Goal: Task Accomplishment & Management: Use online tool/utility

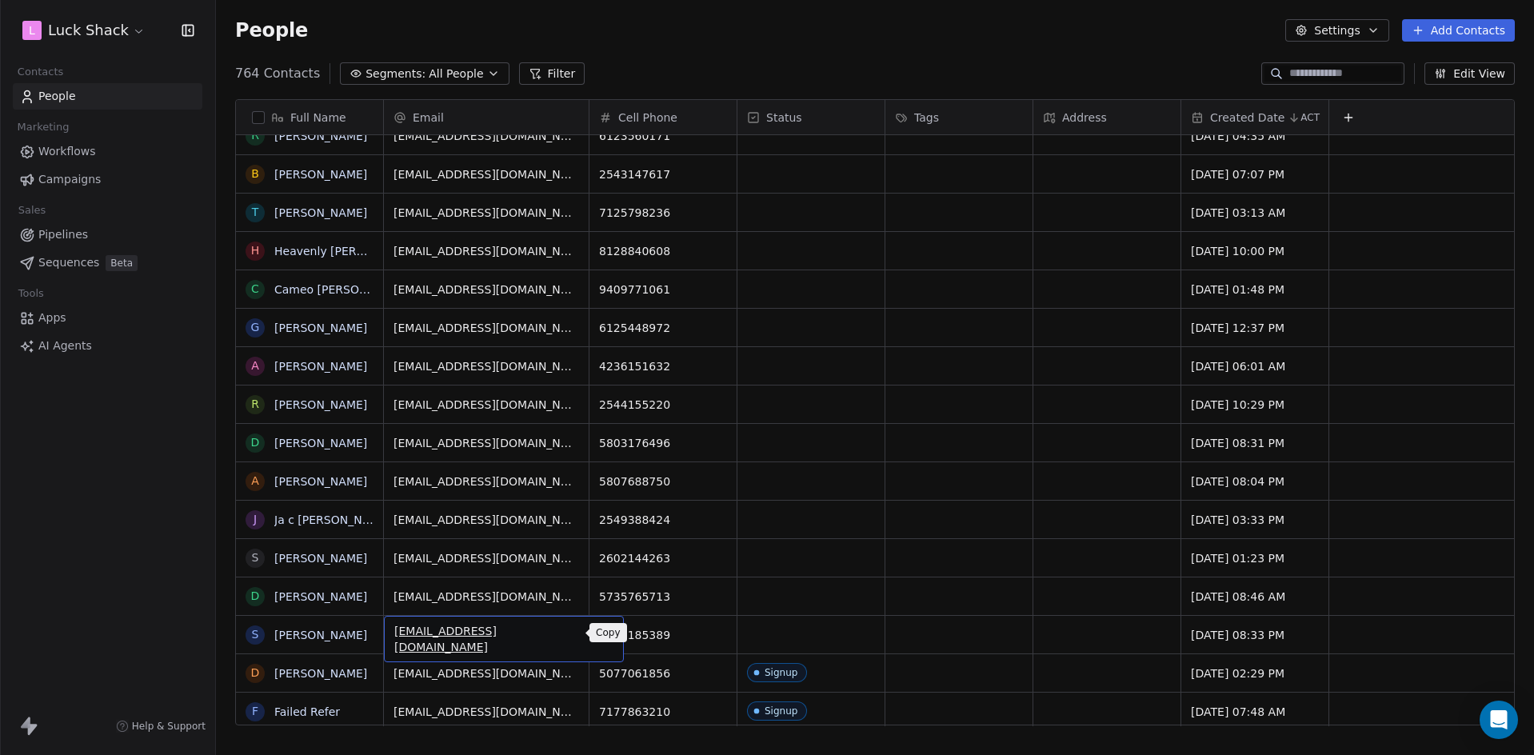
click at [601, 633] on icon "grid" at bounding box center [604, 633] width 7 height 7
click at [803, 630] on html "L Luck Shack Contacts People Marketing Workflows Campaigns Sales Pipelines Sequ…" at bounding box center [767, 377] width 1534 height 755
click at [776, 632] on div "grid" at bounding box center [810, 635] width 147 height 38
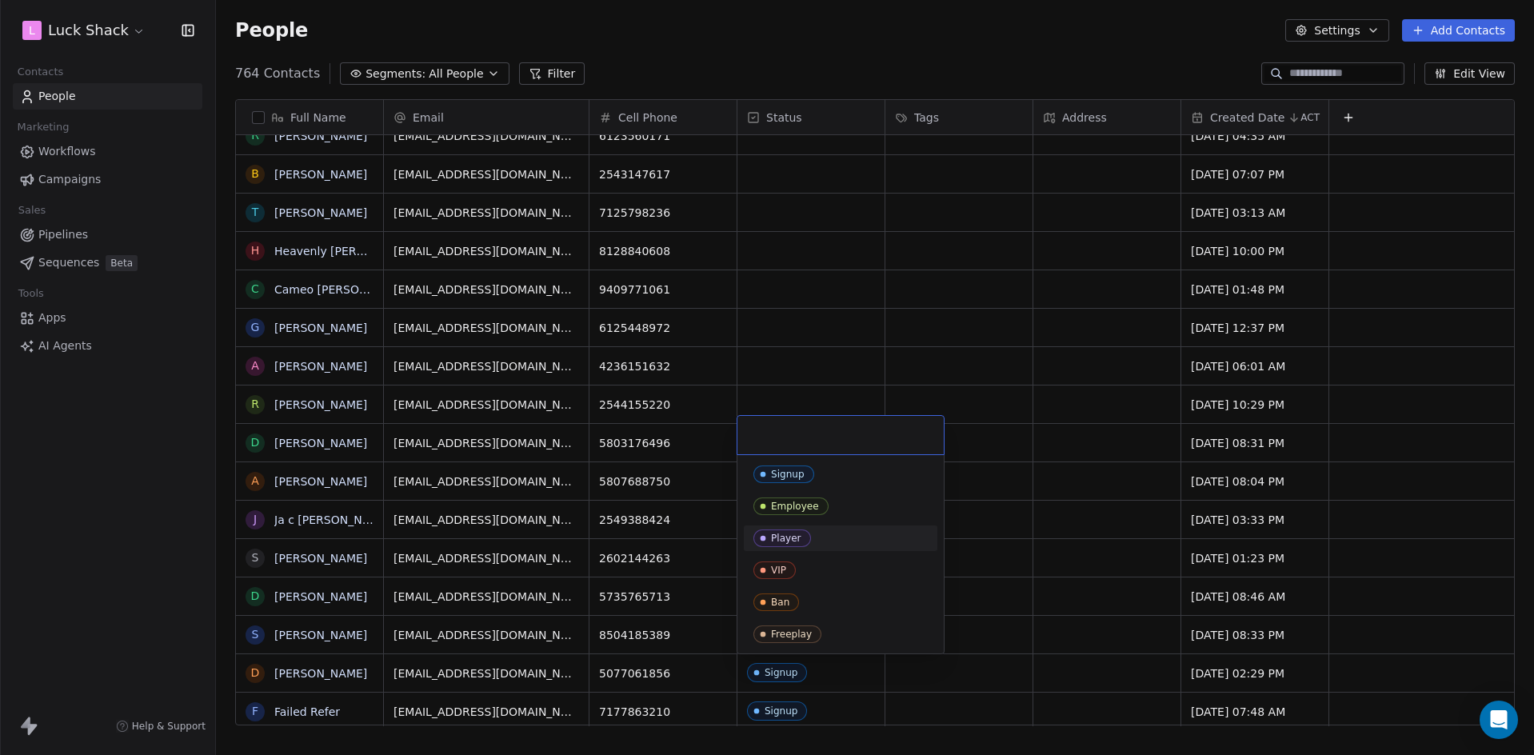
click at [805, 534] on span "Player" at bounding box center [782, 539] width 58 height 18
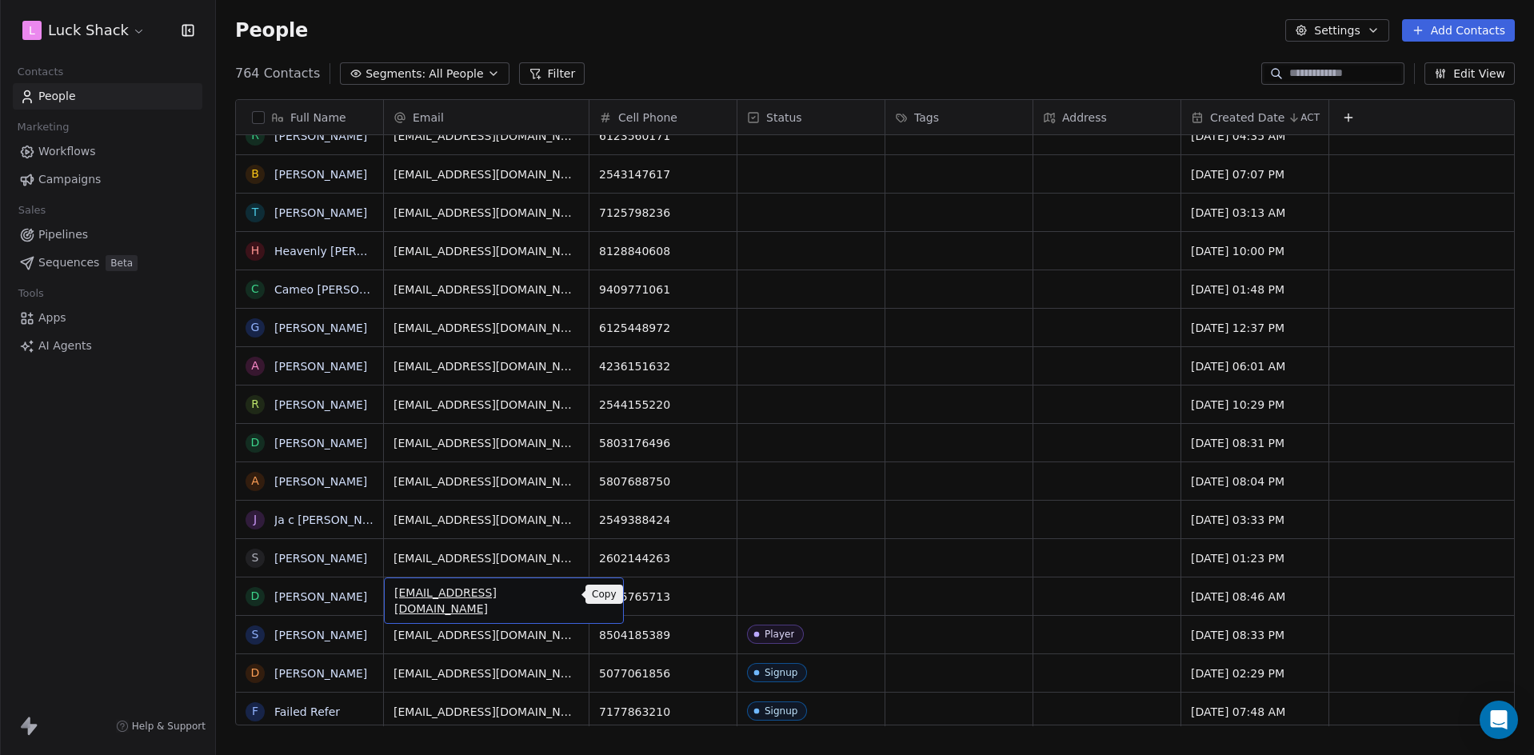
click at [597, 594] on icon "grid" at bounding box center [603, 594] width 13 height 13
click at [794, 592] on div "grid" at bounding box center [810, 596] width 147 height 38
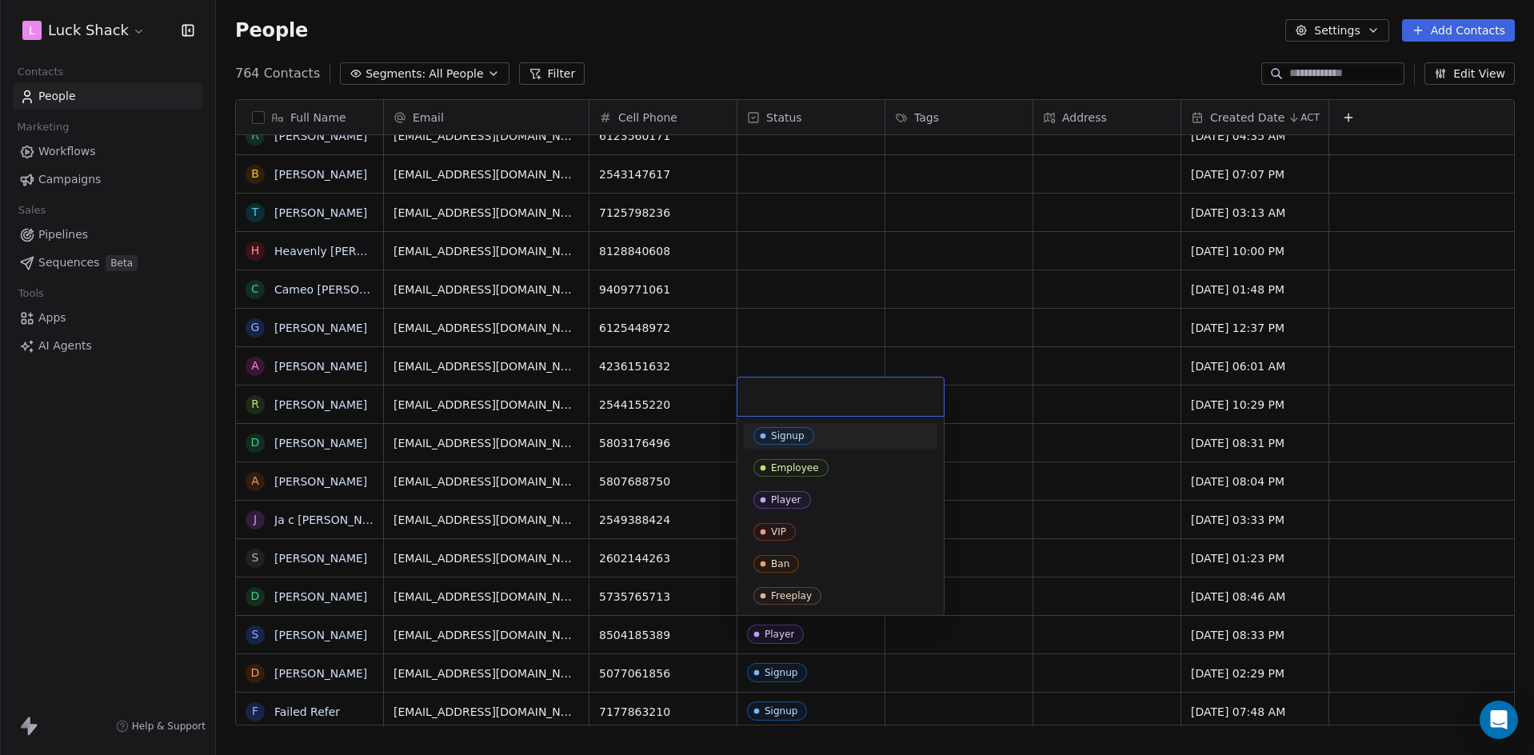
click at [817, 440] on div "Signup" at bounding box center [840, 436] width 174 height 18
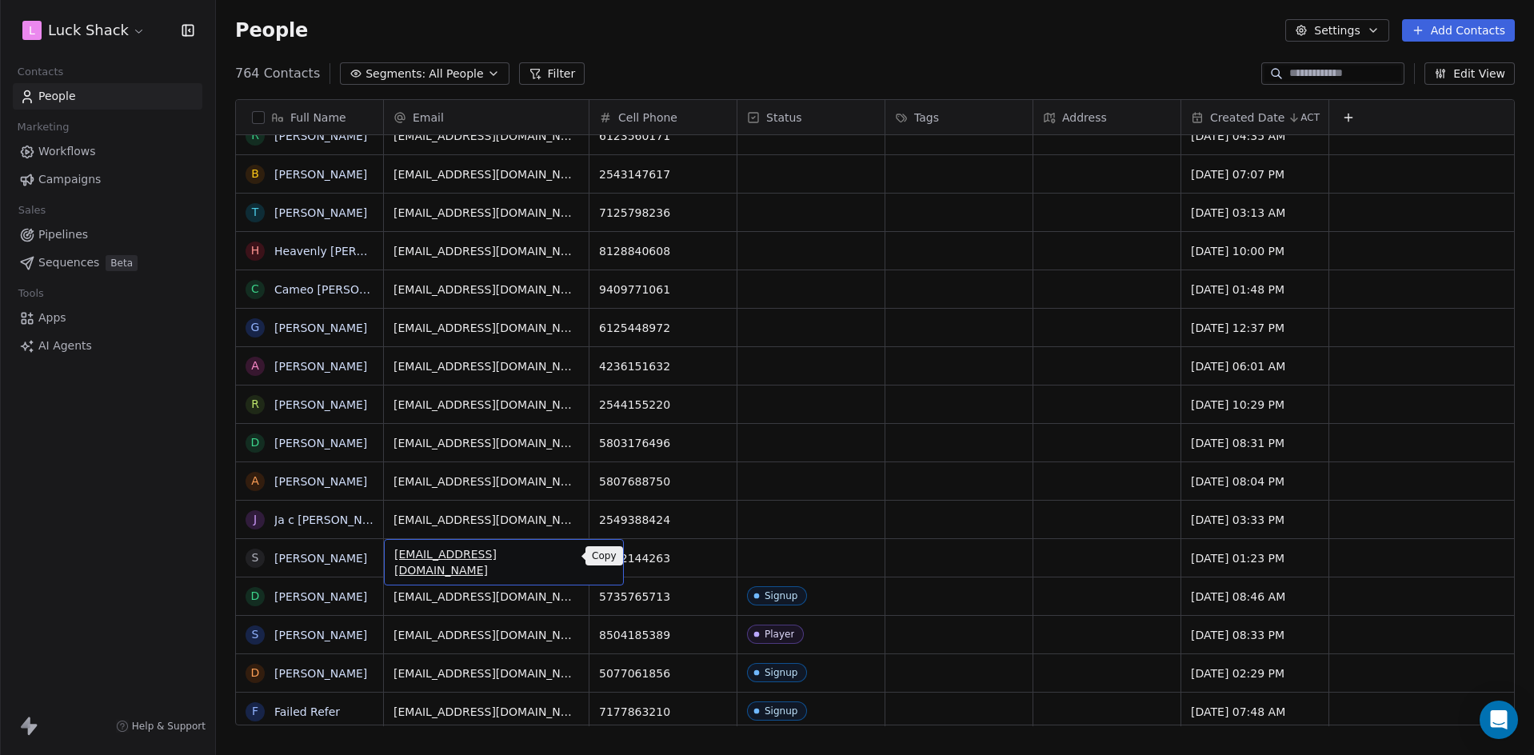
click at [601, 558] on icon "grid" at bounding box center [604, 557] width 7 height 7
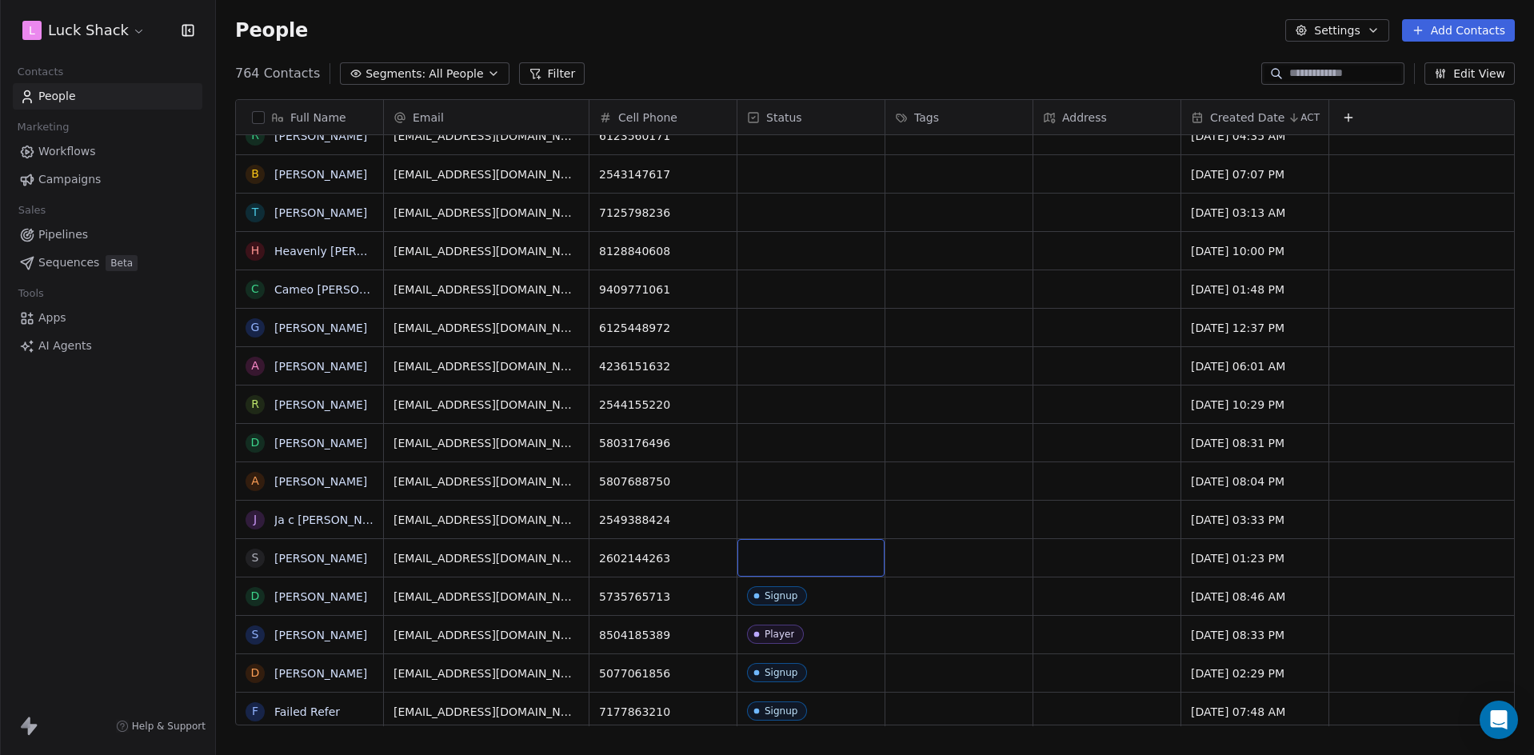
click at [767, 563] on div "grid" at bounding box center [810, 558] width 147 height 38
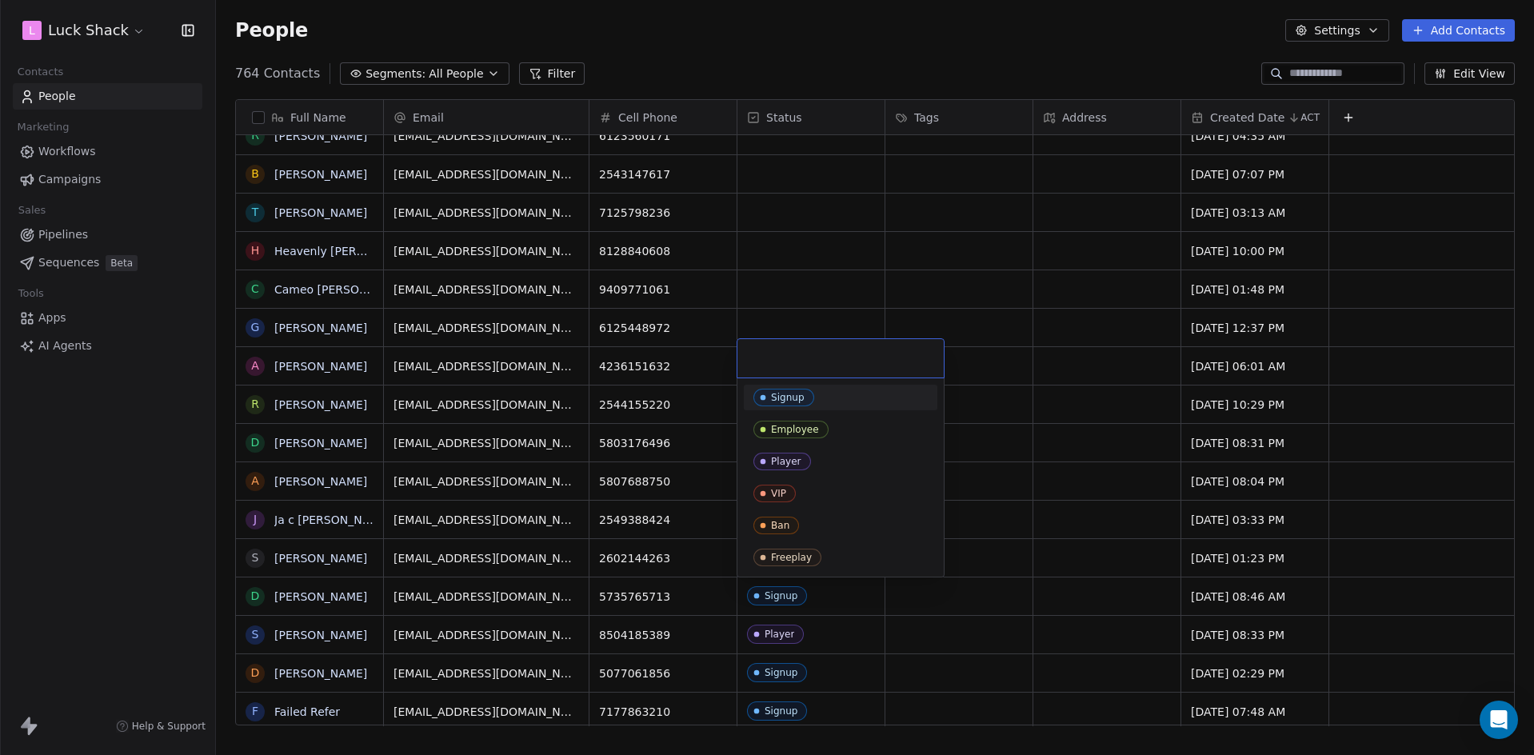
click at [799, 399] on div "Signup" at bounding box center [788, 397] width 34 height 11
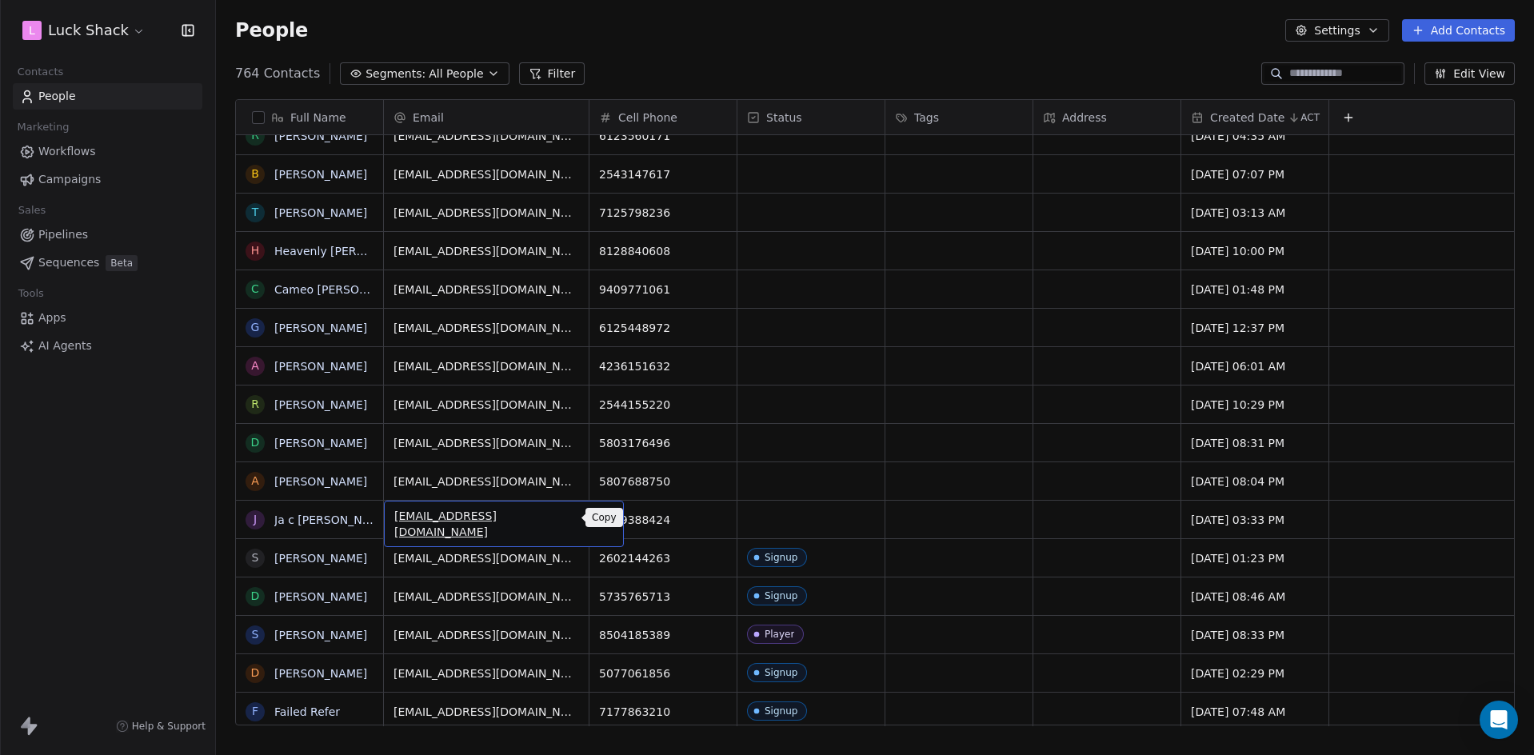
click at [597, 518] on icon "grid" at bounding box center [603, 517] width 13 height 13
click at [787, 515] on div "grid" at bounding box center [810, 520] width 147 height 38
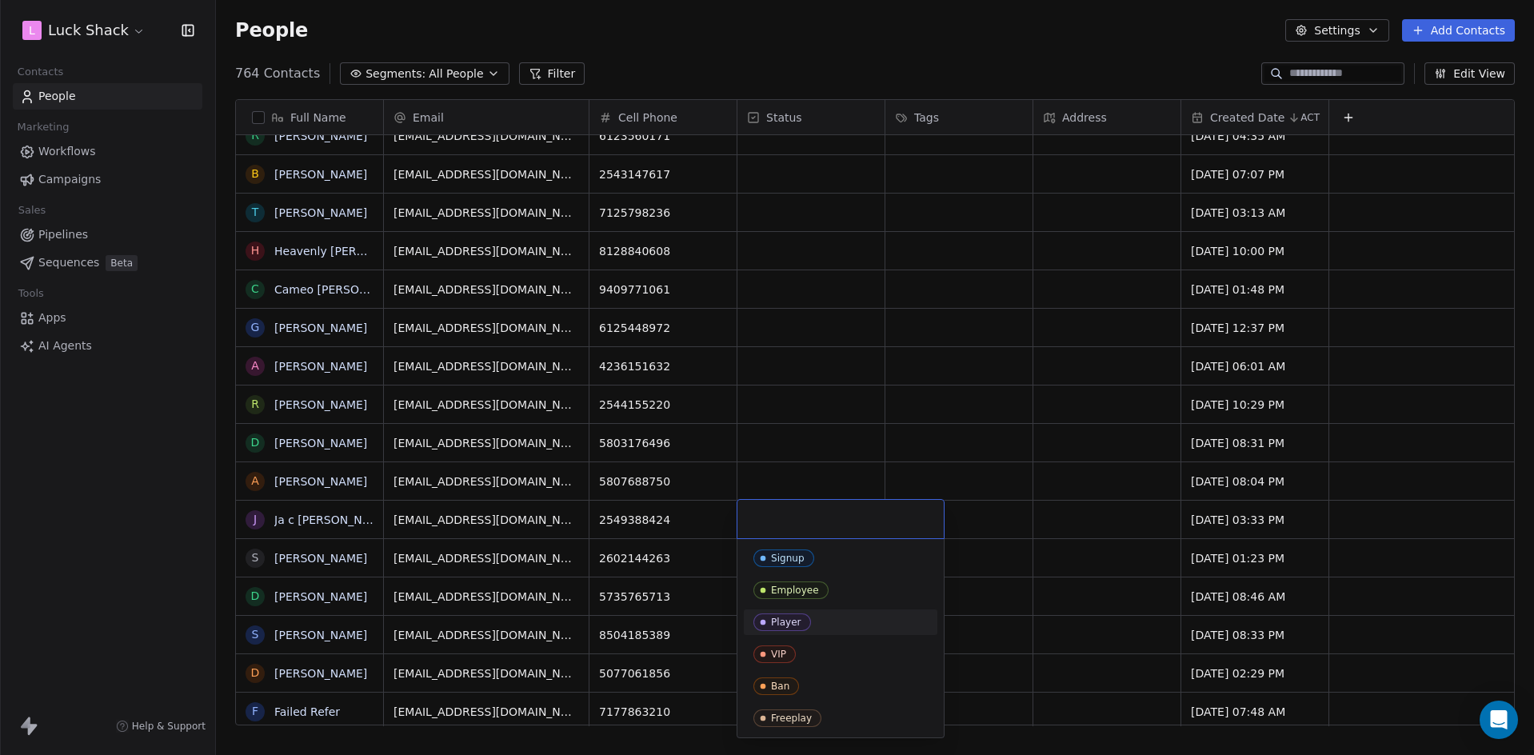
click at [805, 619] on span "Player" at bounding box center [782, 622] width 58 height 18
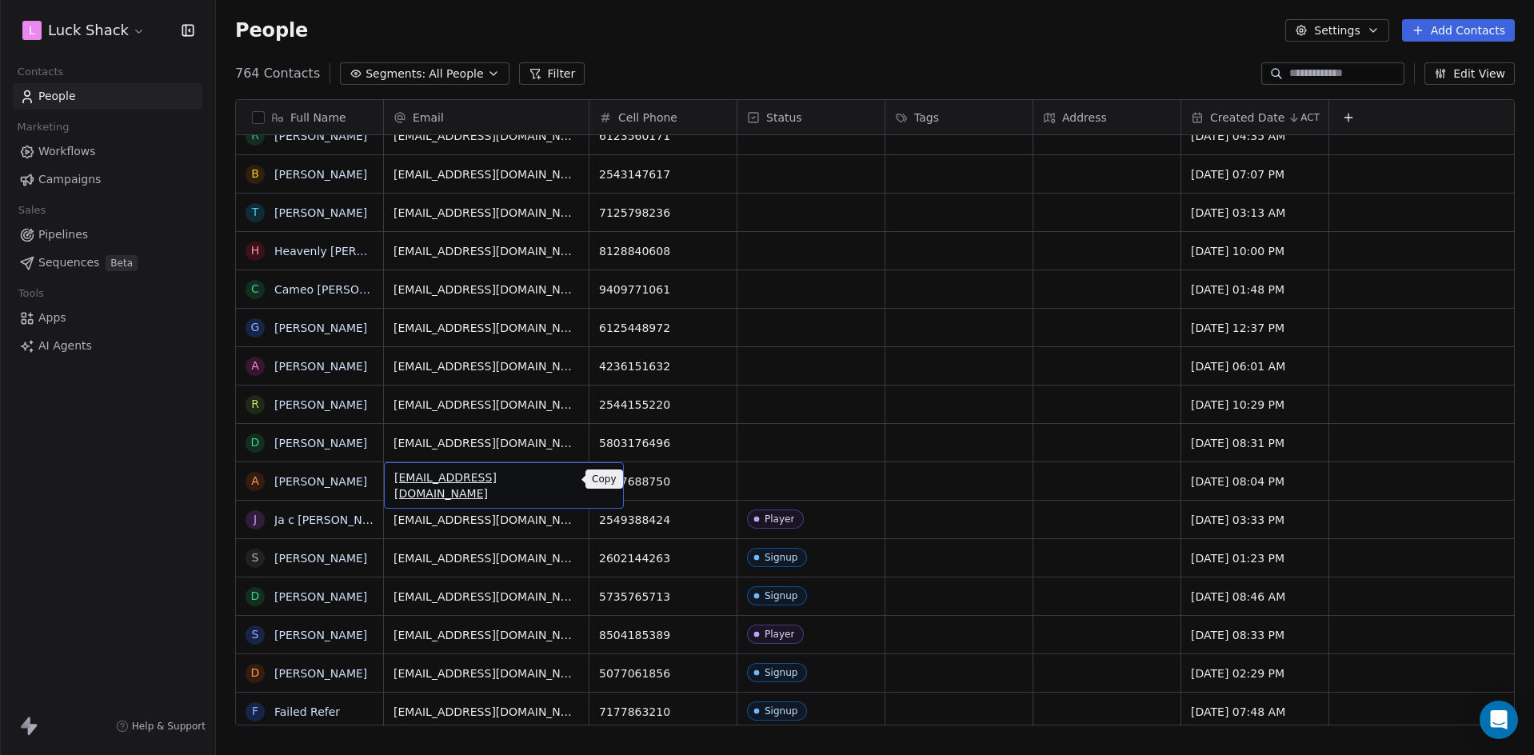
click at [597, 482] on icon "grid" at bounding box center [603, 479] width 13 height 13
click at [799, 487] on div "grid" at bounding box center [810, 481] width 147 height 38
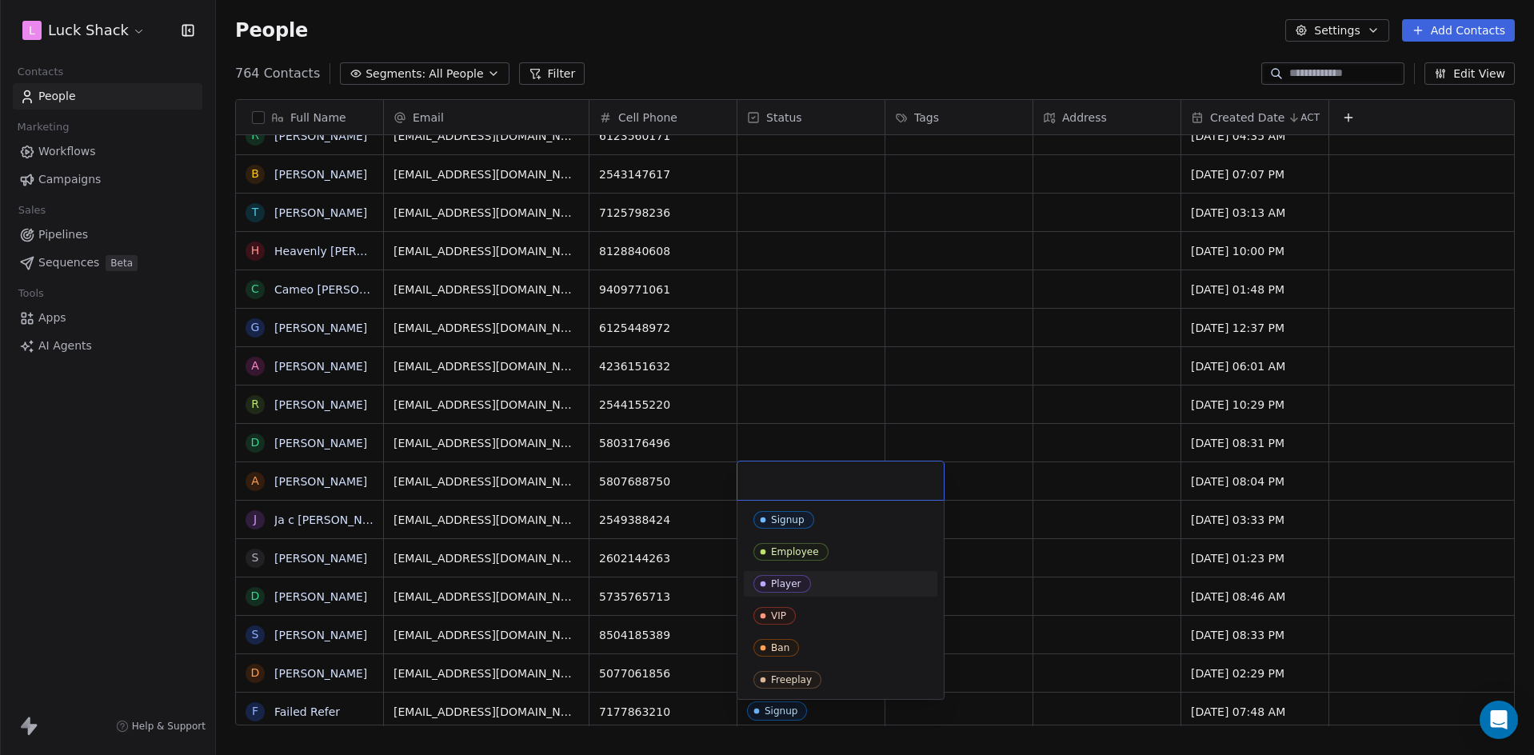
click at [789, 587] on div "Player" at bounding box center [786, 583] width 30 height 11
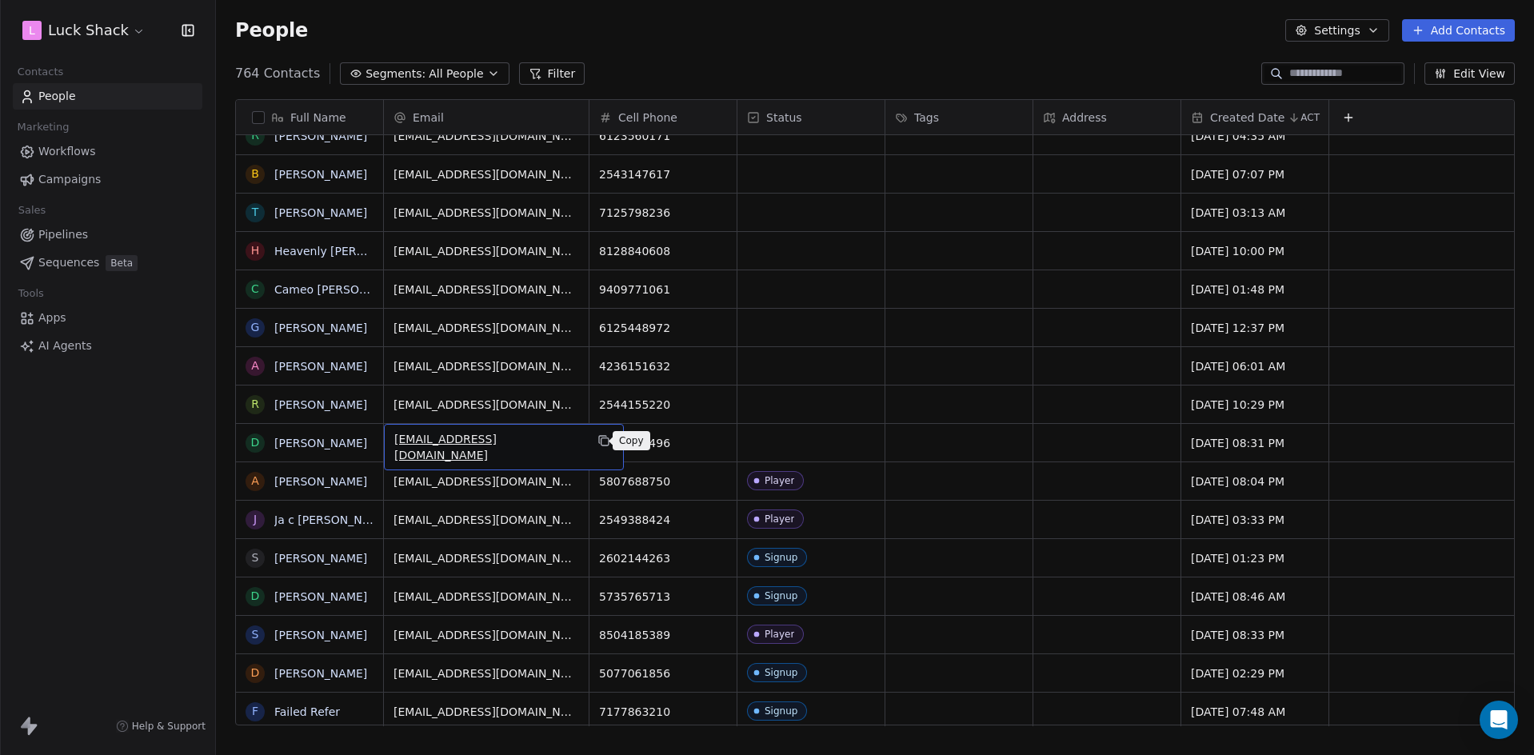
click at [601, 443] on icon "grid" at bounding box center [604, 441] width 7 height 7
click at [765, 446] on div "grid" at bounding box center [810, 443] width 147 height 38
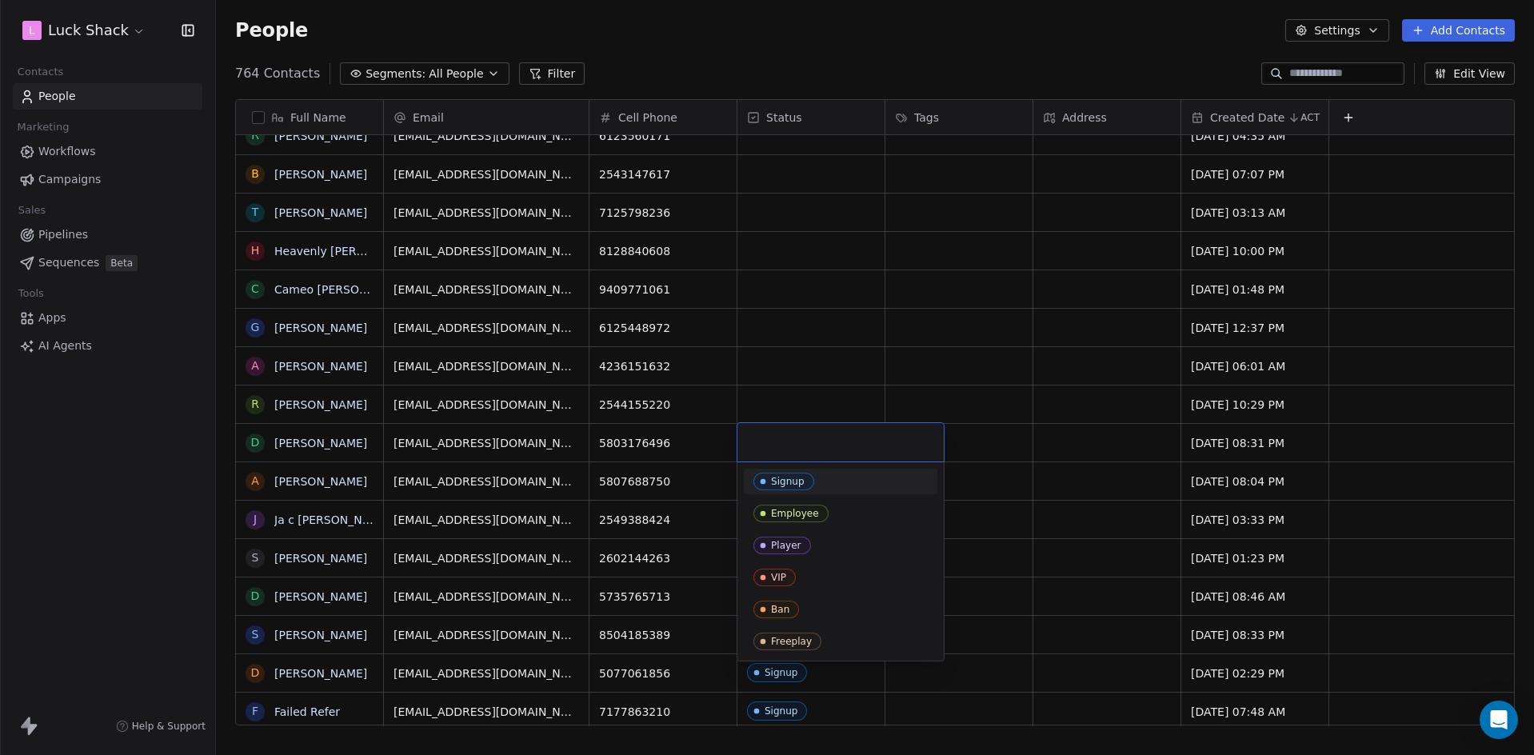
click at [805, 480] on span "Signup" at bounding box center [783, 482] width 61 height 18
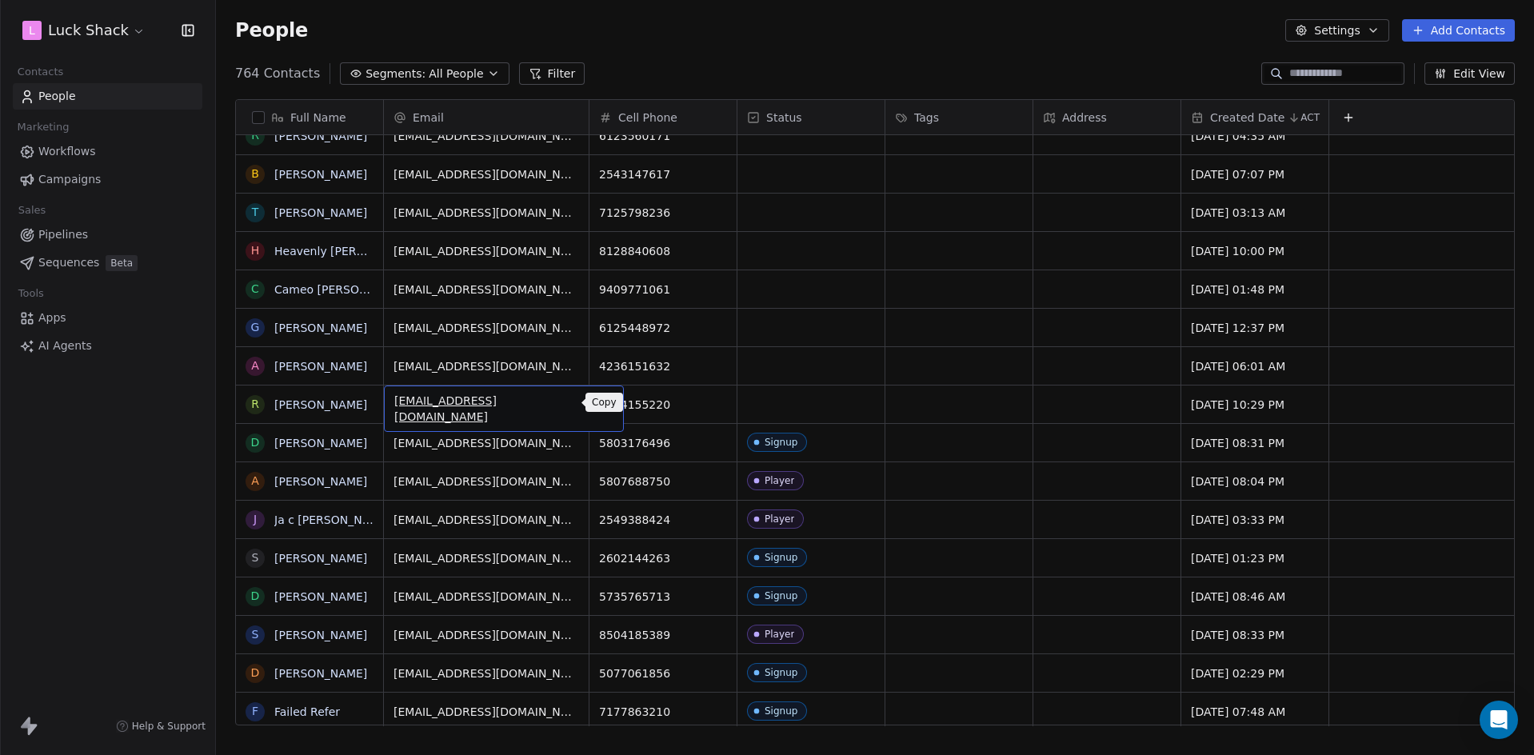
click at [597, 405] on icon "grid" at bounding box center [603, 402] width 13 height 13
click at [782, 401] on div "grid" at bounding box center [810, 405] width 147 height 38
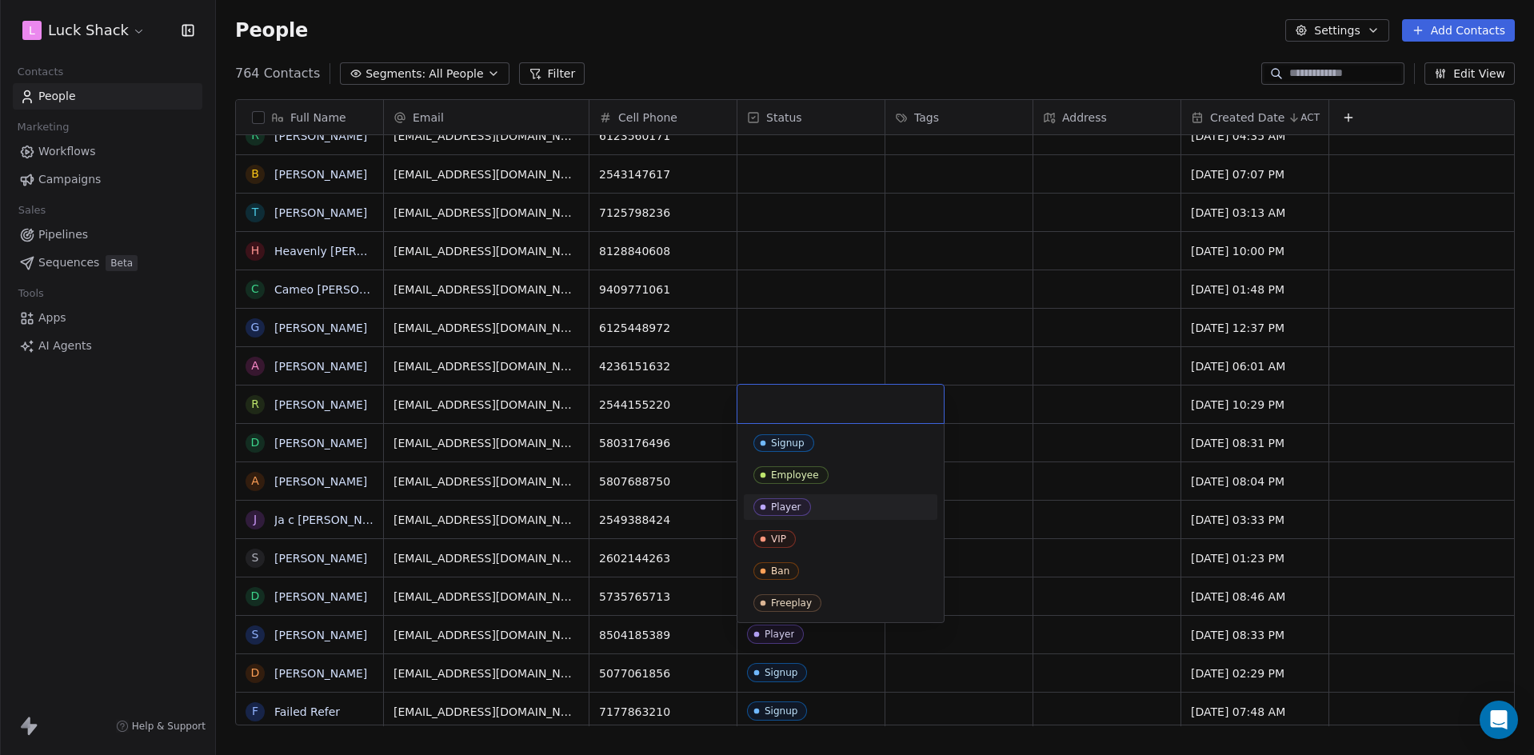
click at [813, 503] on div "Player" at bounding box center [840, 507] width 174 height 18
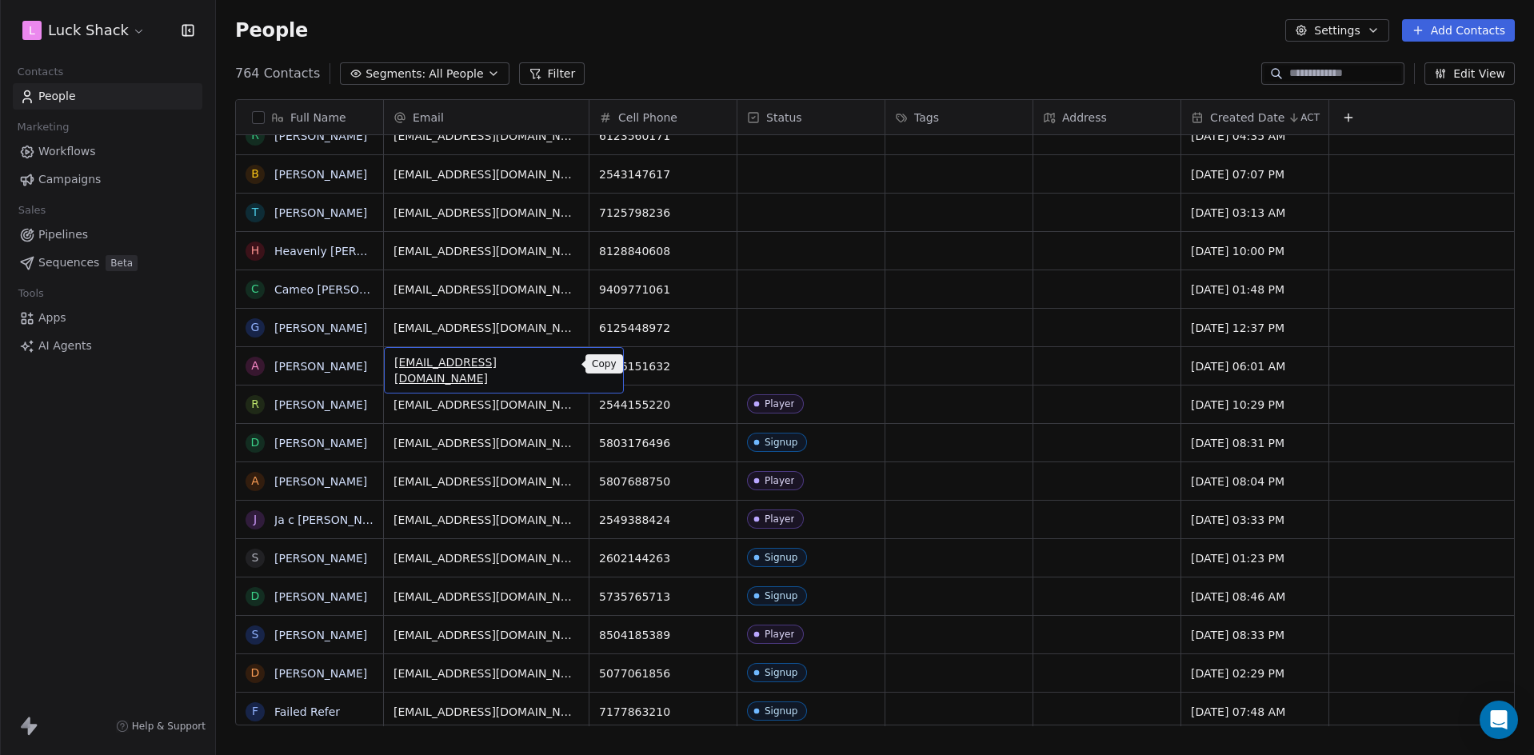
click at [597, 364] on icon "grid" at bounding box center [603, 364] width 13 height 13
click at [817, 372] on div "grid" at bounding box center [810, 366] width 147 height 38
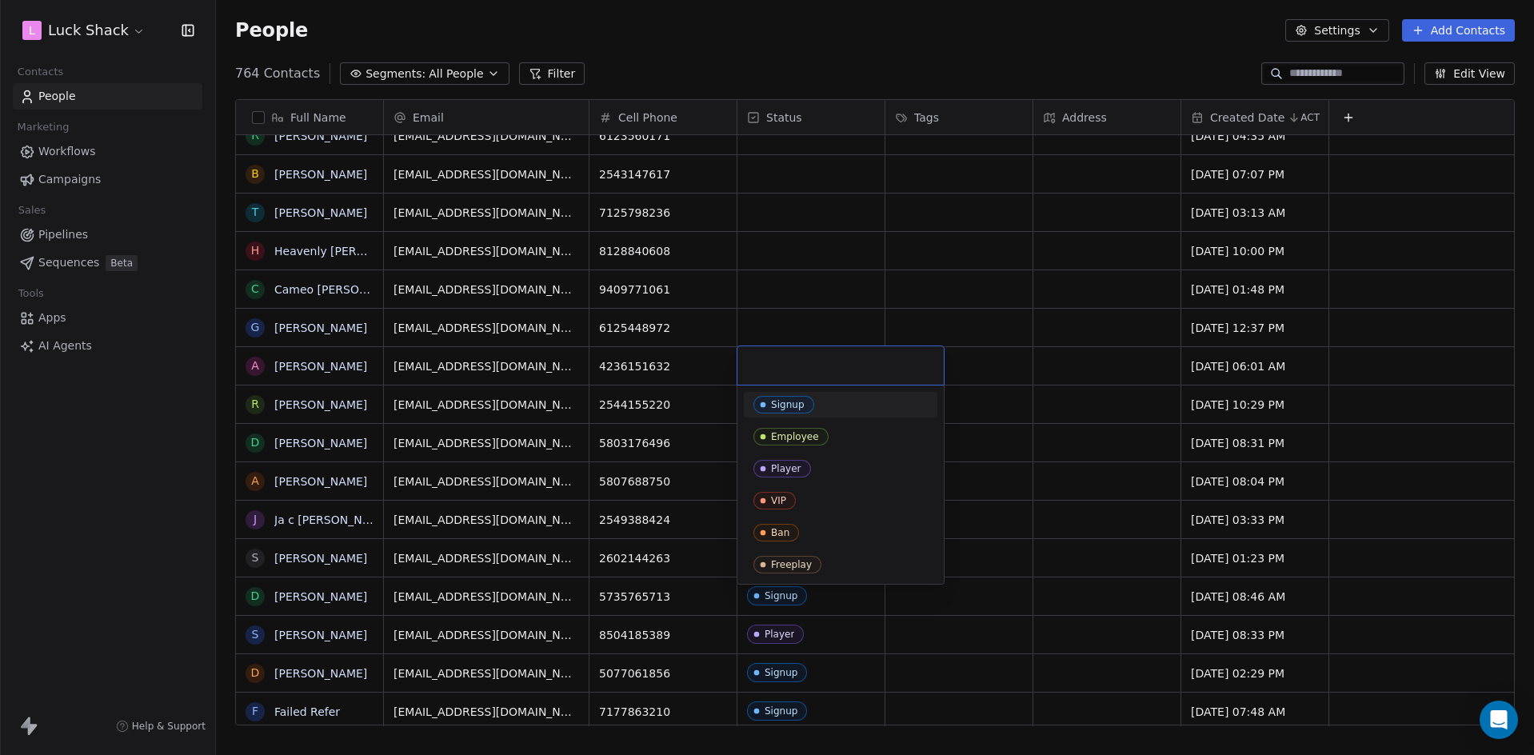
click at [810, 405] on span "Signup" at bounding box center [783, 405] width 61 height 18
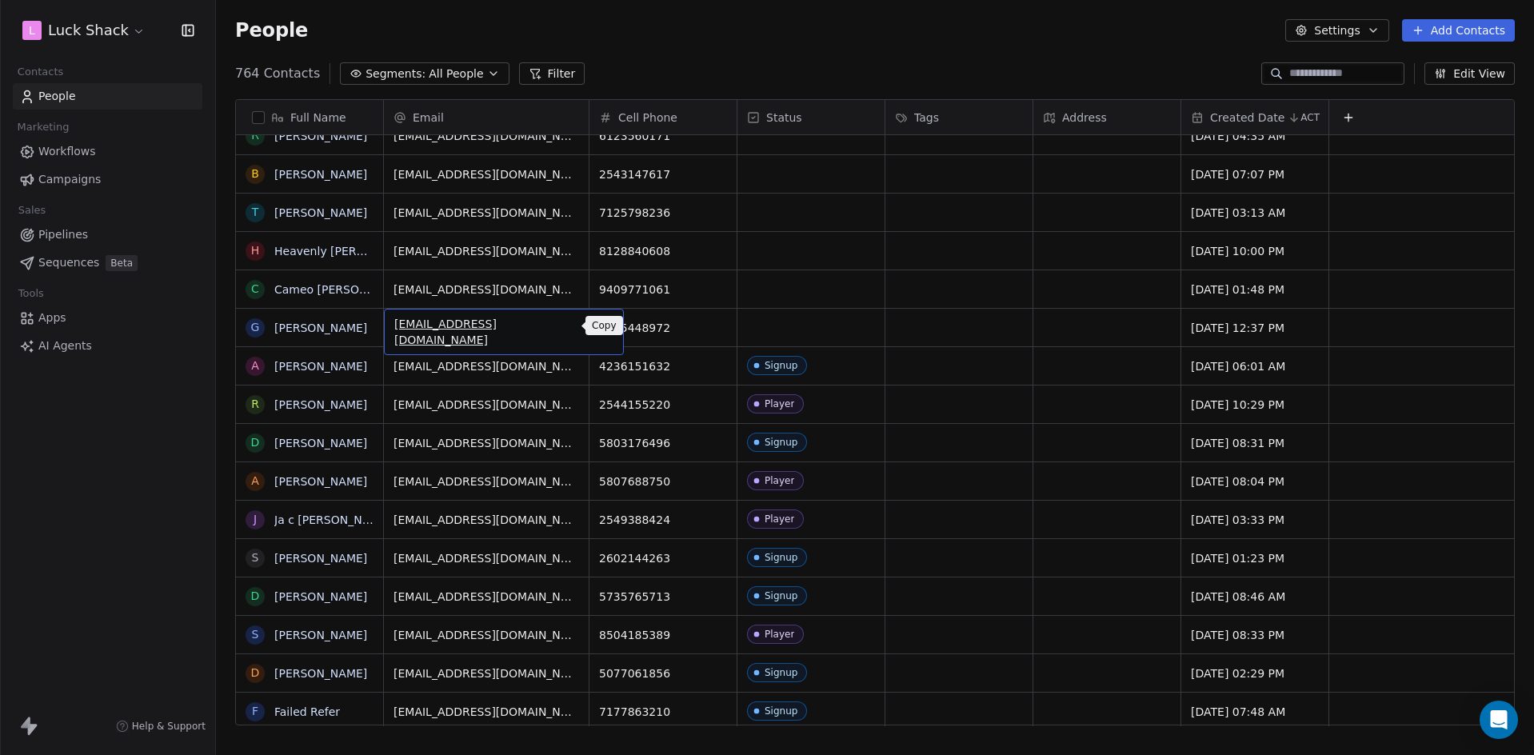
click at [597, 326] on icon "grid" at bounding box center [603, 325] width 13 height 13
click at [826, 330] on div "grid" at bounding box center [810, 328] width 147 height 38
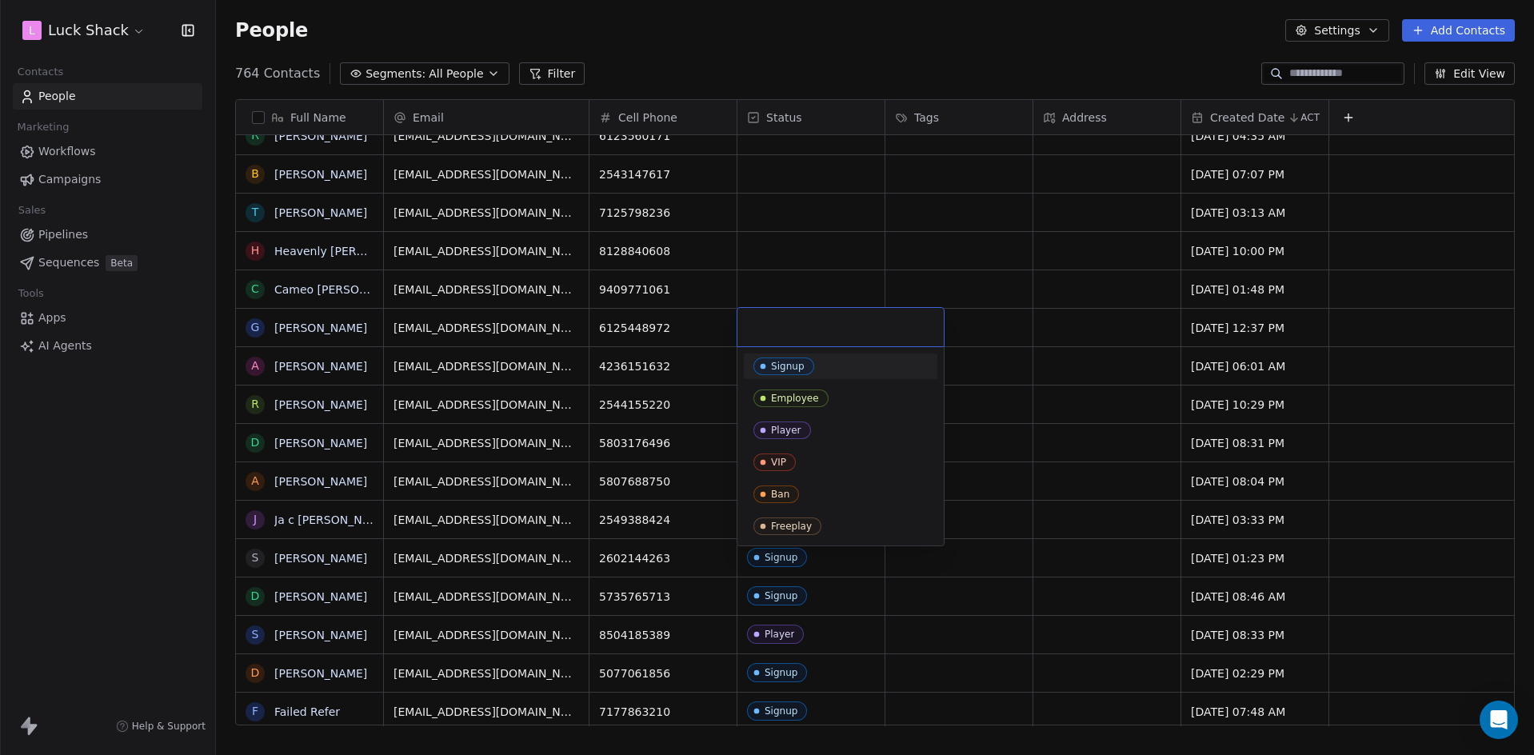
click at [817, 370] on div "Signup" at bounding box center [840, 367] width 174 height 18
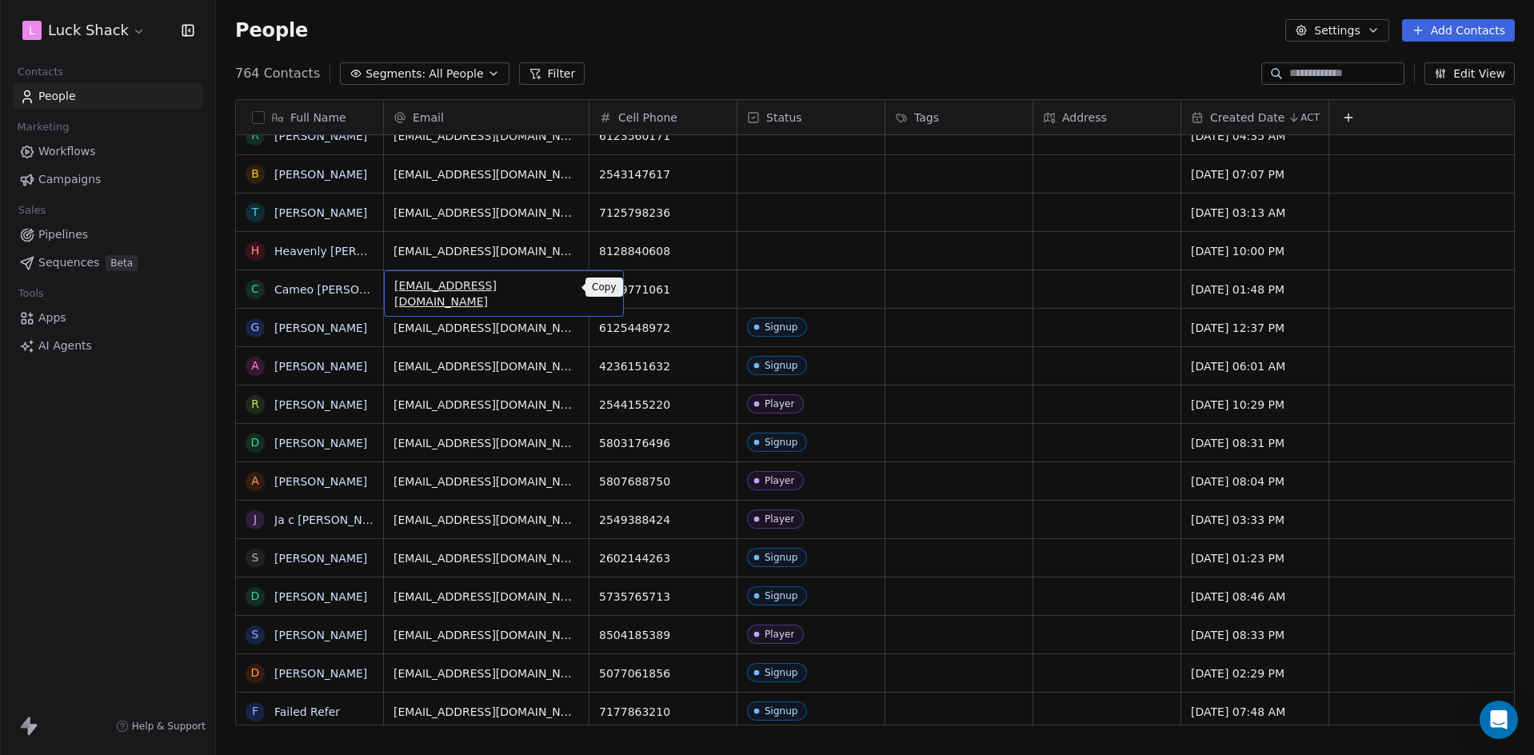
click at [601, 290] on icon "grid" at bounding box center [604, 288] width 7 height 7
click at [818, 291] on div "grid" at bounding box center [810, 289] width 147 height 38
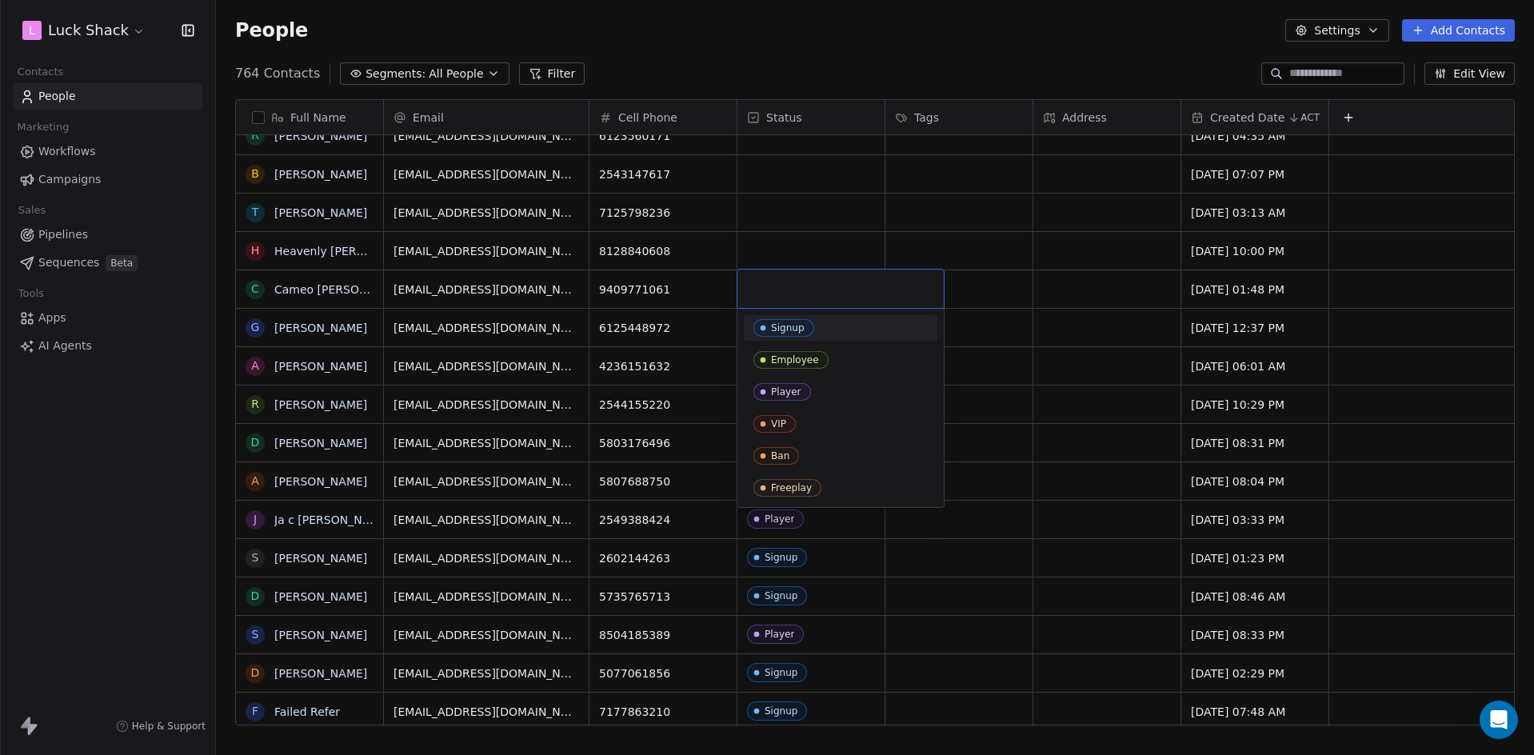
drag, startPoint x: 813, startPoint y: 322, endPoint x: 780, endPoint y: 315, distance: 33.6
click at [812, 324] on div "Signup" at bounding box center [840, 328] width 174 height 18
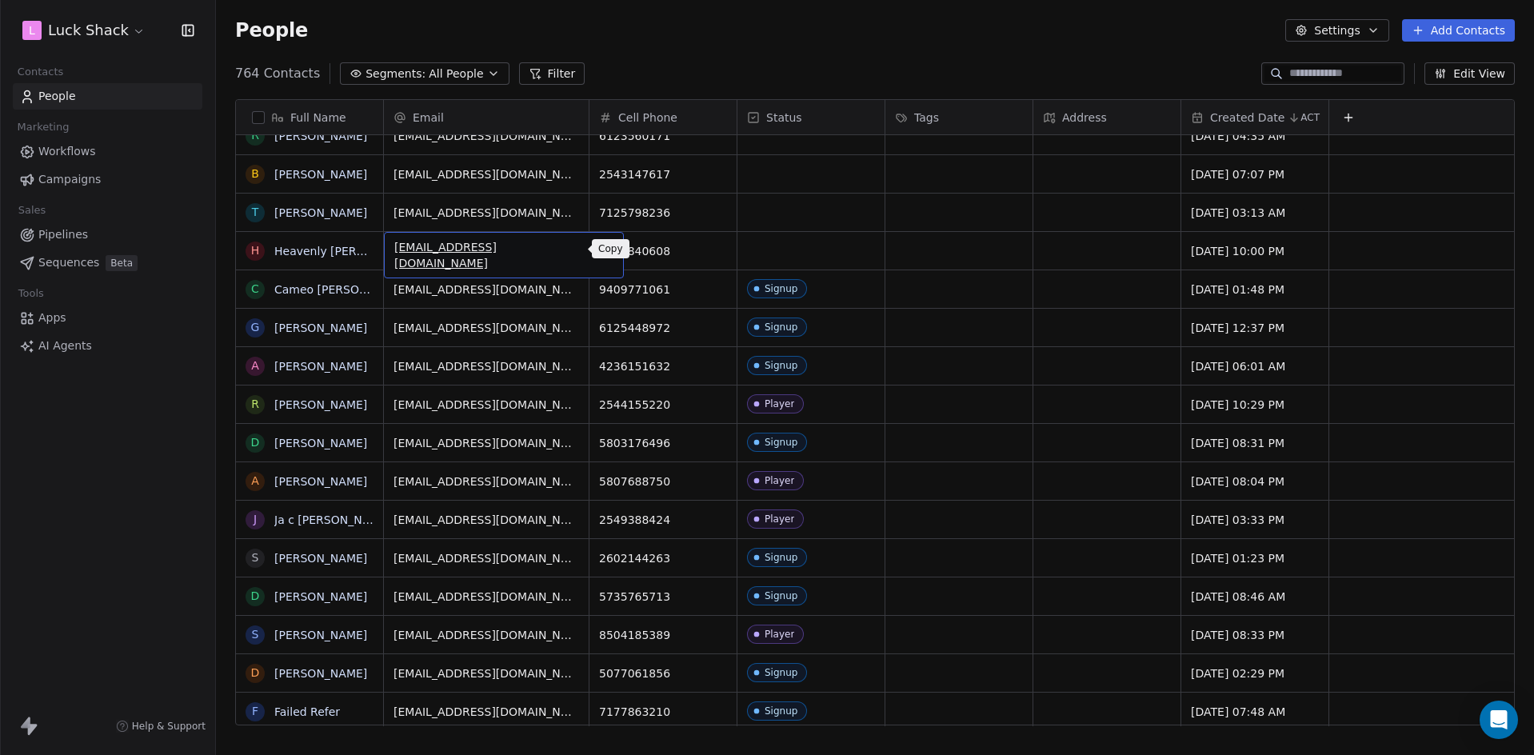
click at [597, 248] on icon "grid" at bounding box center [603, 248] width 13 height 13
click at [760, 258] on div "grid" at bounding box center [810, 251] width 147 height 38
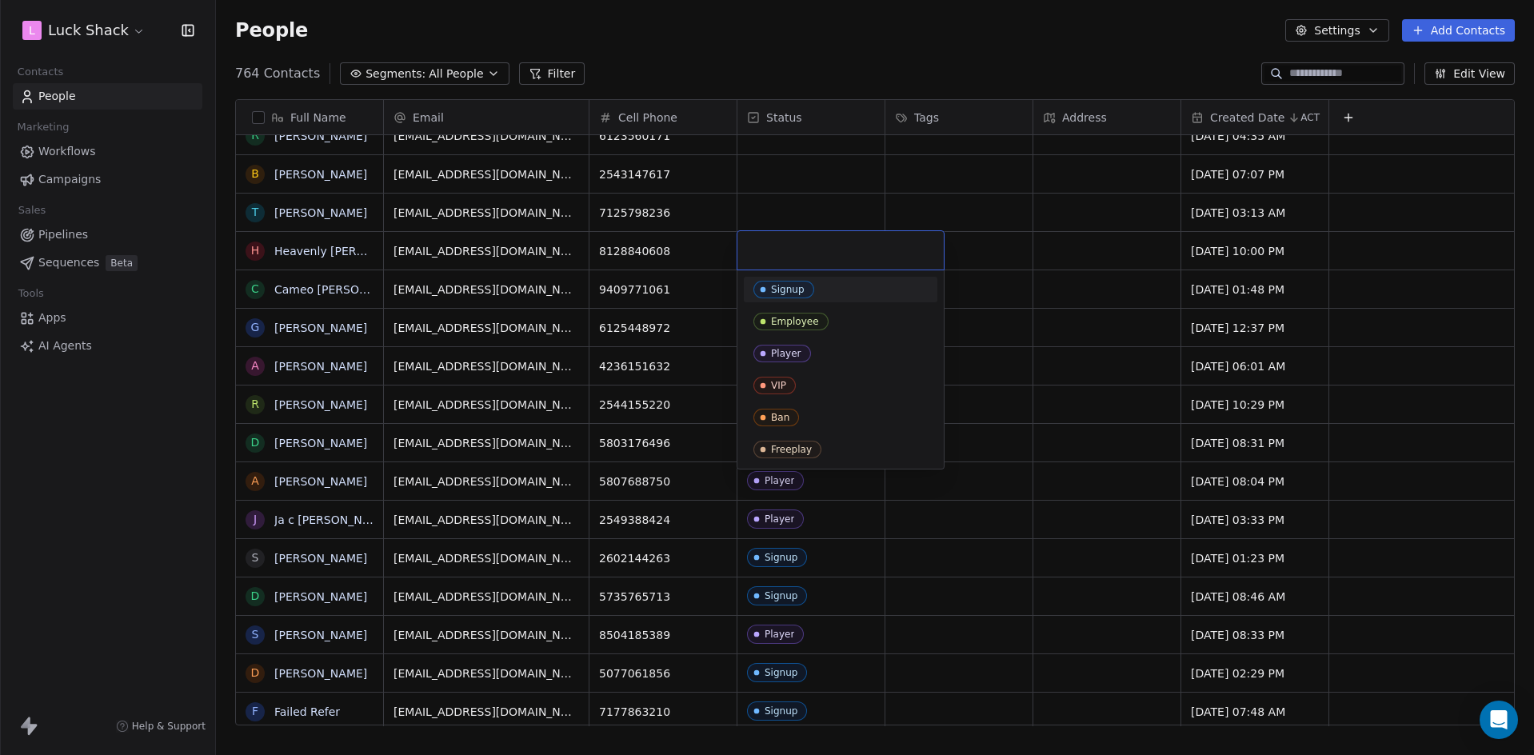
click at [832, 285] on div "Signup" at bounding box center [840, 290] width 174 height 18
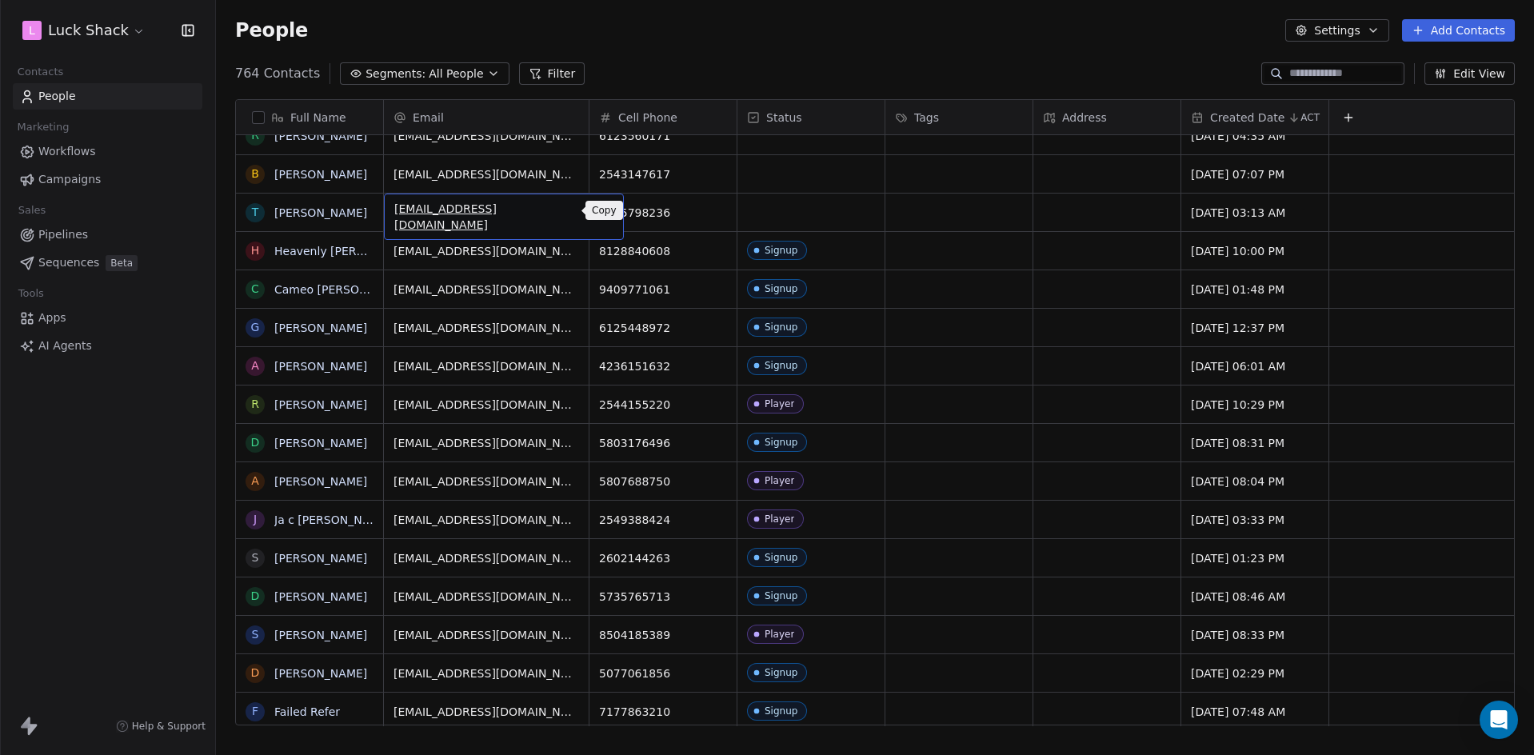
click at [597, 214] on icon "grid" at bounding box center [603, 210] width 13 height 13
click at [774, 214] on div "grid" at bounding box center [810, 213] width 147 height 38
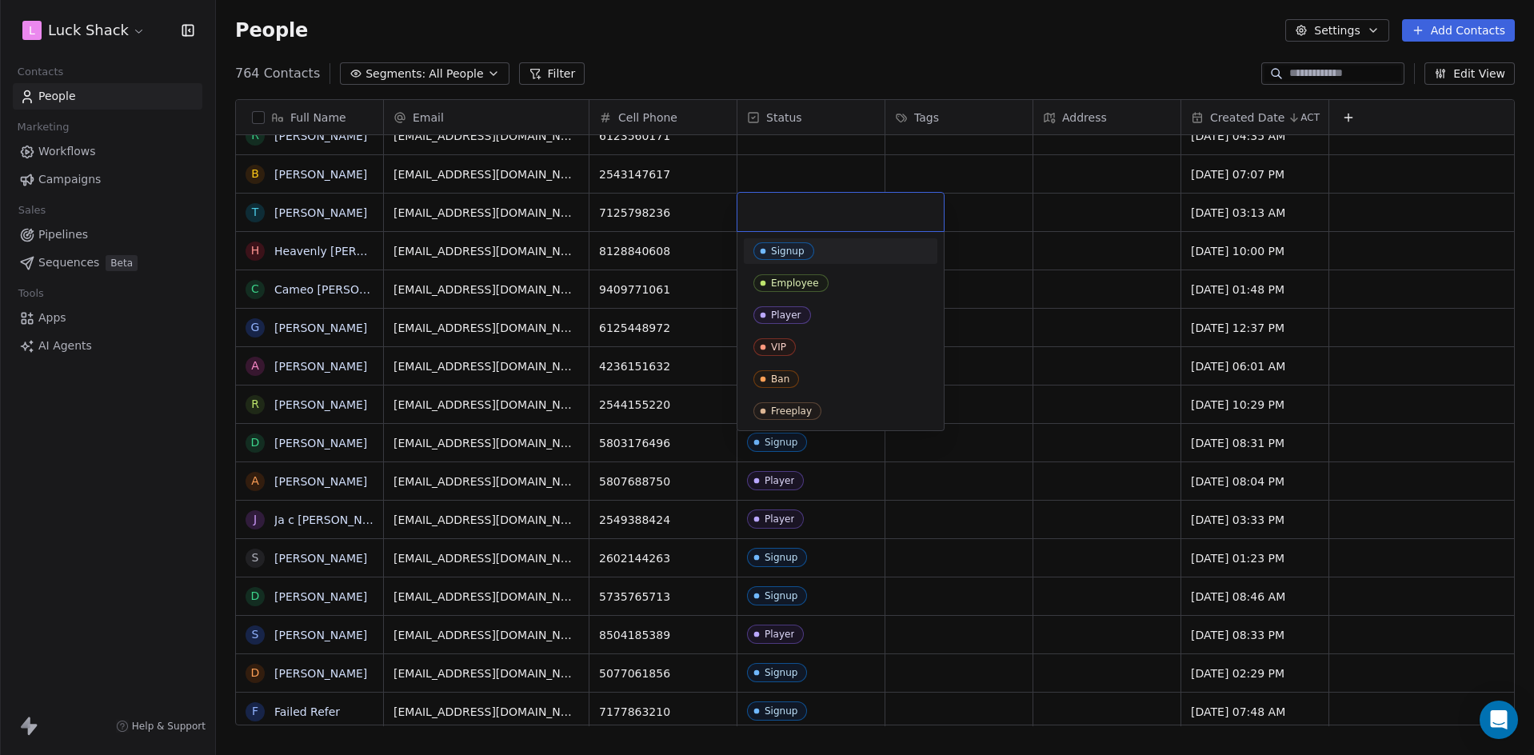
drag, startPoint x: 805, startPoint y: 245, endPoint x: 786, endPoint y: 242, distance: 18.6
click at [804, 246] on span "Signup" at bounding box center [783, 251] width 61 height 18
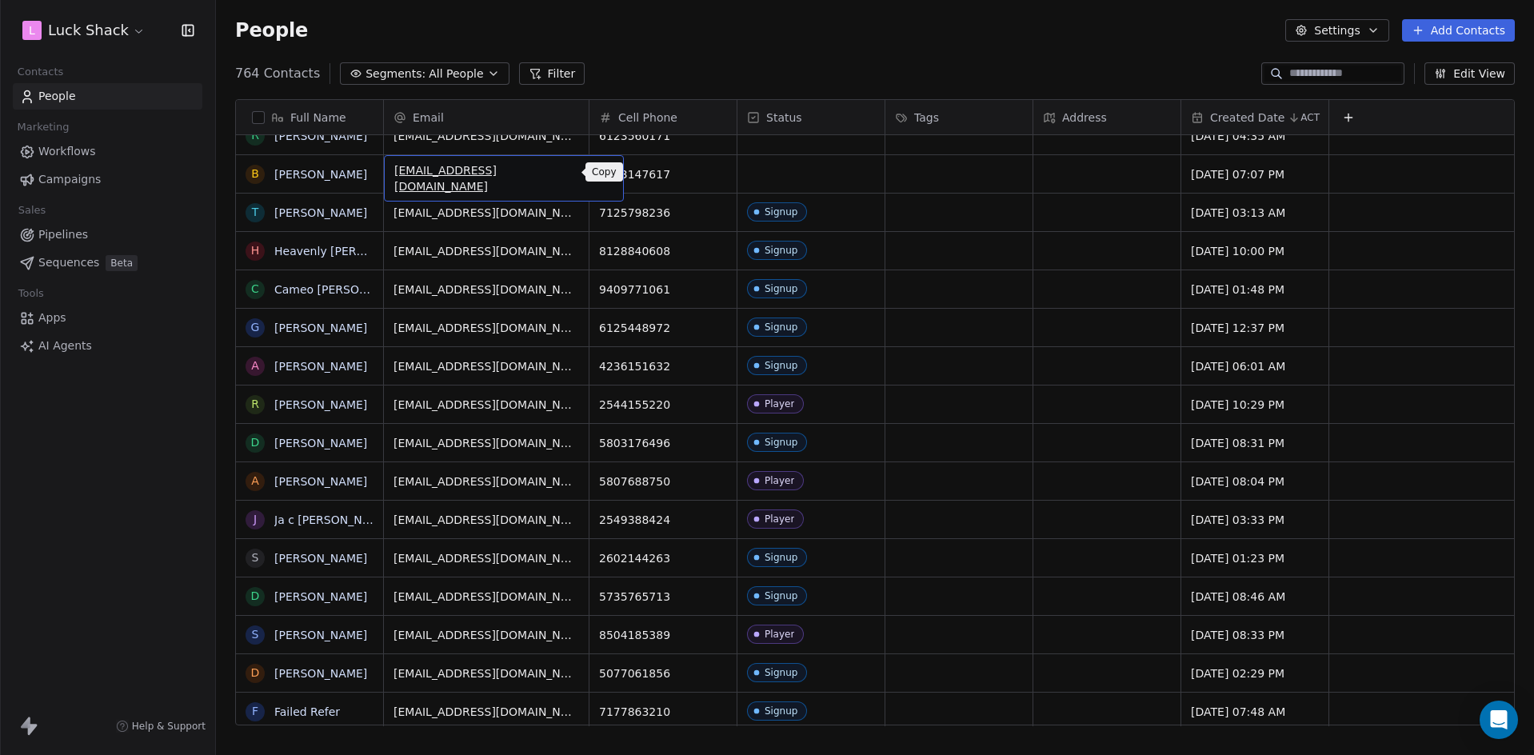
click at [597, 175] on icon "grid" at bounding box center [603, 172] width 13 height 13
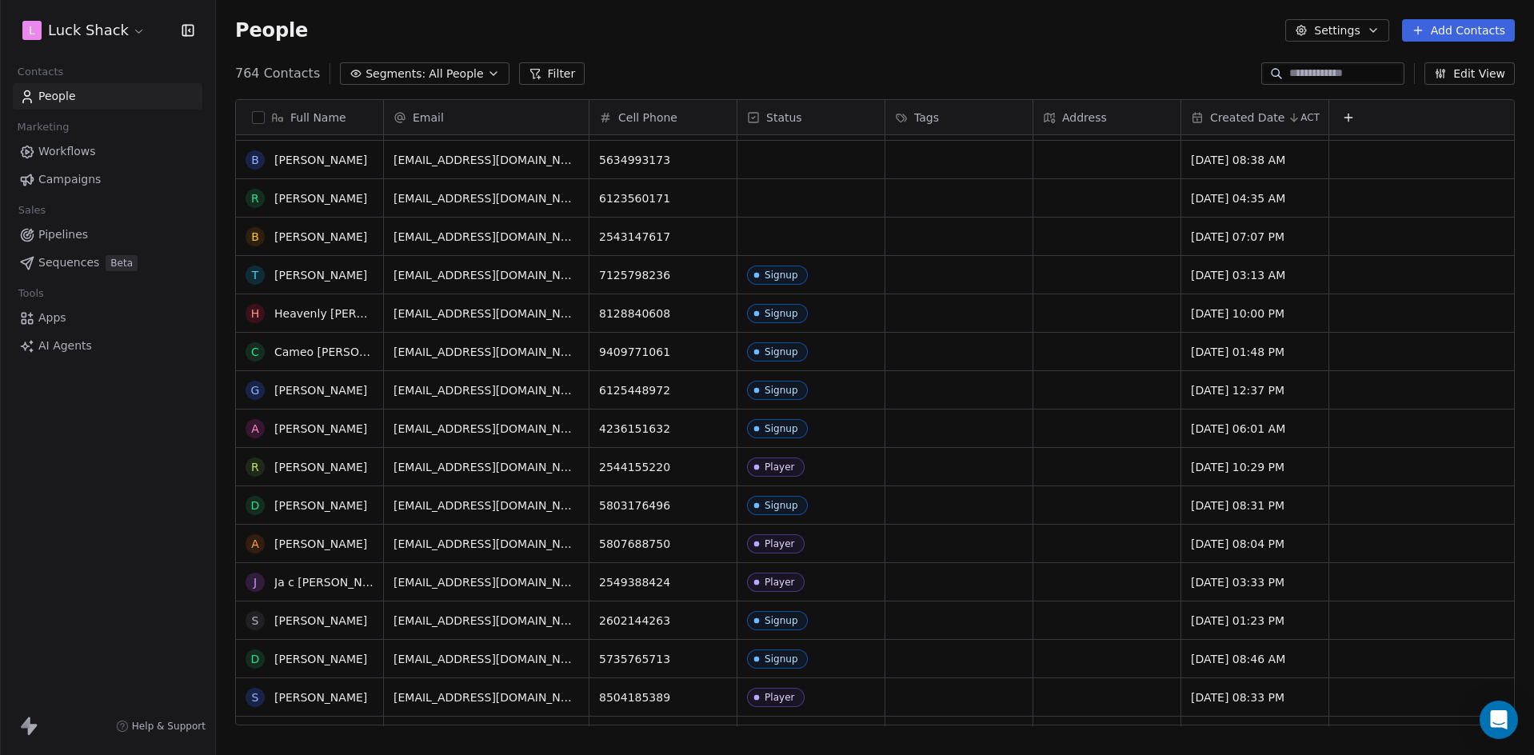
scroll to position [1360, 0]
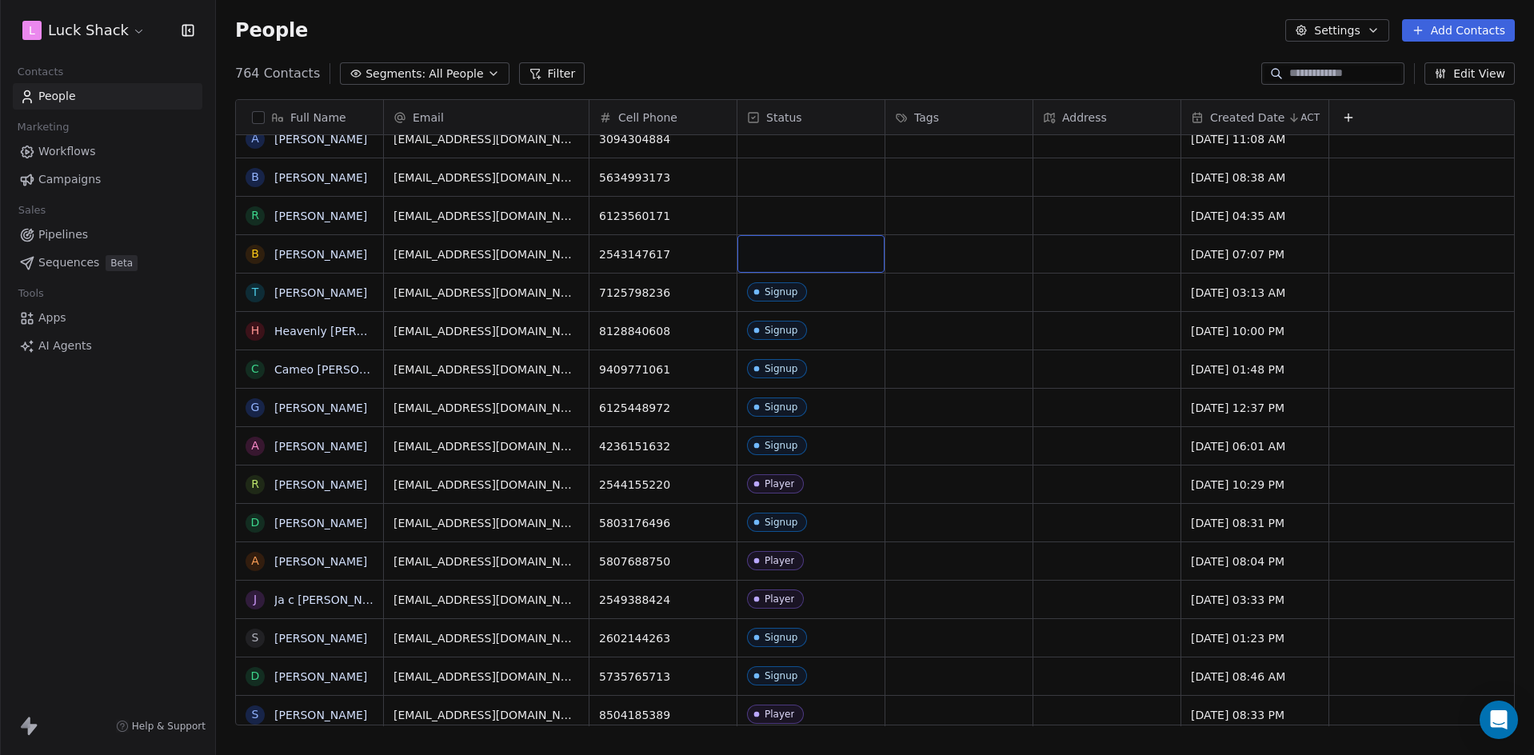
click at [792, 262] on div "grid" at bounding box center [810, 254] width 147 height 38
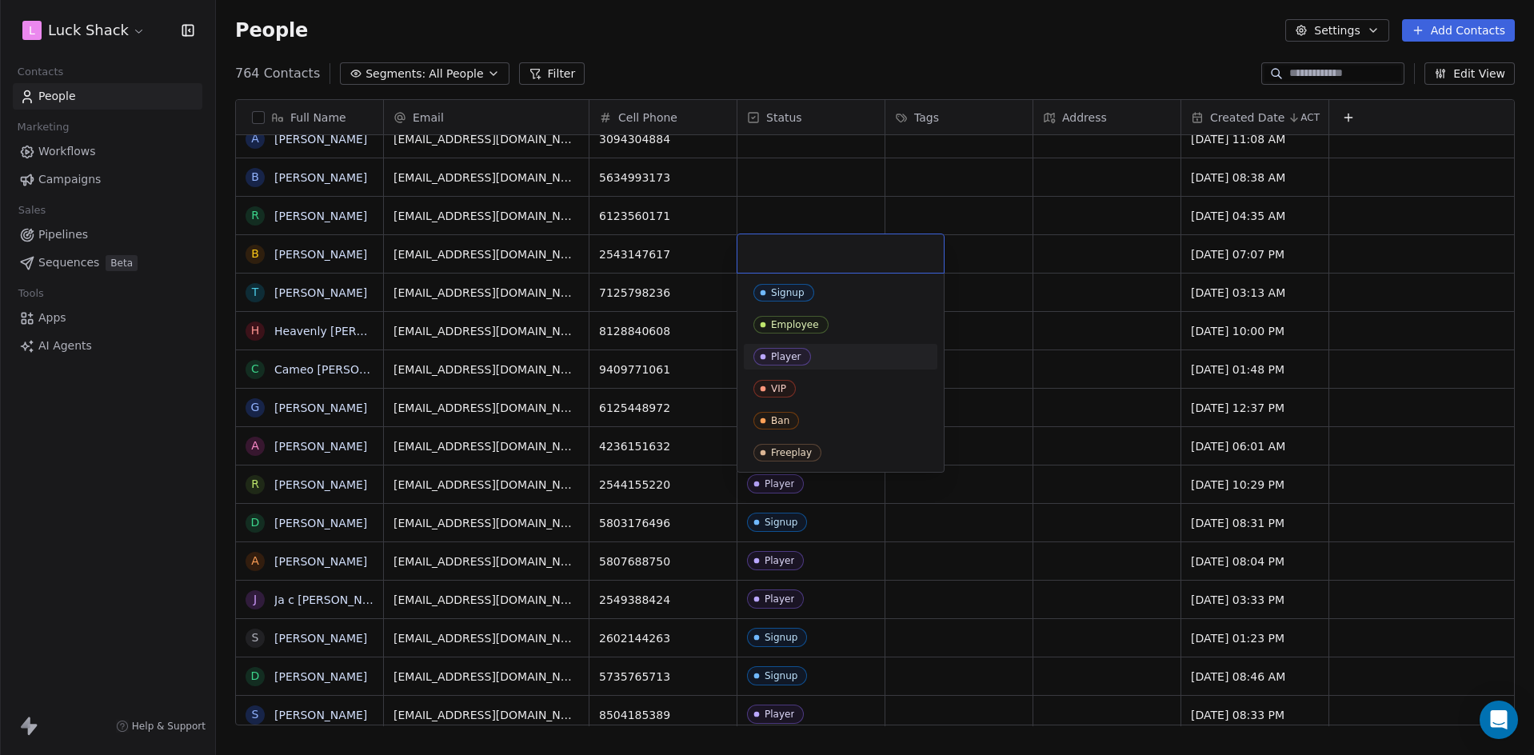
click at [820, 363] on div "Player" at bounding box center [840, 357] width 174 height 18
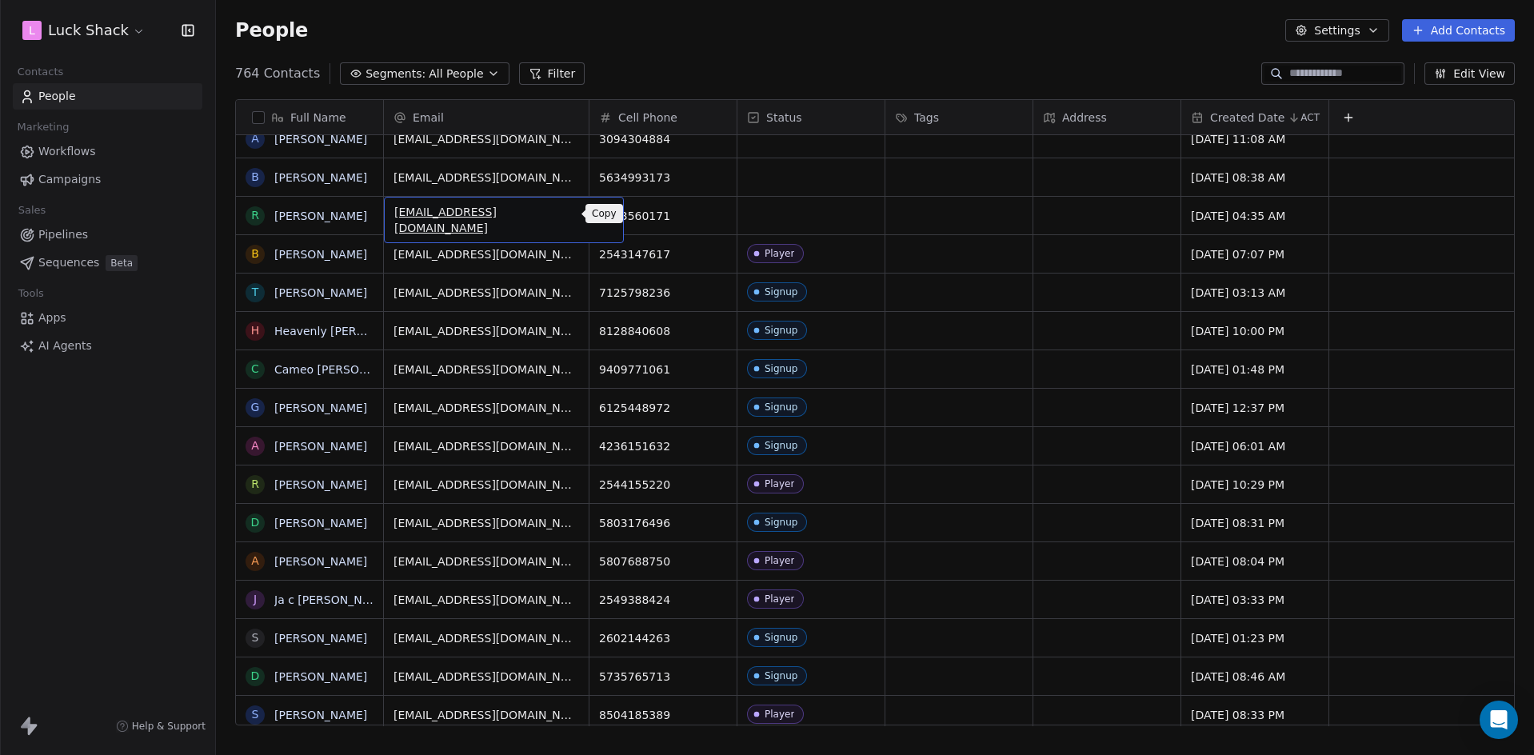
click at [597, 218] on icon "grid" at bounding box center [603, 213] width 13 height 13
click at [784, 225] on div "grid" at bounding box center [810, 216] width 147 height 38
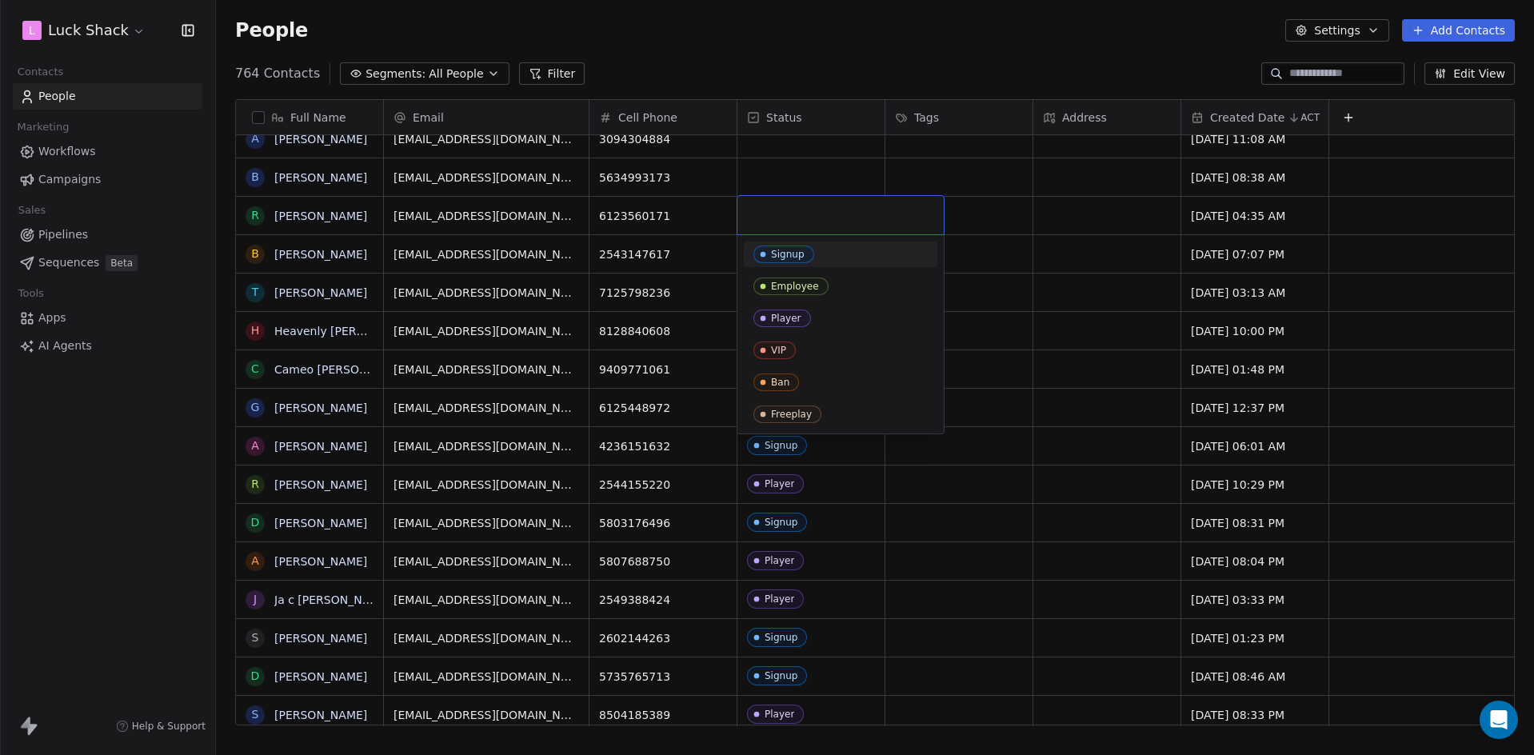
click at [784, 225] on div at bounding box center [840, 215] width 206 height 38
click at [786, 253] on div "Signup" at bounding box center [788, 254] width 34 height 11
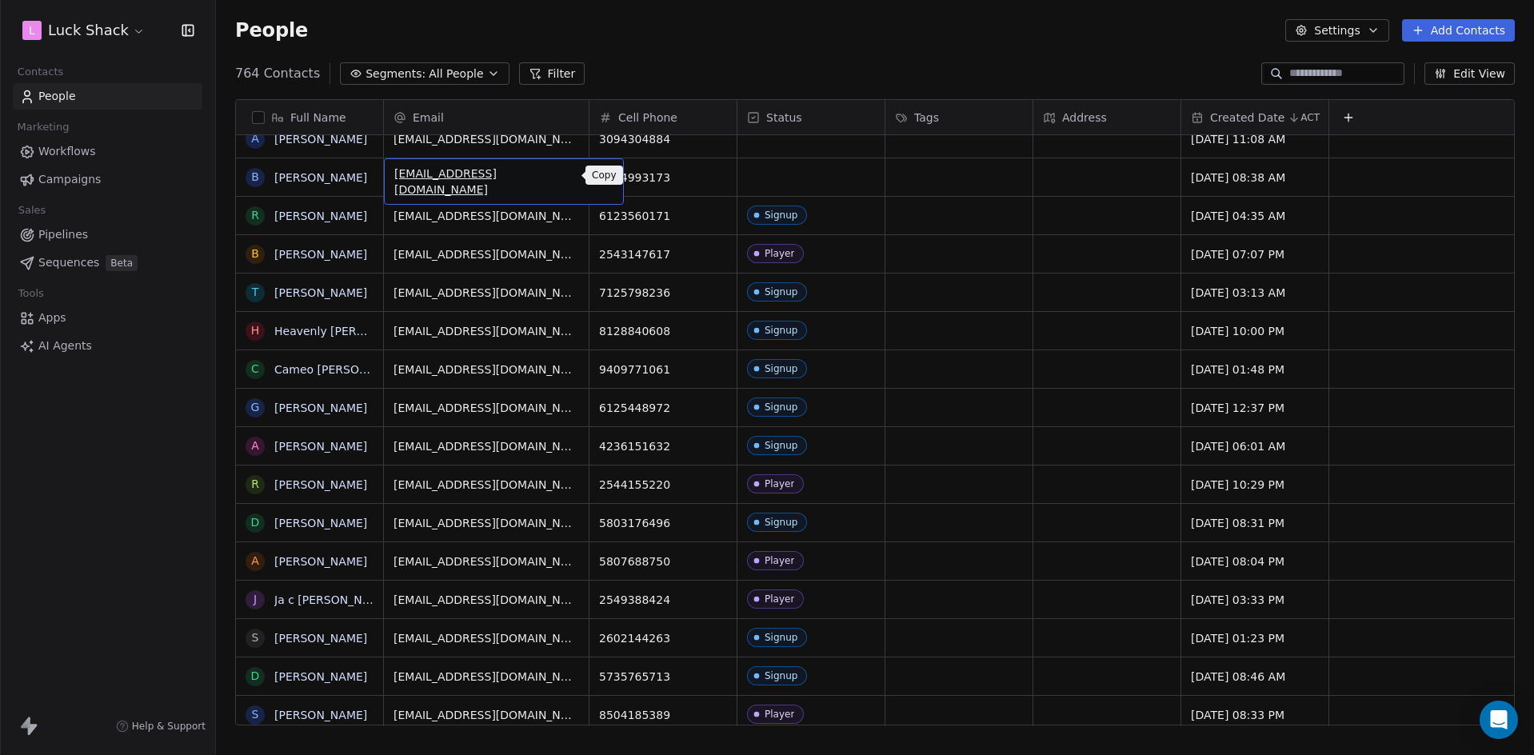
click at [597, 176] on icon "grid" at bounding box center [603, 175] width 13 height 13
click at [778, 182] on html "L Luck Shack Contacts People Marketing Workflows Campaigns Sales Pipelines Sequ…" at bounding box center [767, 377] width 1534 height 755
click at [778, 184] on div "grid" at bounding box center [810, 177] width 147 height 38
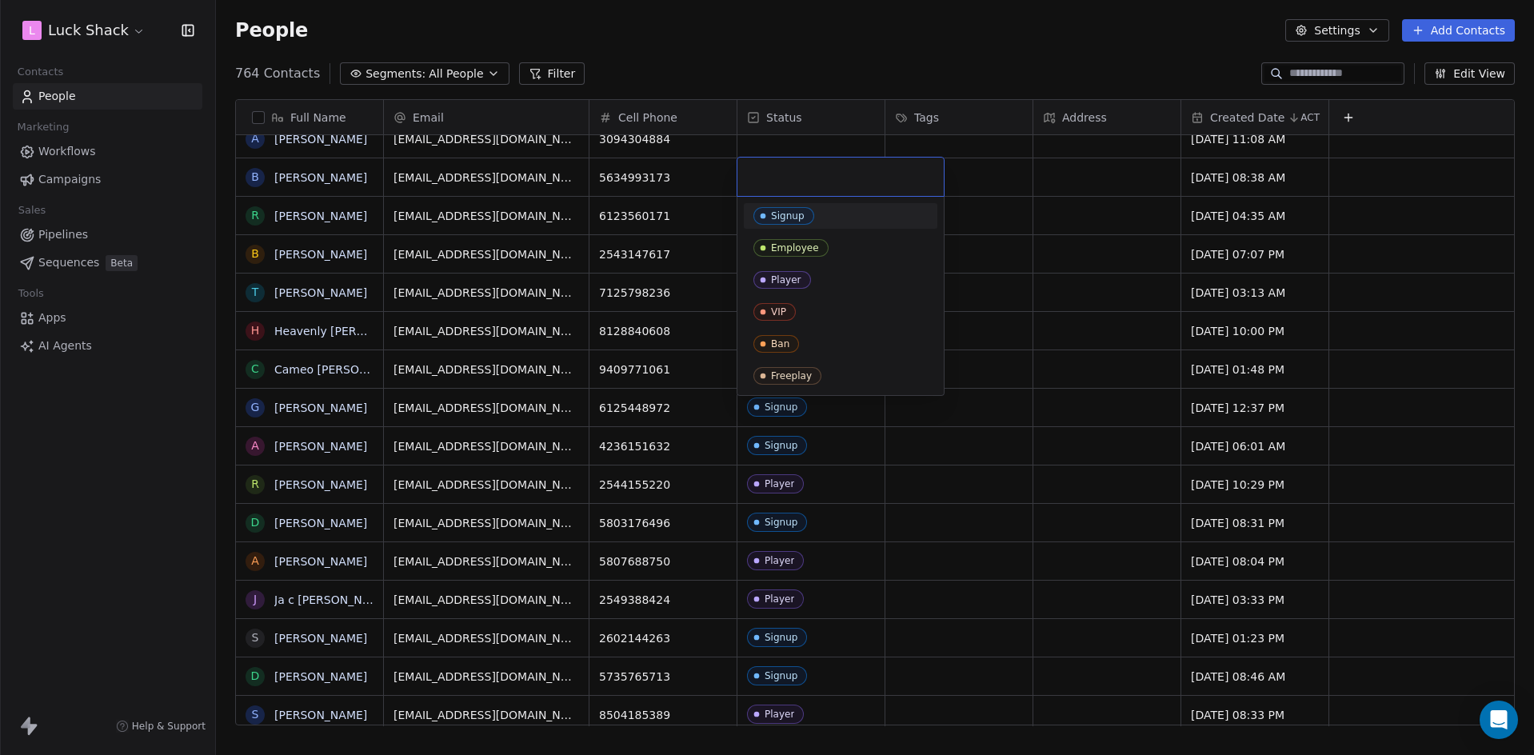
click at [785, 211] on div "Signup" at bounding box center [788, 215] width 34 height 11
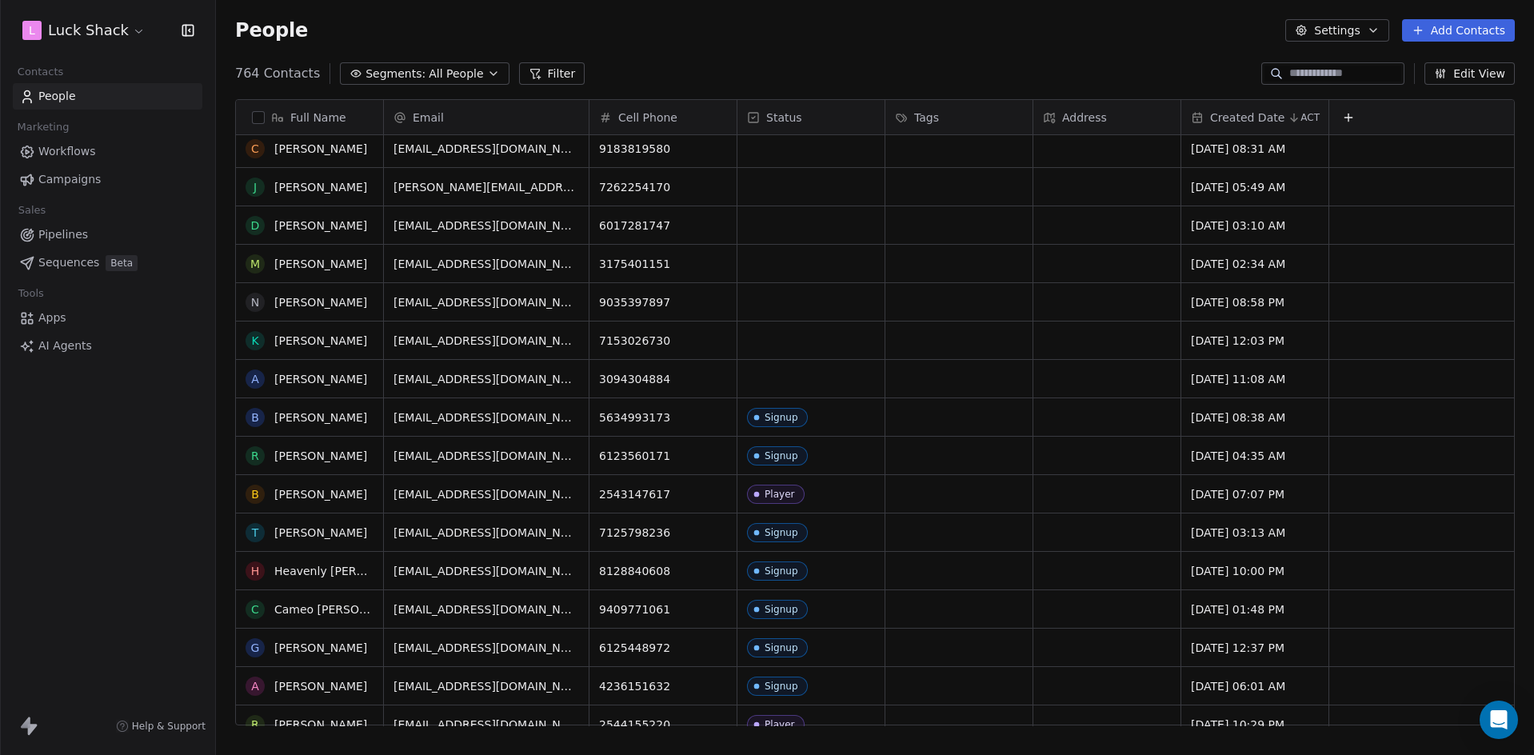
scroll to position [1120, 0]
click at [601, 378] on icon "grid" at bounding box center [604, 377] width 7 height 7
click at [809, 377] on html "L Luck Shack Contacts People Marketing Workflows Campaigns Sales Pipelines Sequ…" at bounding box center [767, 377] width 1534 height 755
click at [800, 374] on div "grid" at bounding box center [810, 379] width 147 height 38
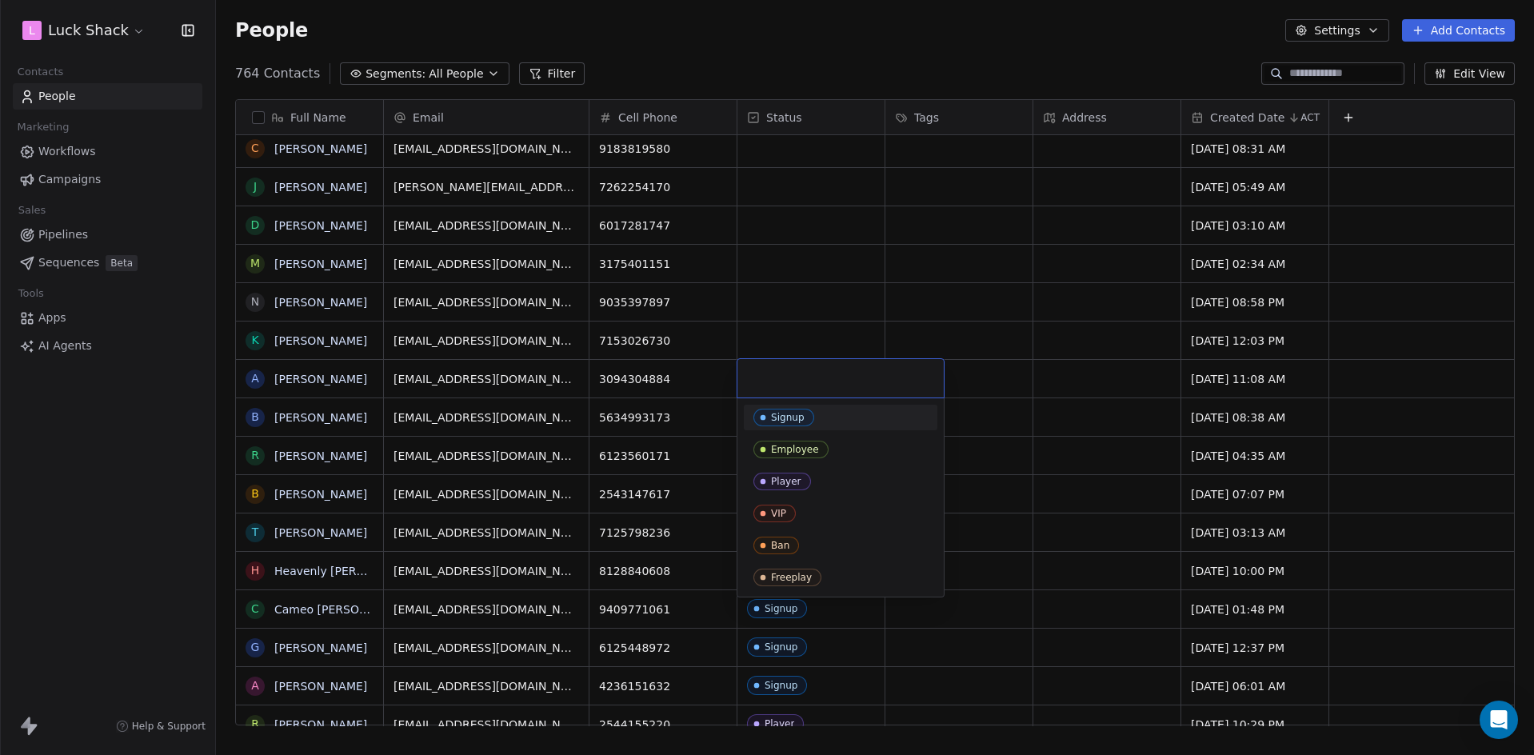
drag, startPoint x: 822, startPoint y: 410, endPoint x: 783, endPoint y: 400, distance: 40.5
click at [822, 411] on div "Signup" at bounding box center [840, 418] width 174 height 18
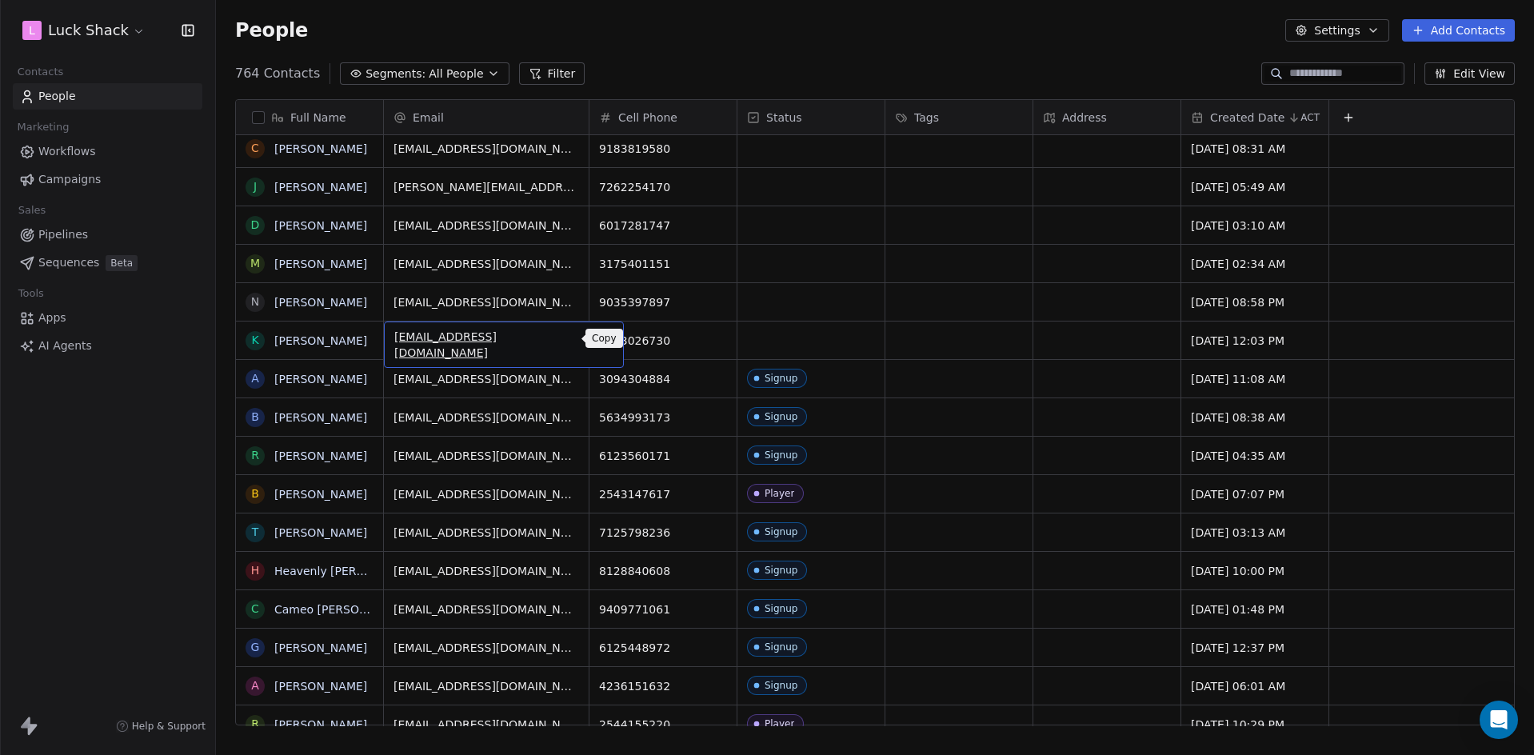
click at [597, 342] on icon "grid" at bounding box center [603, 338] width 13 height 13
click at [804, 336] on div "grid" at bounding box center [810, 341] width 147 height 38
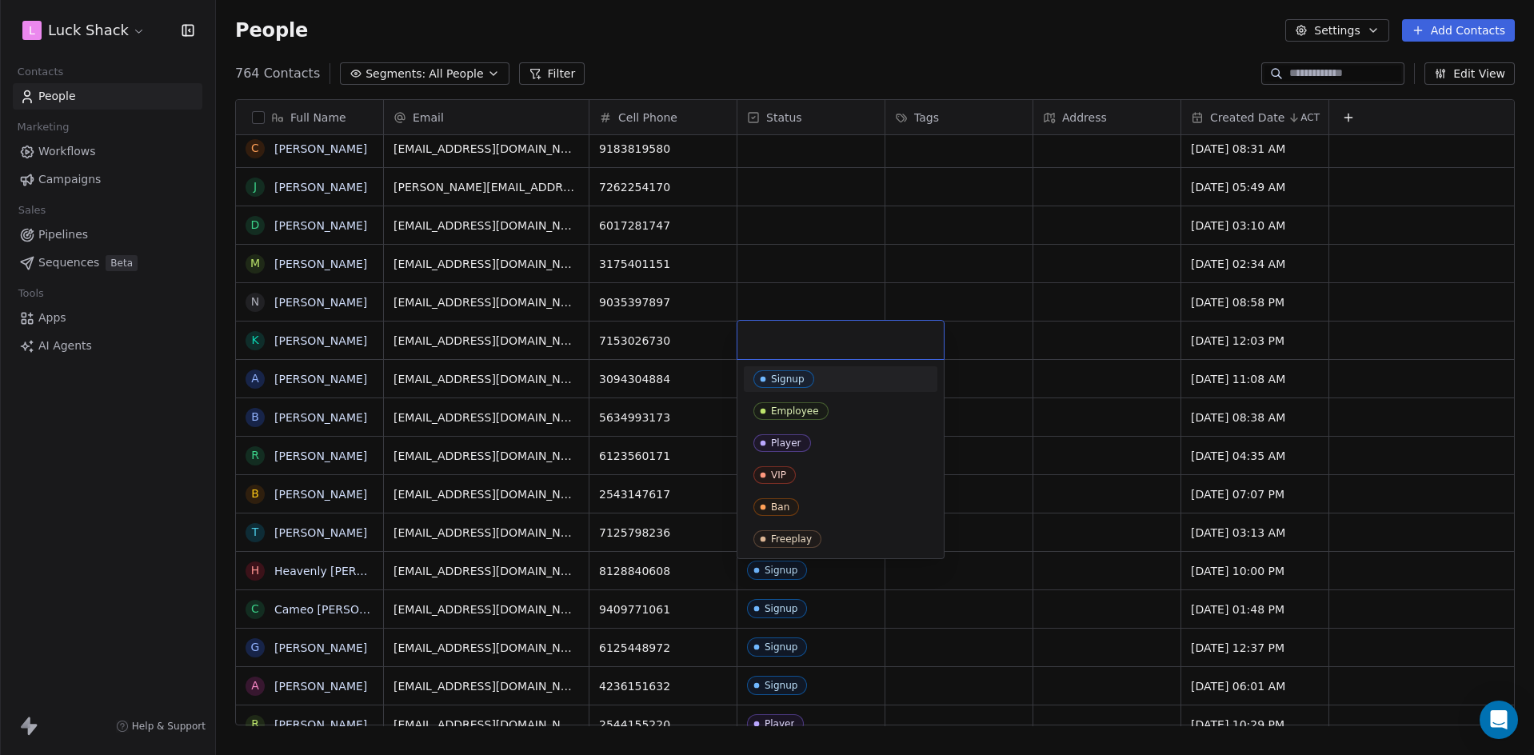
click at [828, 372] on div "Signup" at bounding box center [840, 379] width 174 height 18
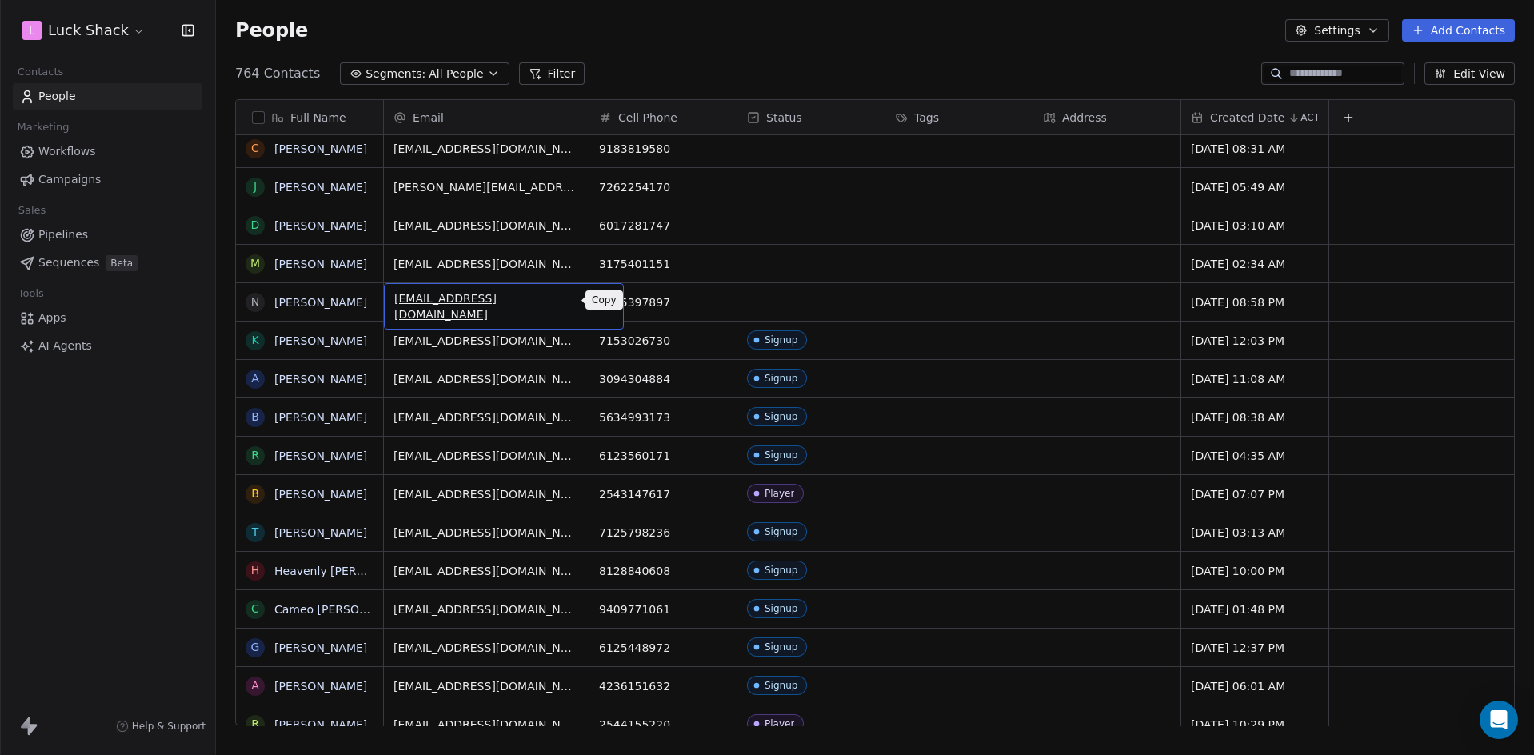
click at [601, 305] on icon "grid" at bounding box center [604, 301] width 7 height 7
click at [755, 294] on html "L Luck Shack Contacts People Marketing Workflows Campaigns Sales Pipelines Sequ…" at bounding box center [767, 377] width 1534 height 755
click at [787, 308] on div "grid" at bounding box center [810, 302] width 147 height 38
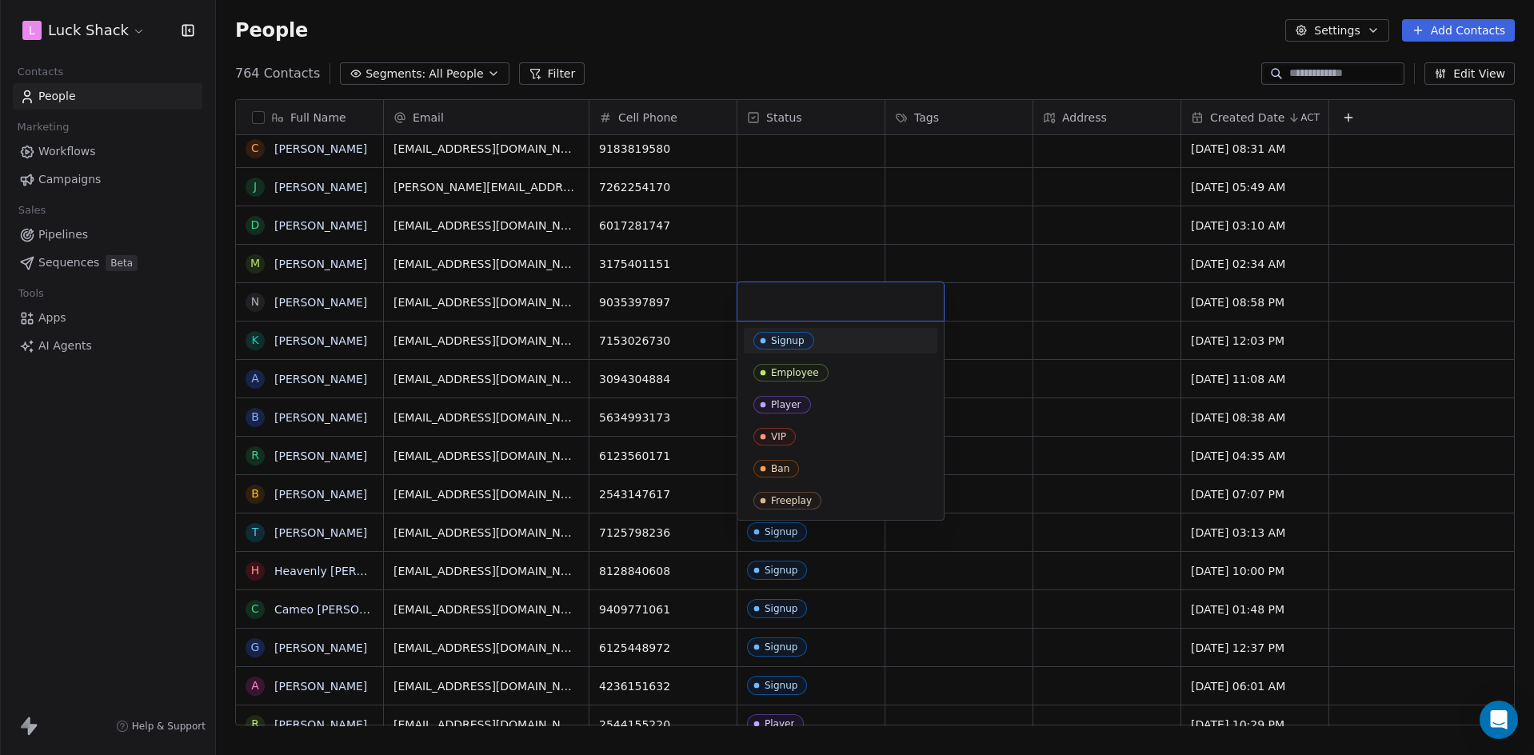
click at [807, 334] on span "Signup" at bounding box center [783, 341] width 61 height 18
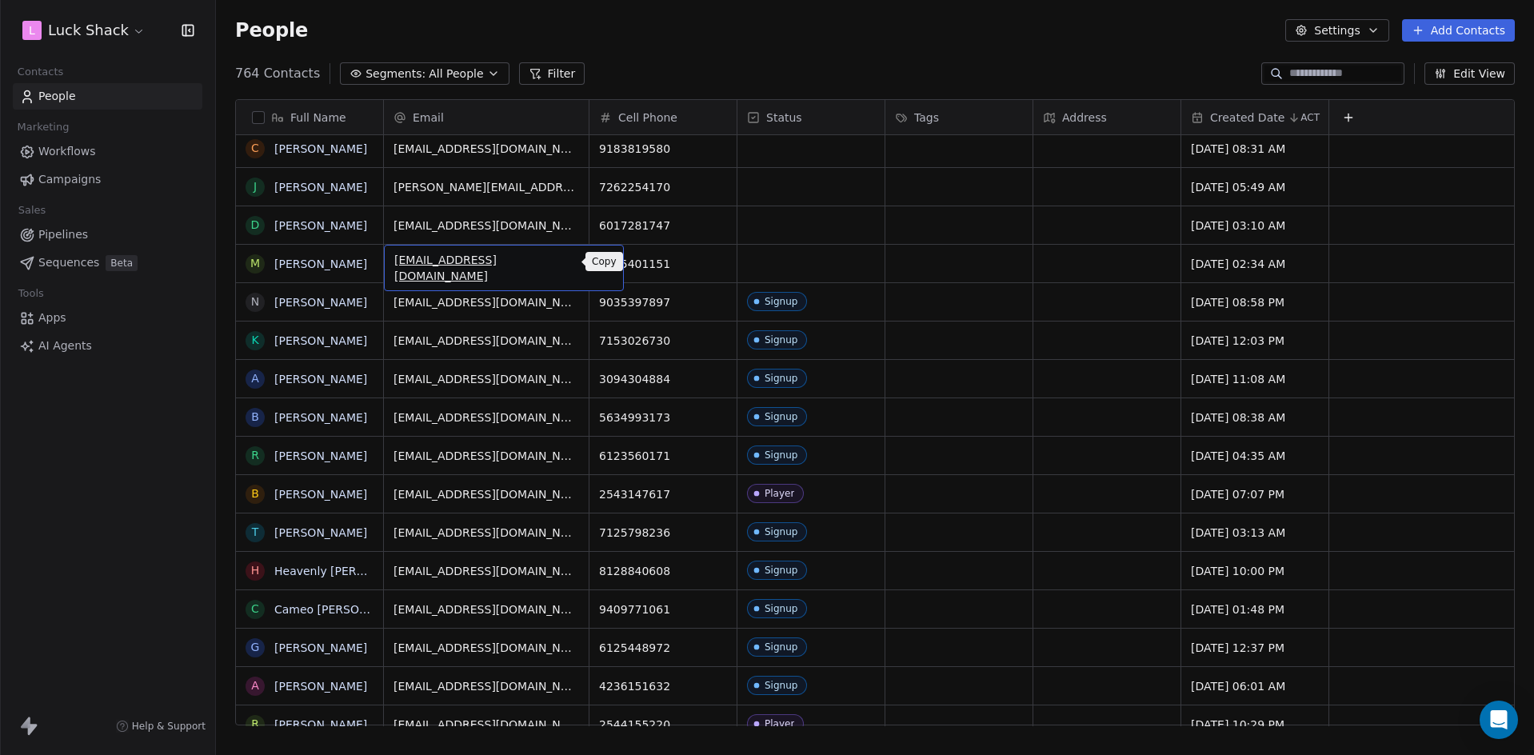
click at [597, 260] on icon "grid" at bounding box center [603, 261] width 13 height 13
click at [792, 259] on html "L Luck Shack Contacts People Marketing Workflows Campaigns Sales Pipelines Sequ…" at bounding box center [767, 377] width 1534 height 755
click at [806, 271] on div "grid" at bounding box center [810, 264] width 147 height 38
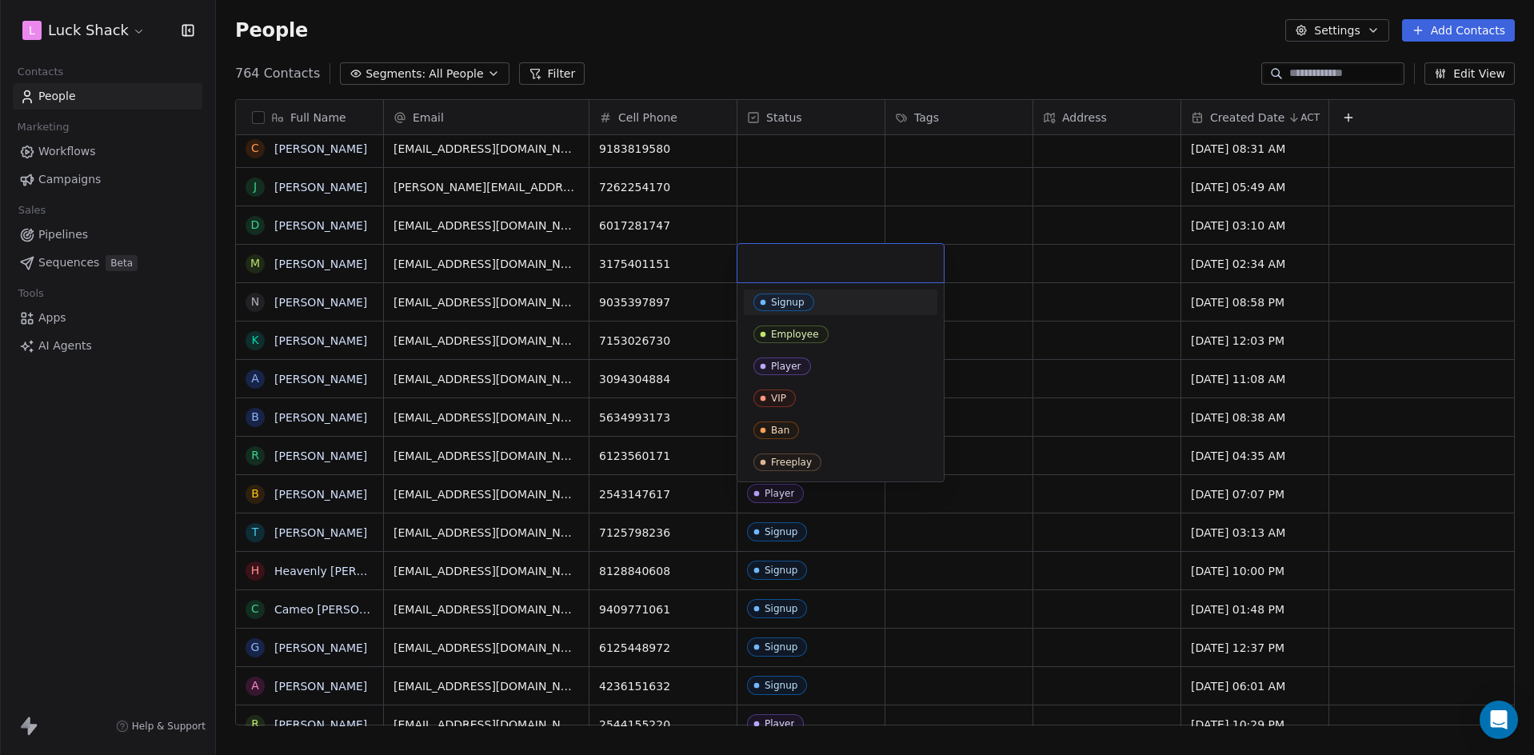
click at [806, 297] on span "Signup" at bounding box center [783, 303] width 61 height 18
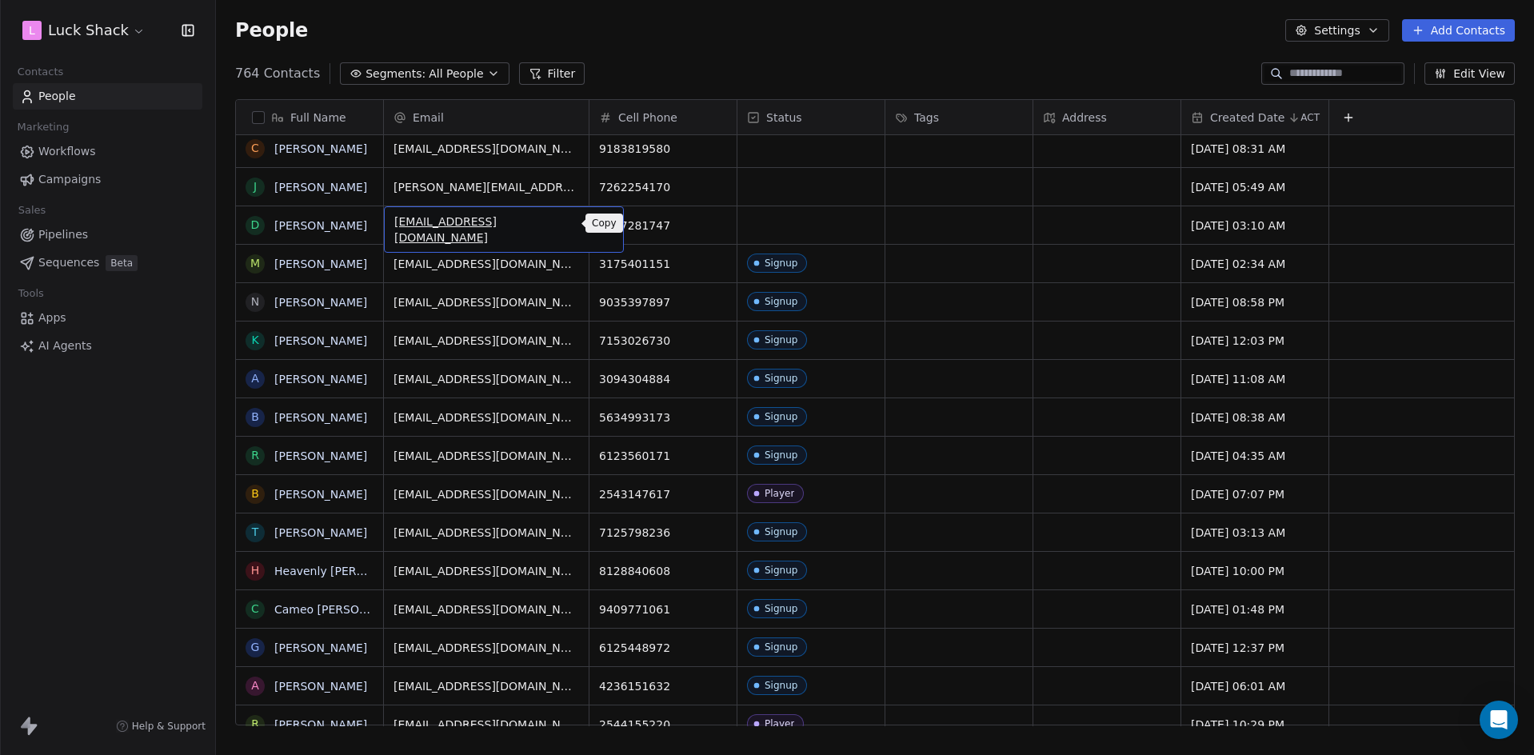
click at [597, 225] on icon "grid" at bounding box center [603, 223] width 13 height 13
click at [767, 236] on div "grid" at bounding box center [810, 225] width 147 height 38
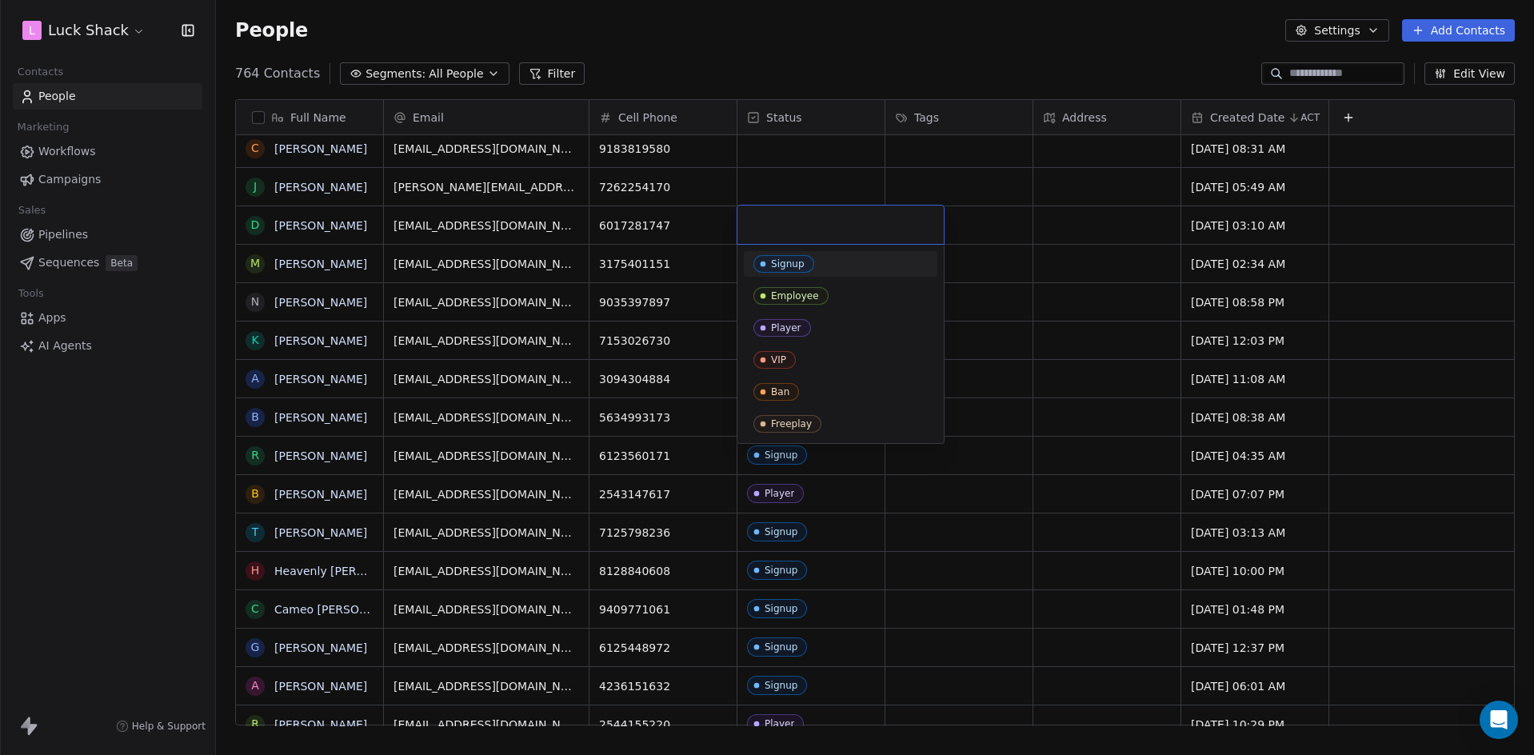
click at [767, 257] on span "Signup" at bounding box center [783, 264] width 61 height 18
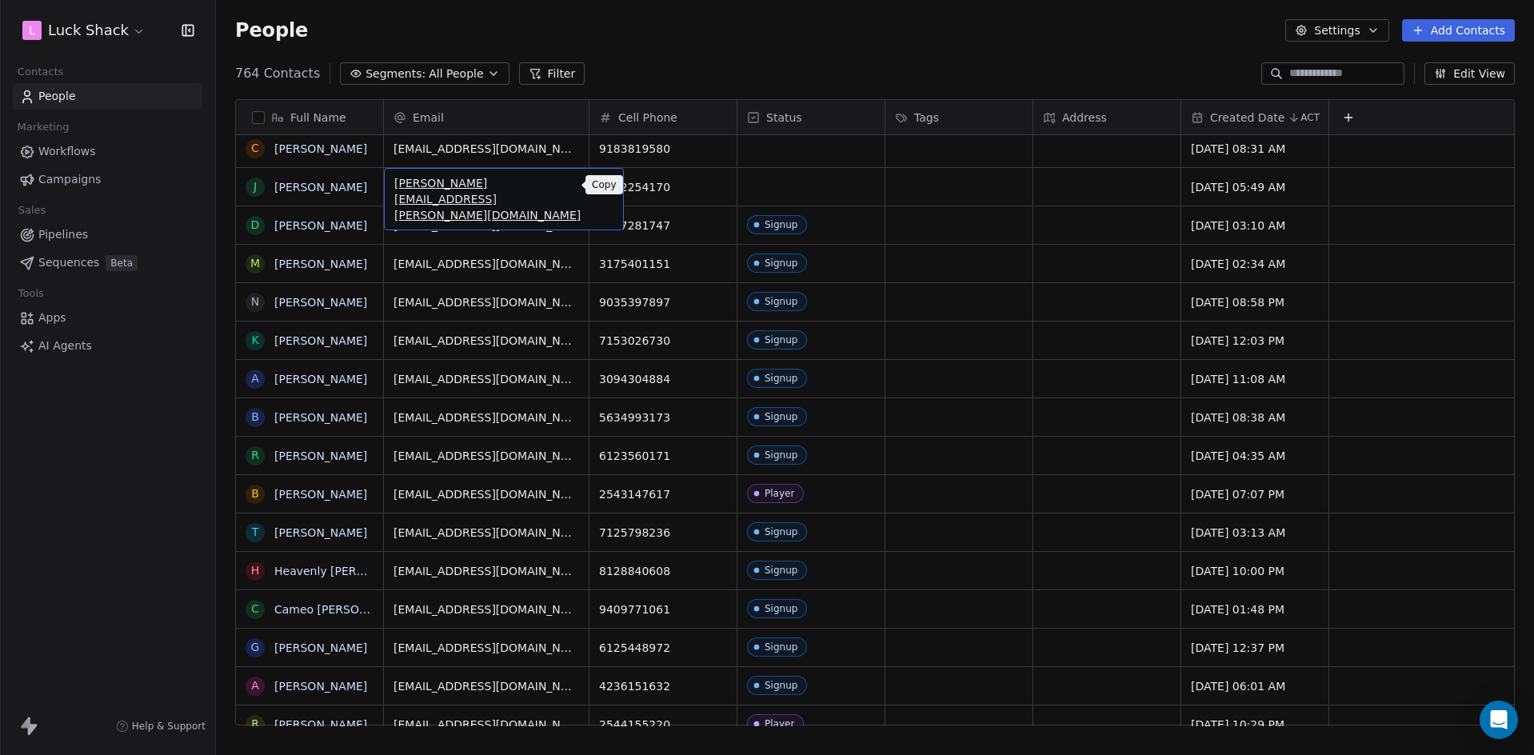
click at [597, 187] on icon "grid" at bounding box center [603, 184] width 13 height 13
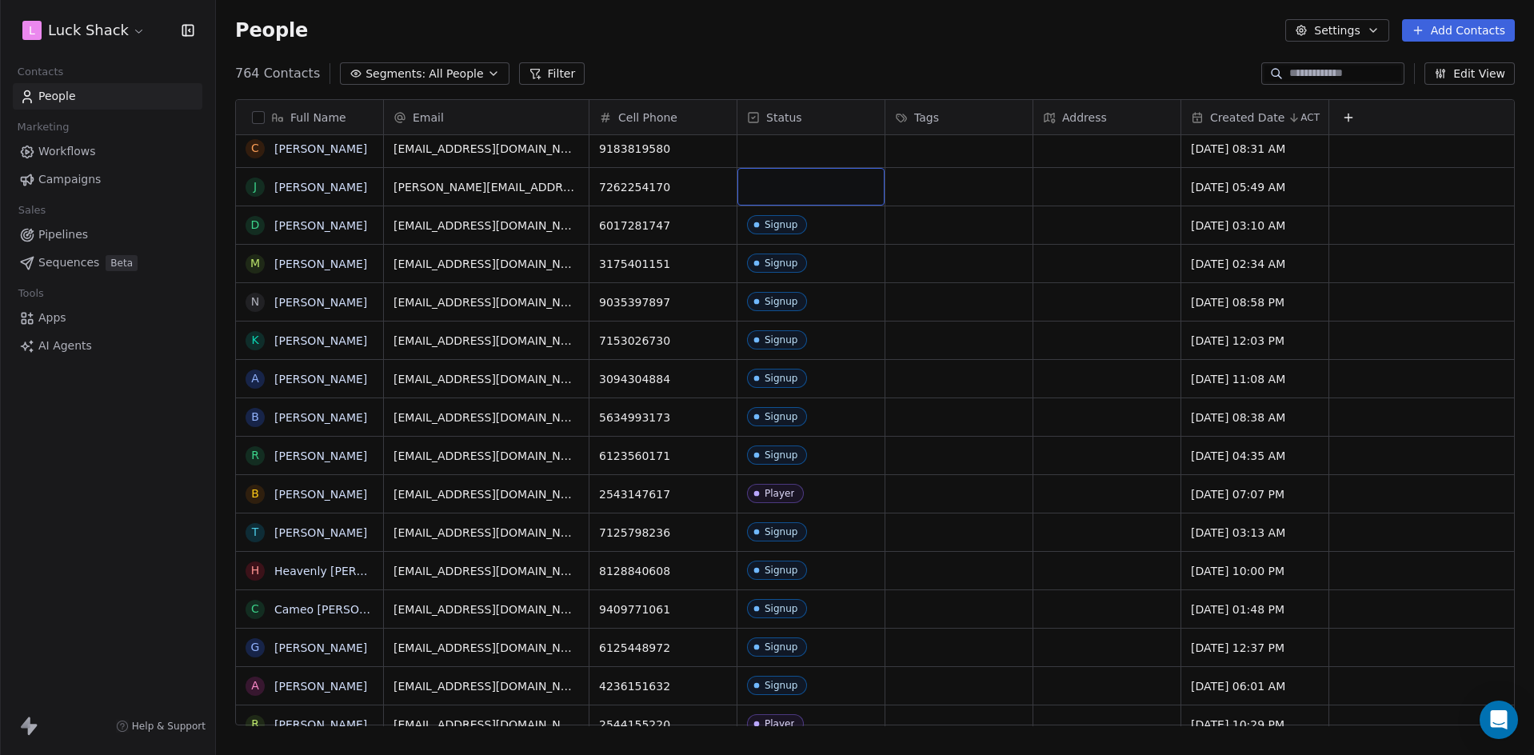
click at [805, 184] on div "grid" at bounding box center [810, 187] width 147 height 38
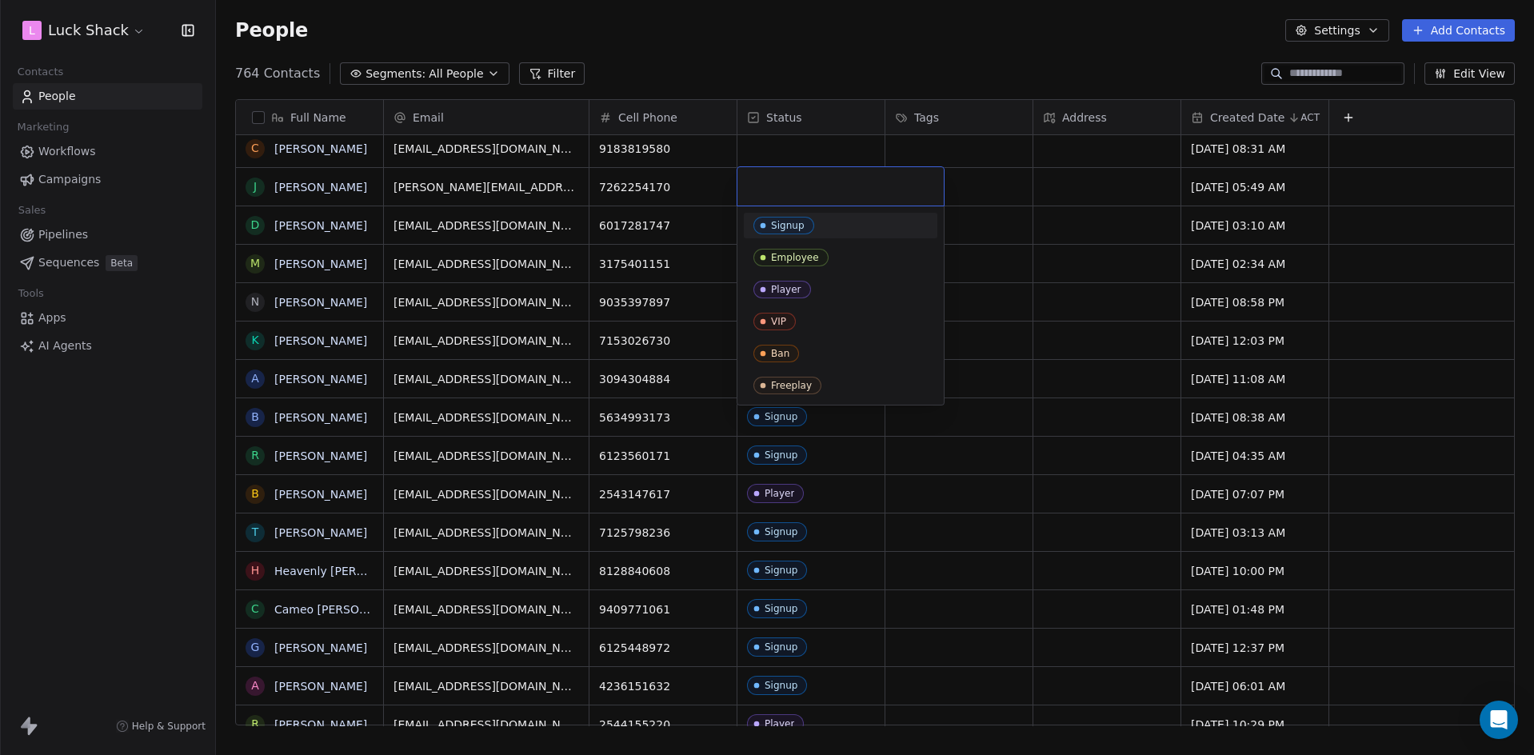
click at [793, 225] on div "Signup" at bounding box center [788, 225] width 34 height 11
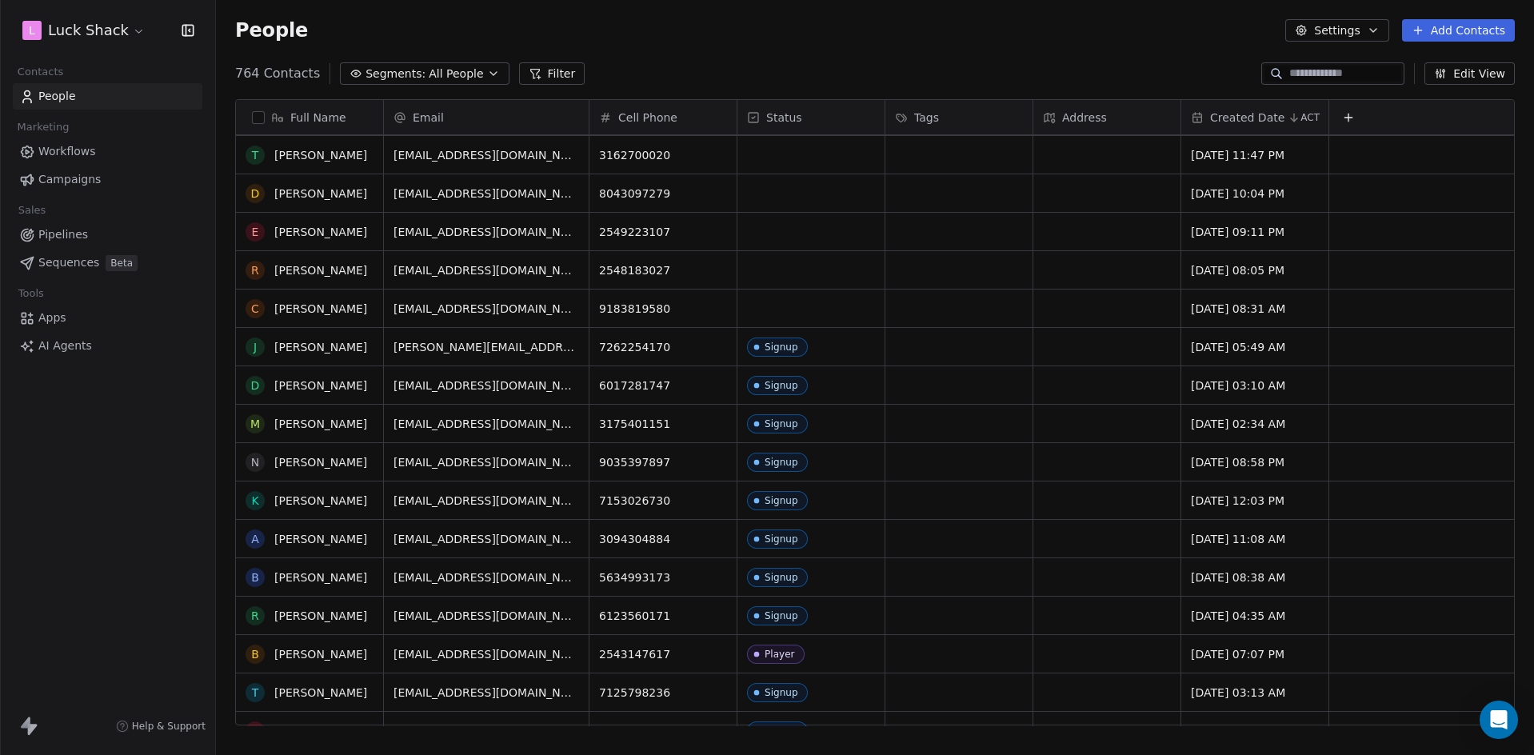
scroll to position [960, 0]
click at [715, 303] on icon "grid" at bounding box center [716, 306] width 13 height 13
click at [570, 301] on html "L Luck Shack Contacts People Marketing Workflows Campaigns Sales Pipelines Sequ…" at bounding box center [767, 377] width 1534 height 755
click at [597, 310] on icon "grid" at bounding box center [603, 306] width 13 height 13
click at [789, 304] on div "grid" at bounding box center [810, 309] width 147 height 38
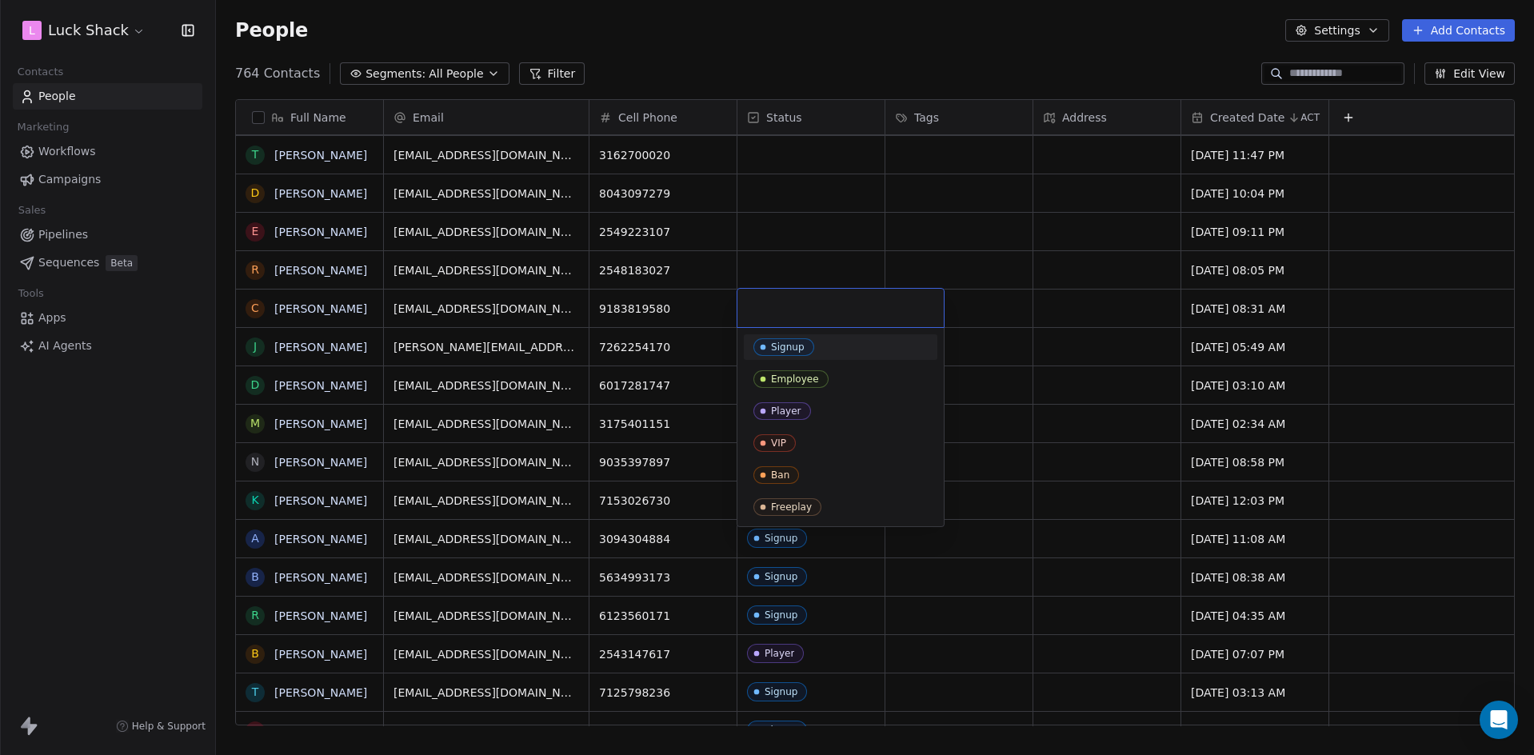
click at [833, 343] on div "Signup" at bounding box center [840, 347] width 174 height 18
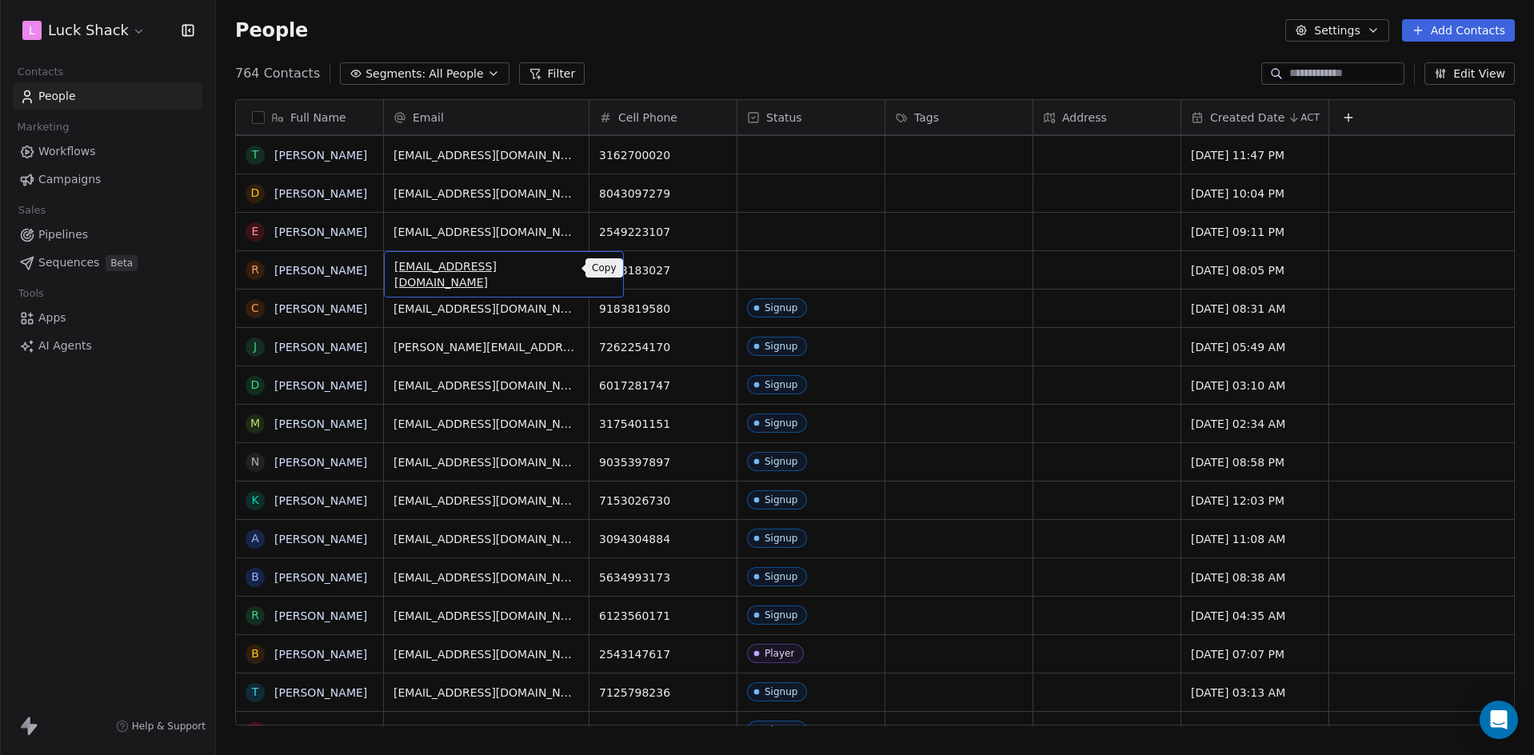
click at [597, 267] on icon "grid" at bounding box center [603, 268] width 13 height 13
click at [801, 271] on div "grid" at bounding box center [810, 270] width 147 height 38
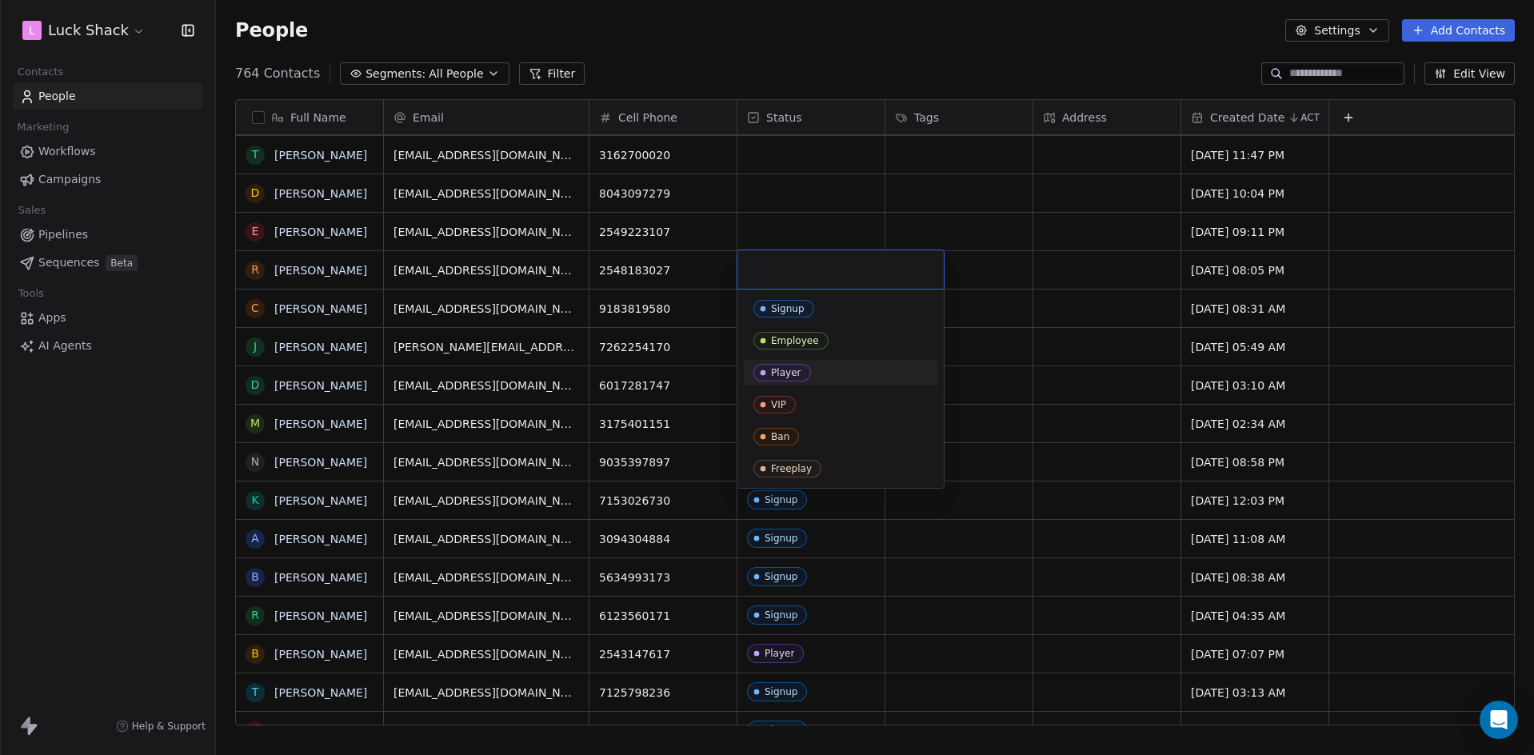
click at [789, 378] on div "Player" at bounding box center [786, 372] width 30 height 11
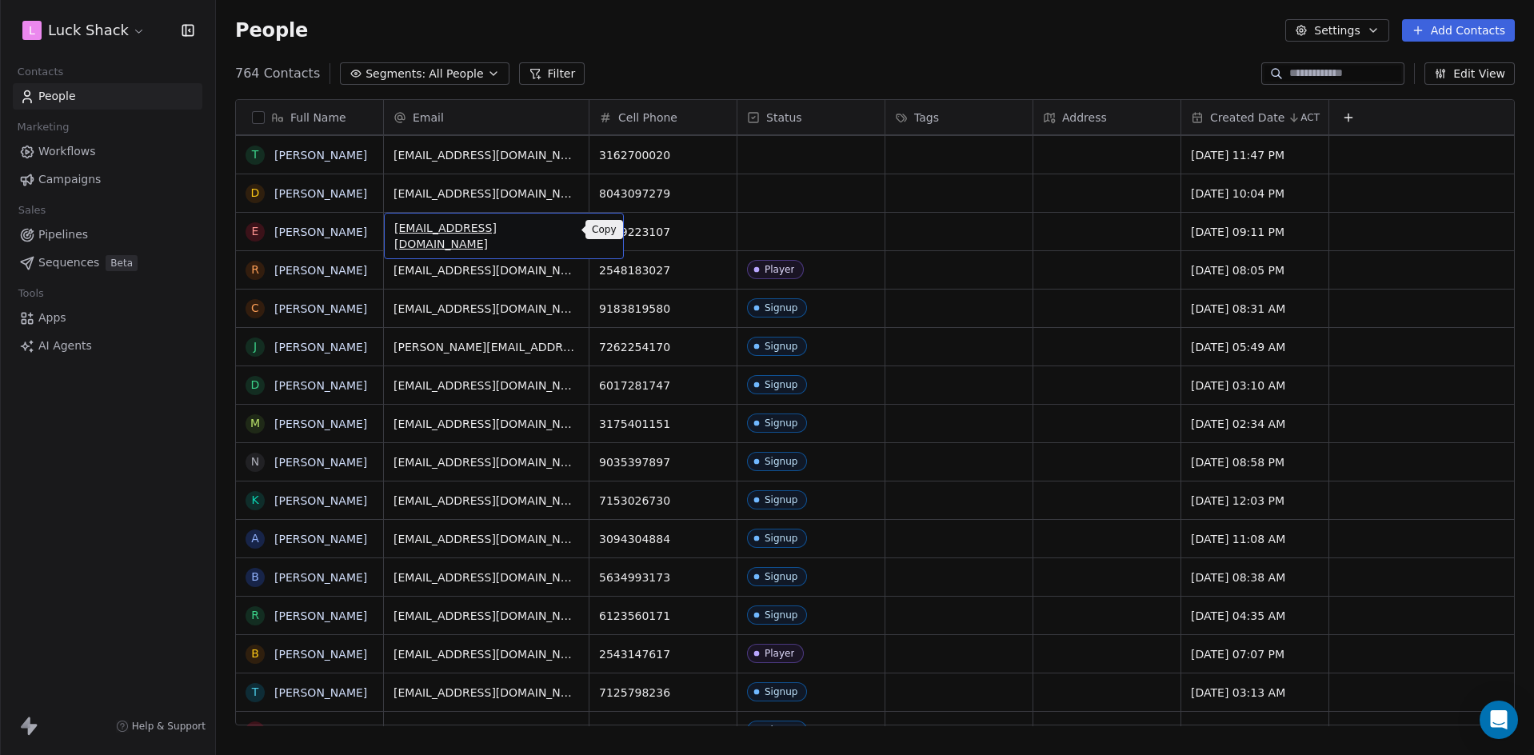
click at [597, 230] on icon "grid" at bounding box center [603, 229] width 13 height 13
click at [785, 235] on div "grid" at bounding box center [810, 232] width 147 height 38
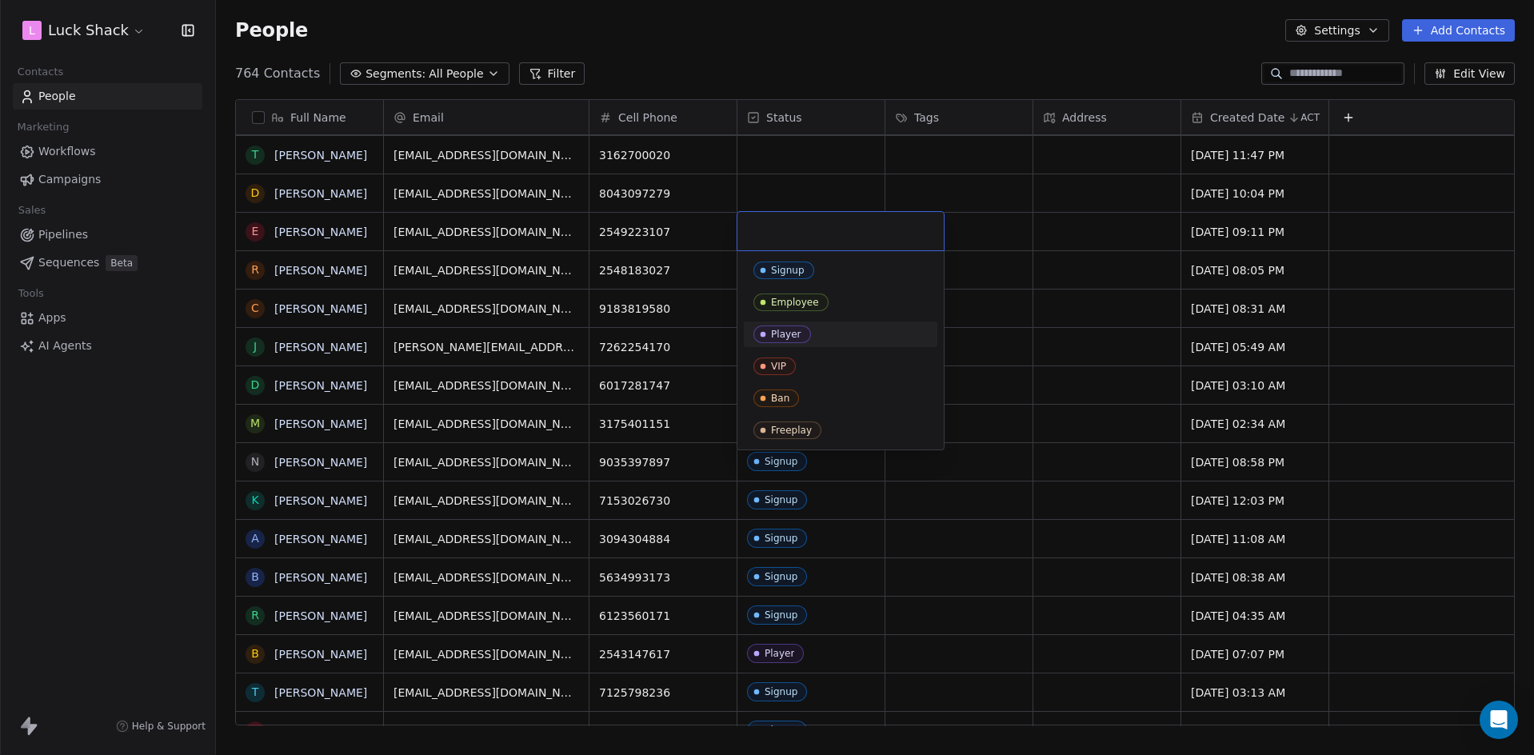
click at [791, 331] on div "Player" at bounding box center [786, 334] width 30 height 11
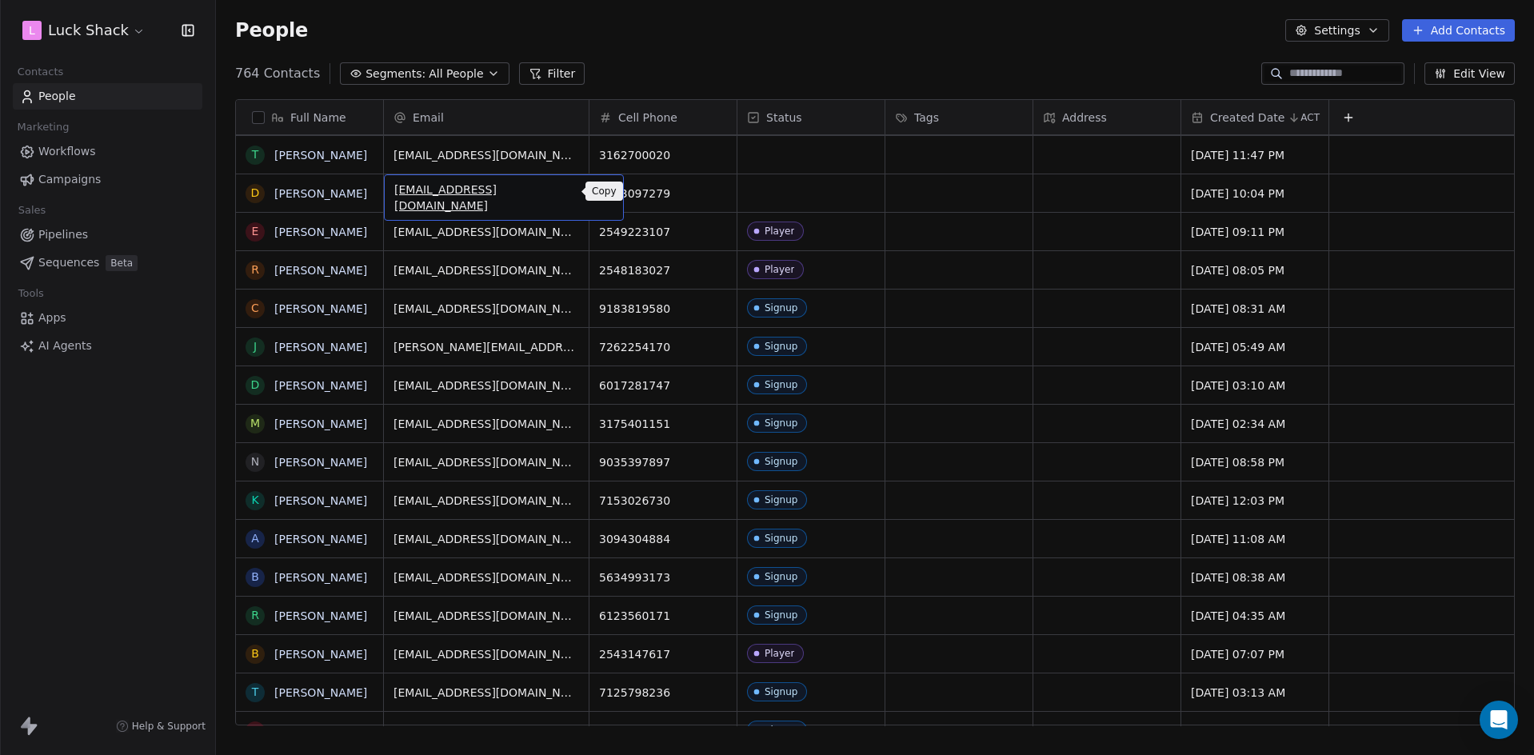
click at [597, 190] on icon "grid" at bounding box center [603, 191] width 13 height 13
click at [847, 195] on div "grid" at bounding box center [810, 193] width 147 height 38
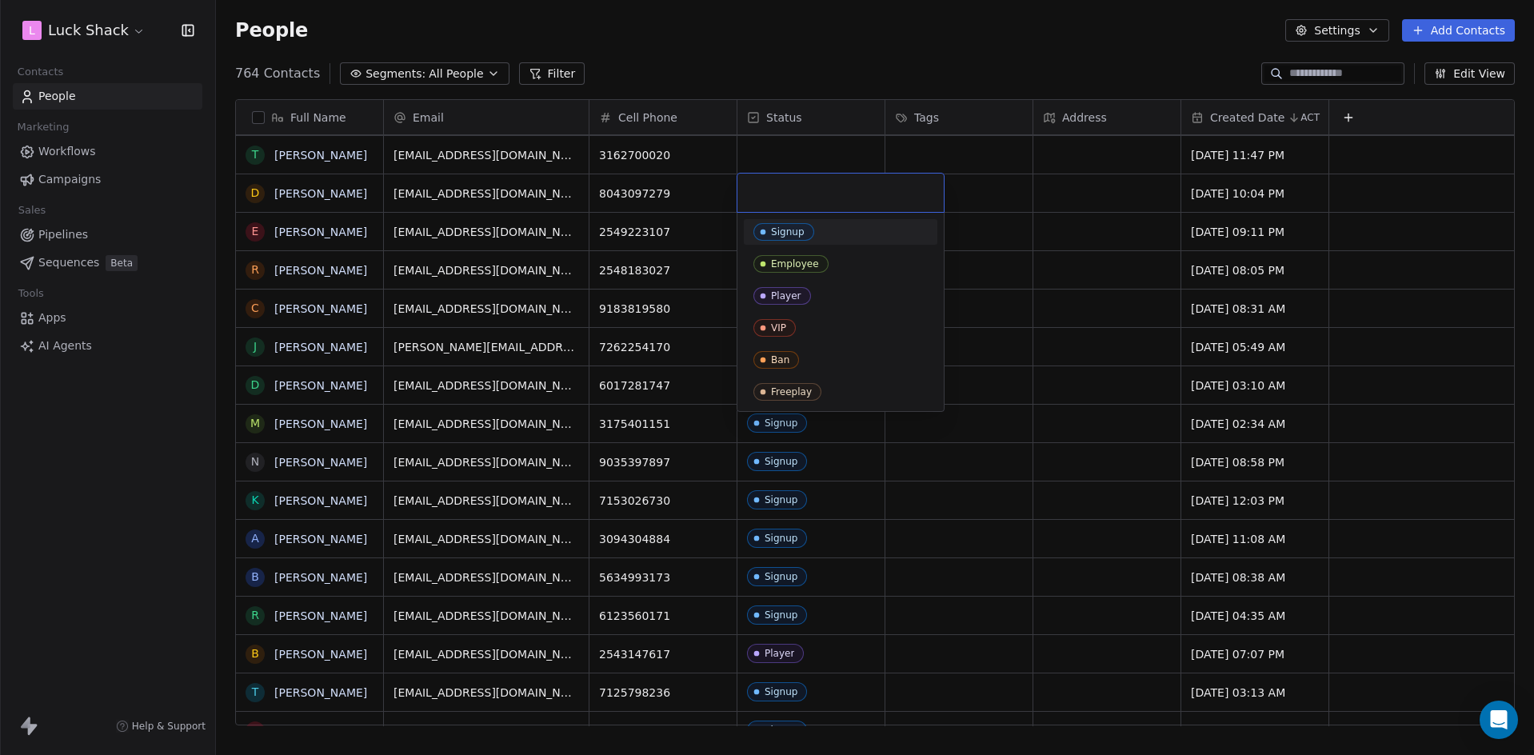
click at [794, 230] on div "Signup" at bounding box center [788, 231] width 34 height 11
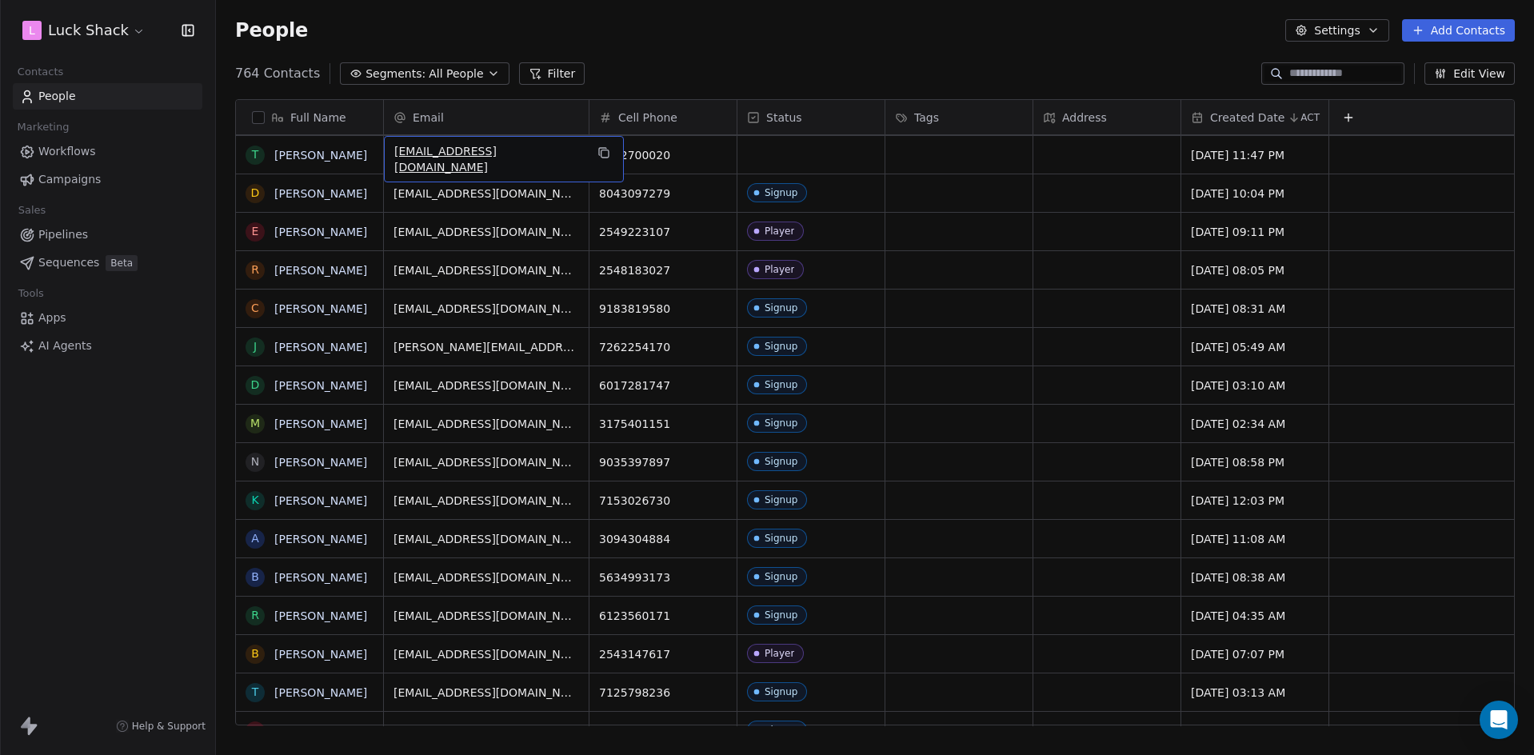
drag, startPoint x: 530, startPoint y: 152, endPoint x: 564, endPoint y: 152, distance: 34.4
click at [597, 152] on icon "grid" at bounding box center [603, 152] width 13 height 13
click at [784, 159] on div "grid" at bounding box center [810, 155] width 147 height 38
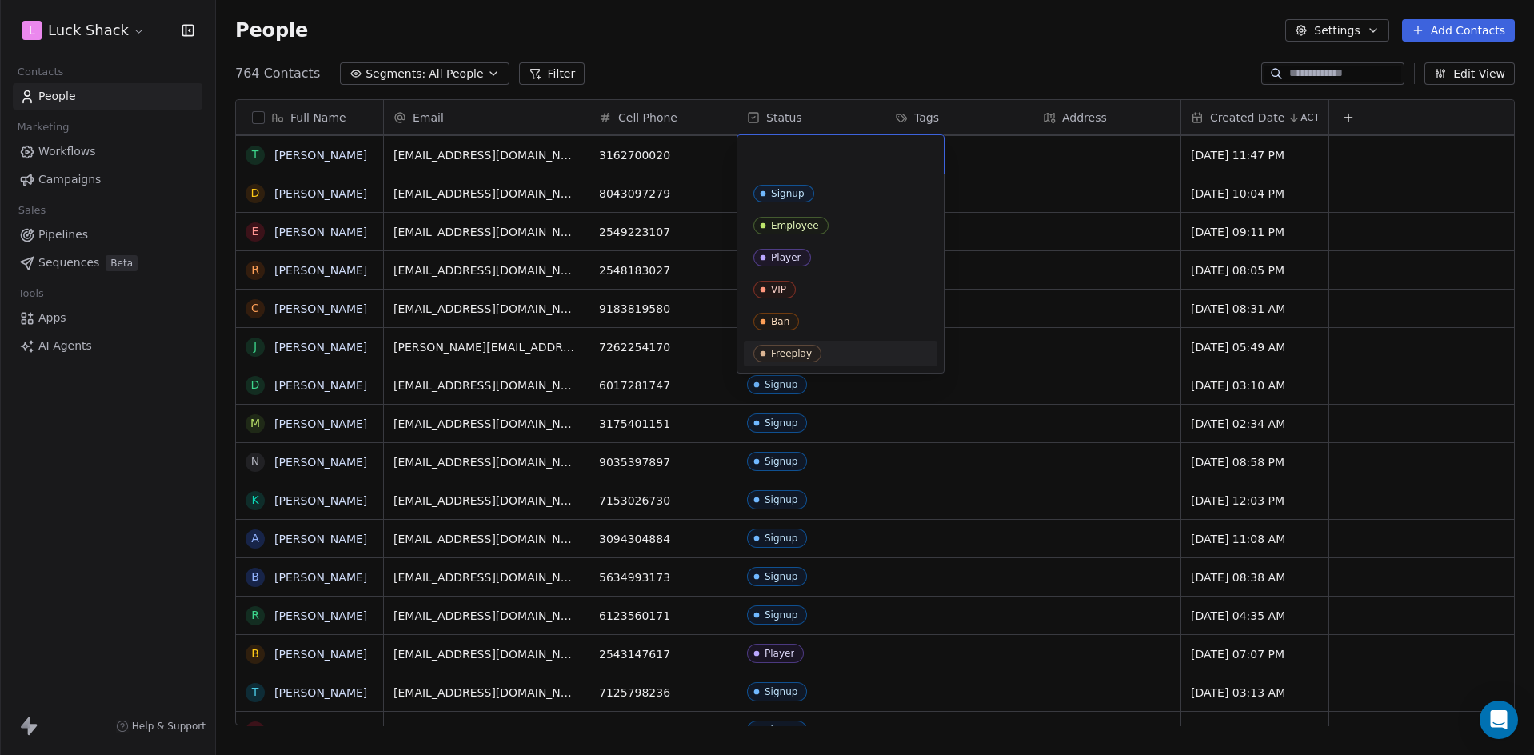
click at [796, 349] on div "Freeplay" at bounding box center [791, 353] width 41 height 11
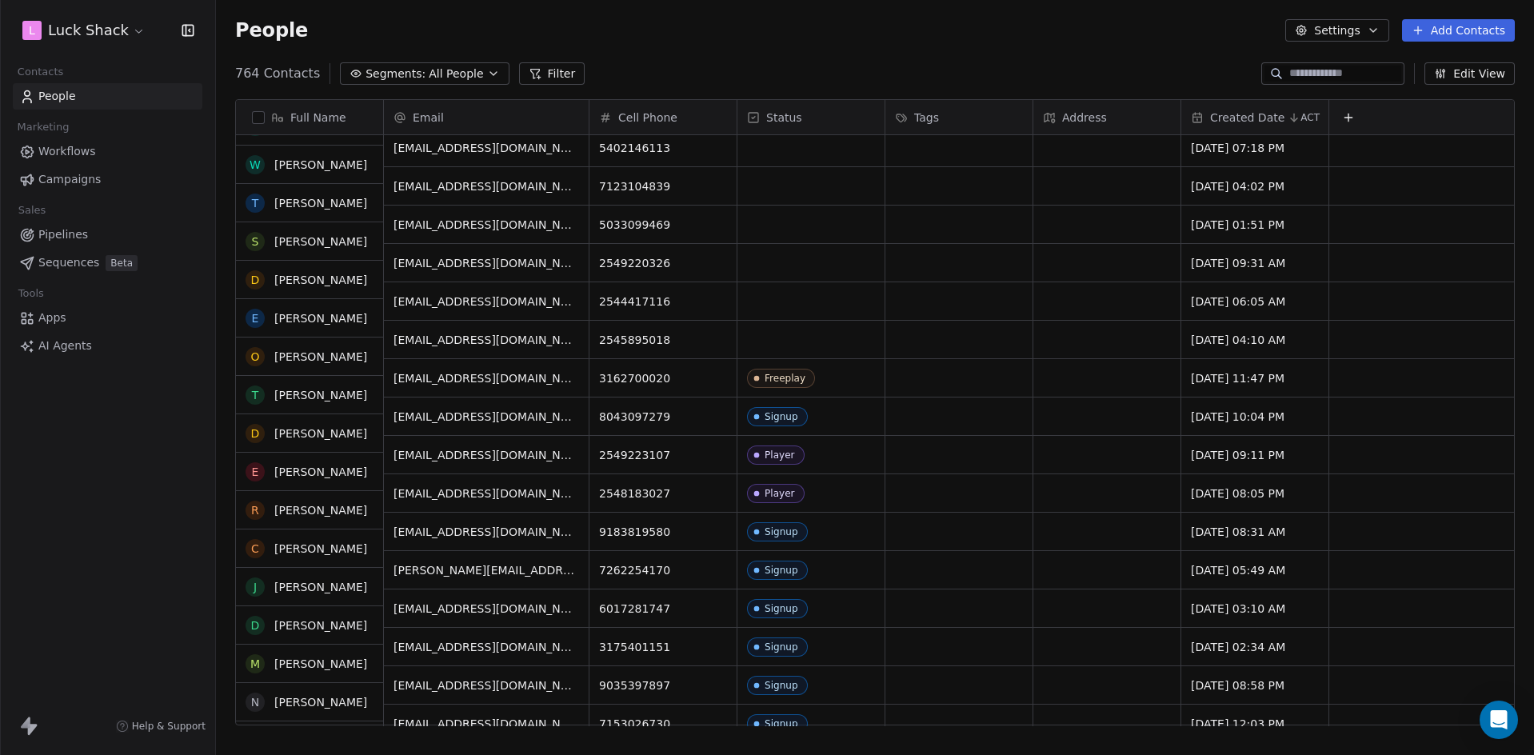
scroll to position [720, 0]
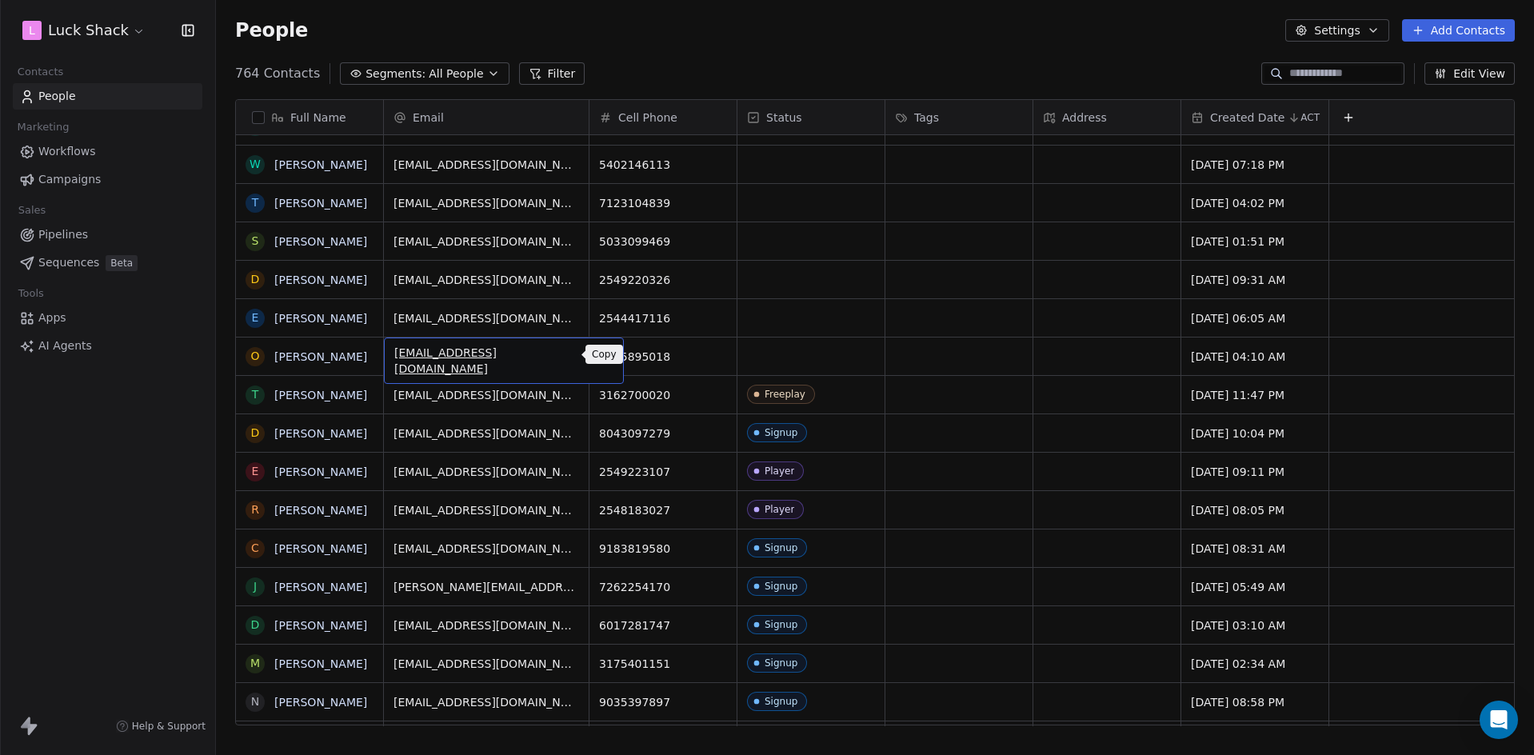
click at [597, 353] on icon "grid" at bounding box center [603, 354] width 13 height 13
click at [755, 356] on div "grid" at bounding box center [810, 357] width 147 height 38
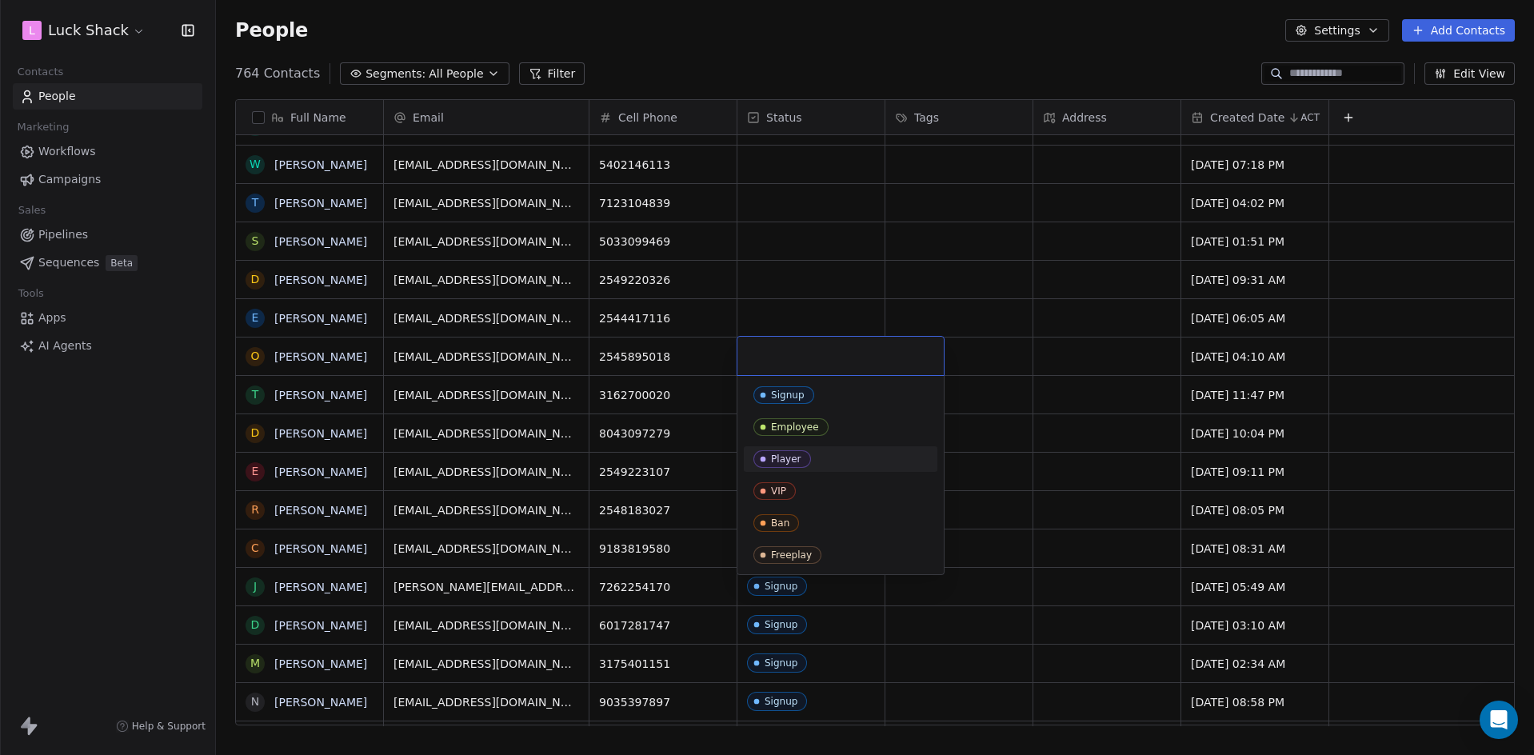
click at [794, 462] on div "Player" at bounding box center [786, 459] width 30 height 11
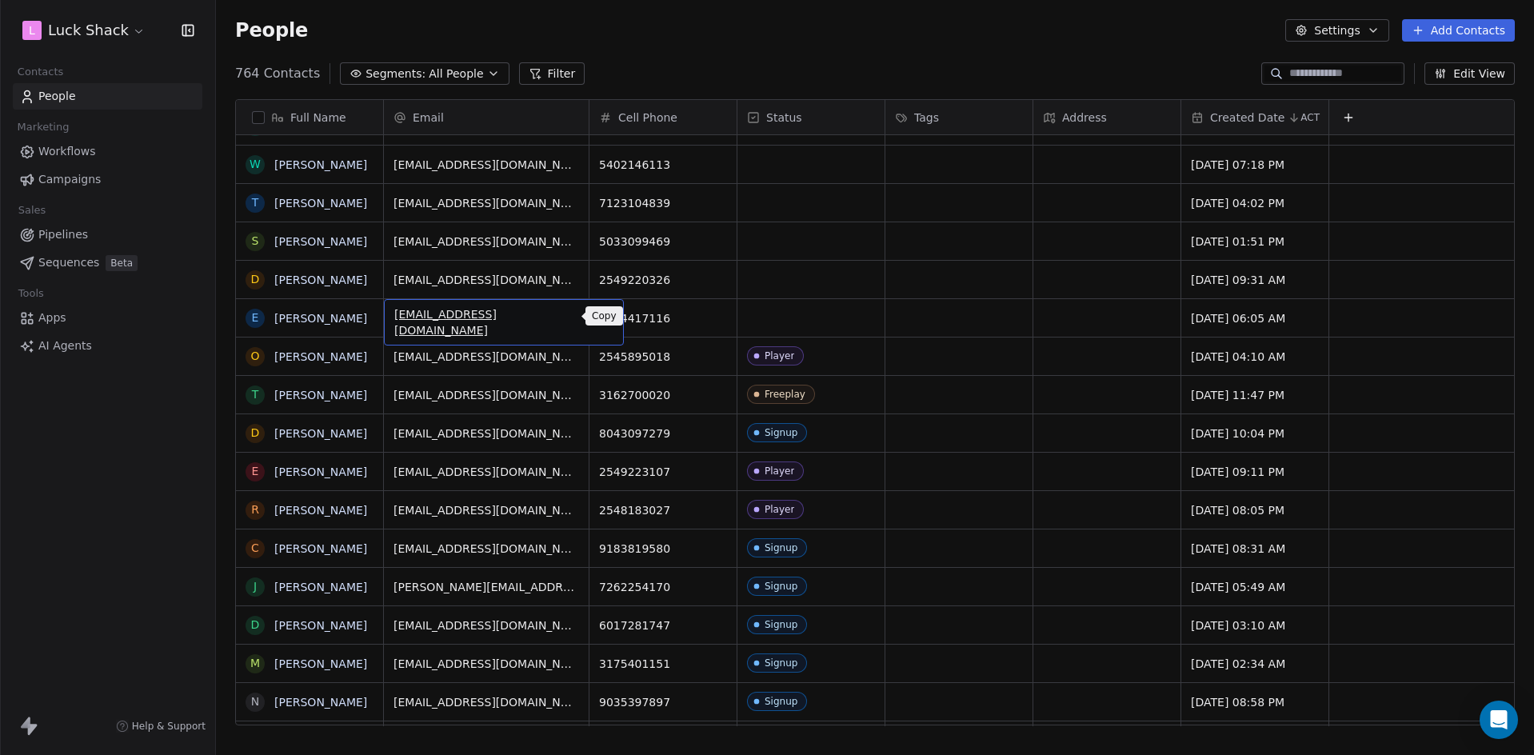
click at [597, 310] on icon "grid" at bounding box center [603, 316] width 13 height 13
click at [774, 318] on div "grid" at bounding box center [810, 318] width 147 height 38
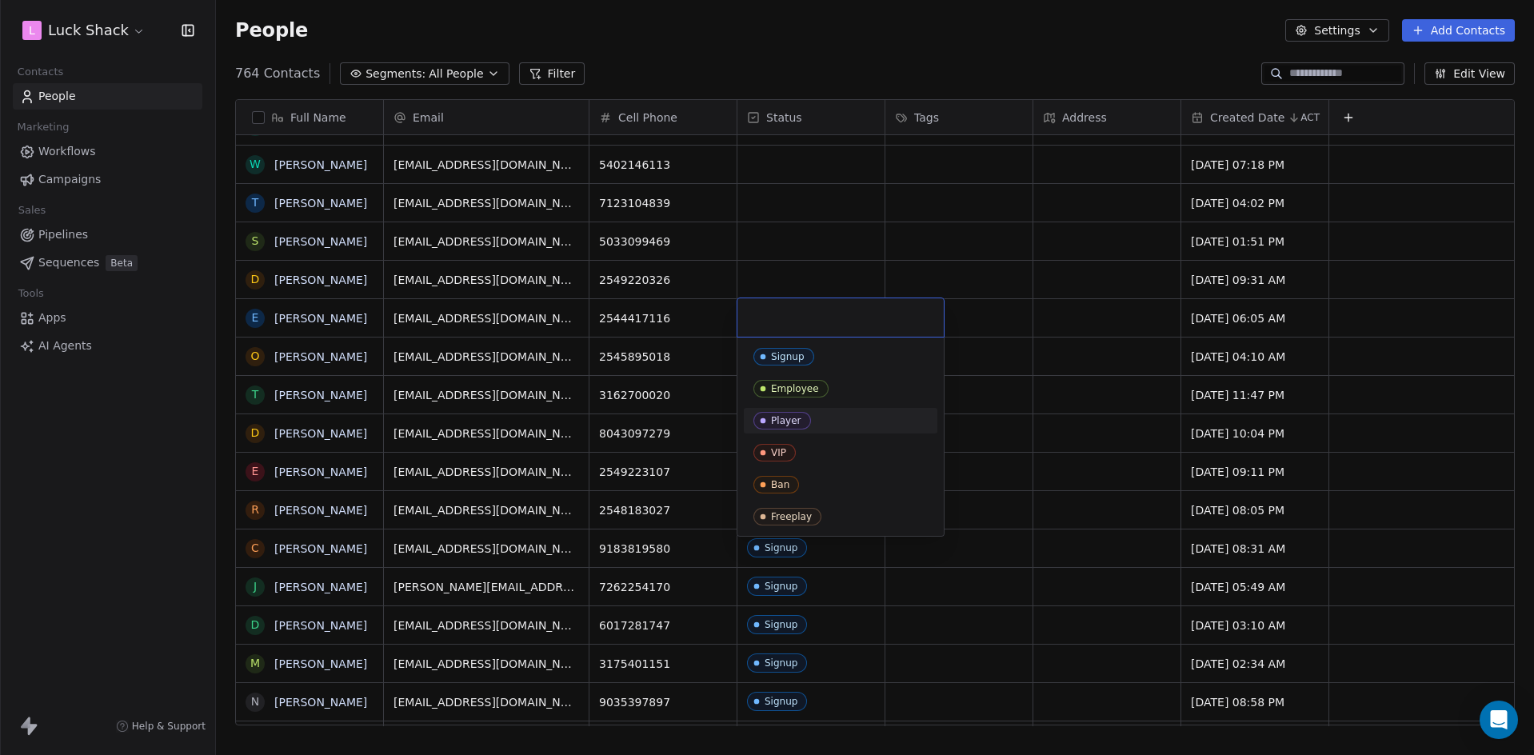
click at [797, 412] on div "Player" at bounding box center [841, 421] width 194 height 26
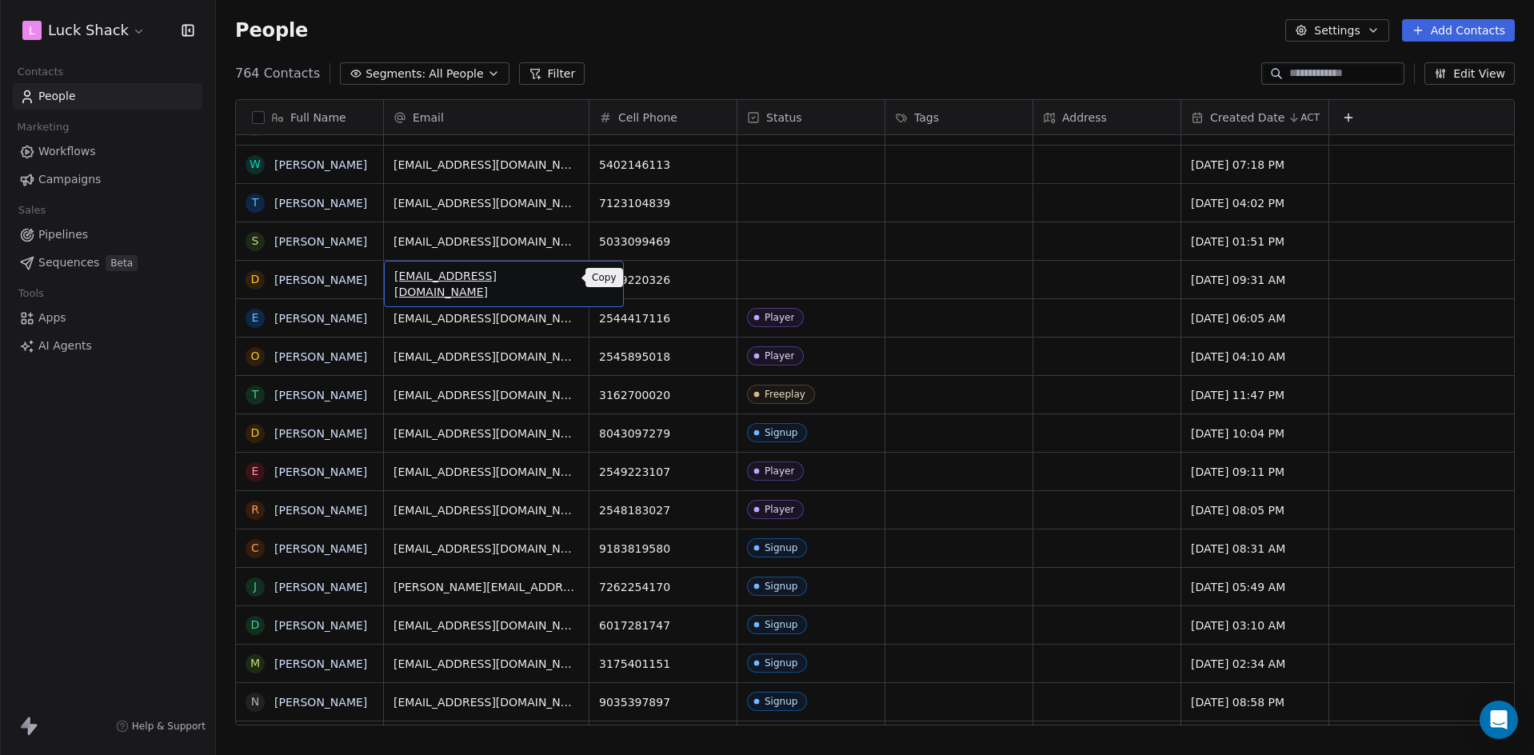
click at [601, 278] on icon "grid" at bounding box center [604, 278] width 7 height 7
click at [808, 273] on div "grid" at bounding box center [810, 280] width 147 height 38
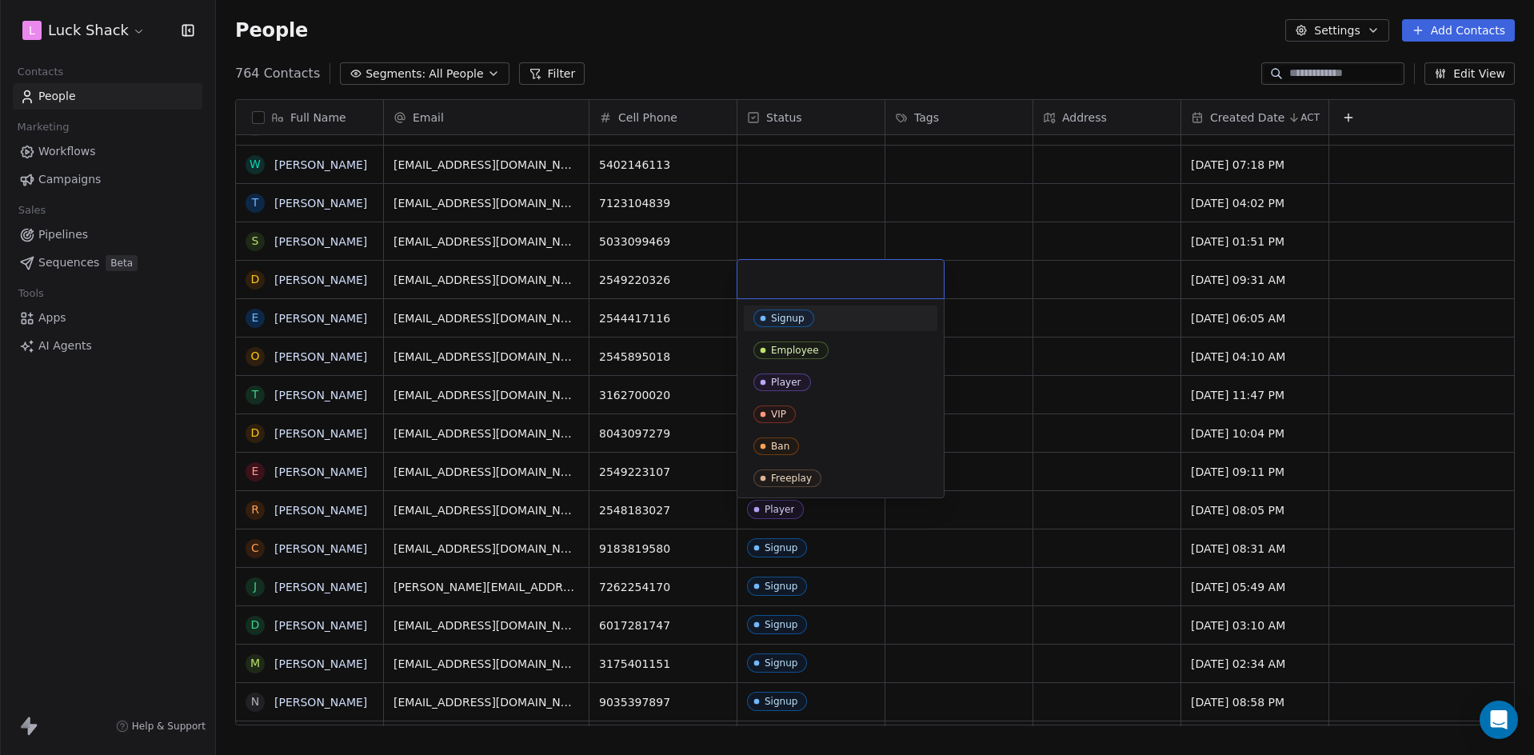
click at [816, 318] on div "Signup" at bounding box center [840, 319] width 174 height 18
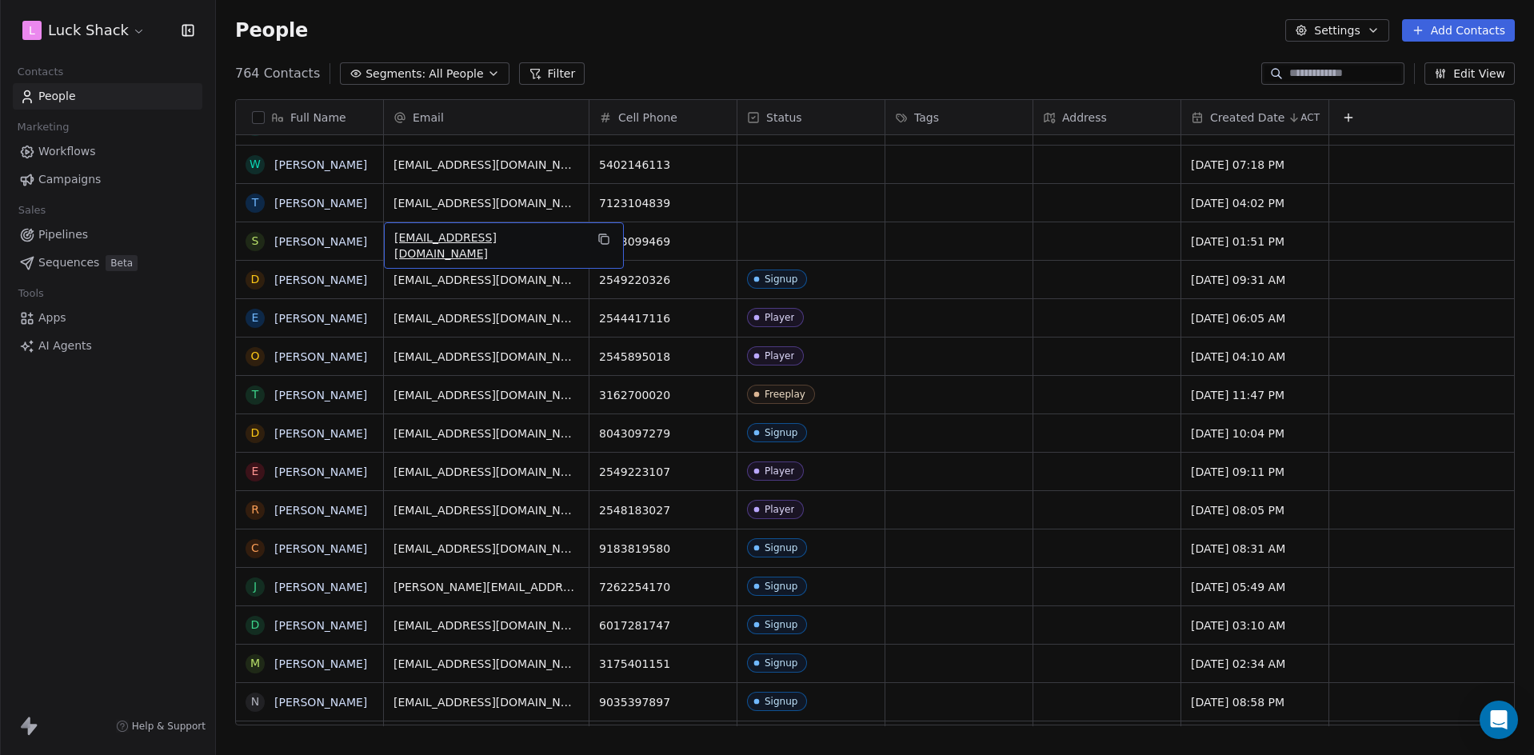
drag, startPoint x: 534, startPoint y: 235, endPoint x: 555, endPoint y: 238, distance: 21.8
click at [597, 239] on icon "grid" at bounding box center [603, 239] width 13 height 13
click at [770, 234] on div "grid" at bounding box center [810, 241] width 147 height 38
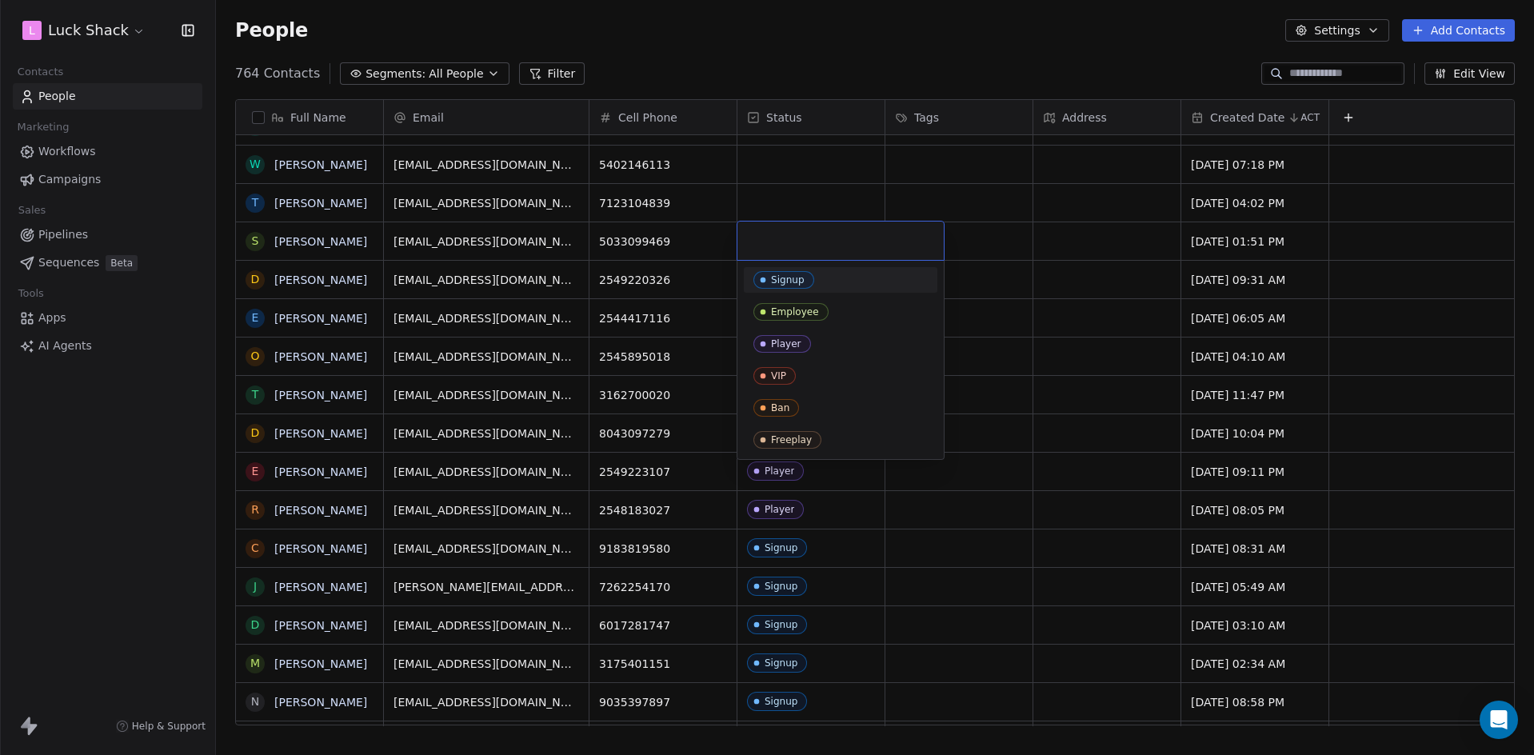
click at [796, 278] on div "Signup" at bounding box center [788, 279] width 34 height 11
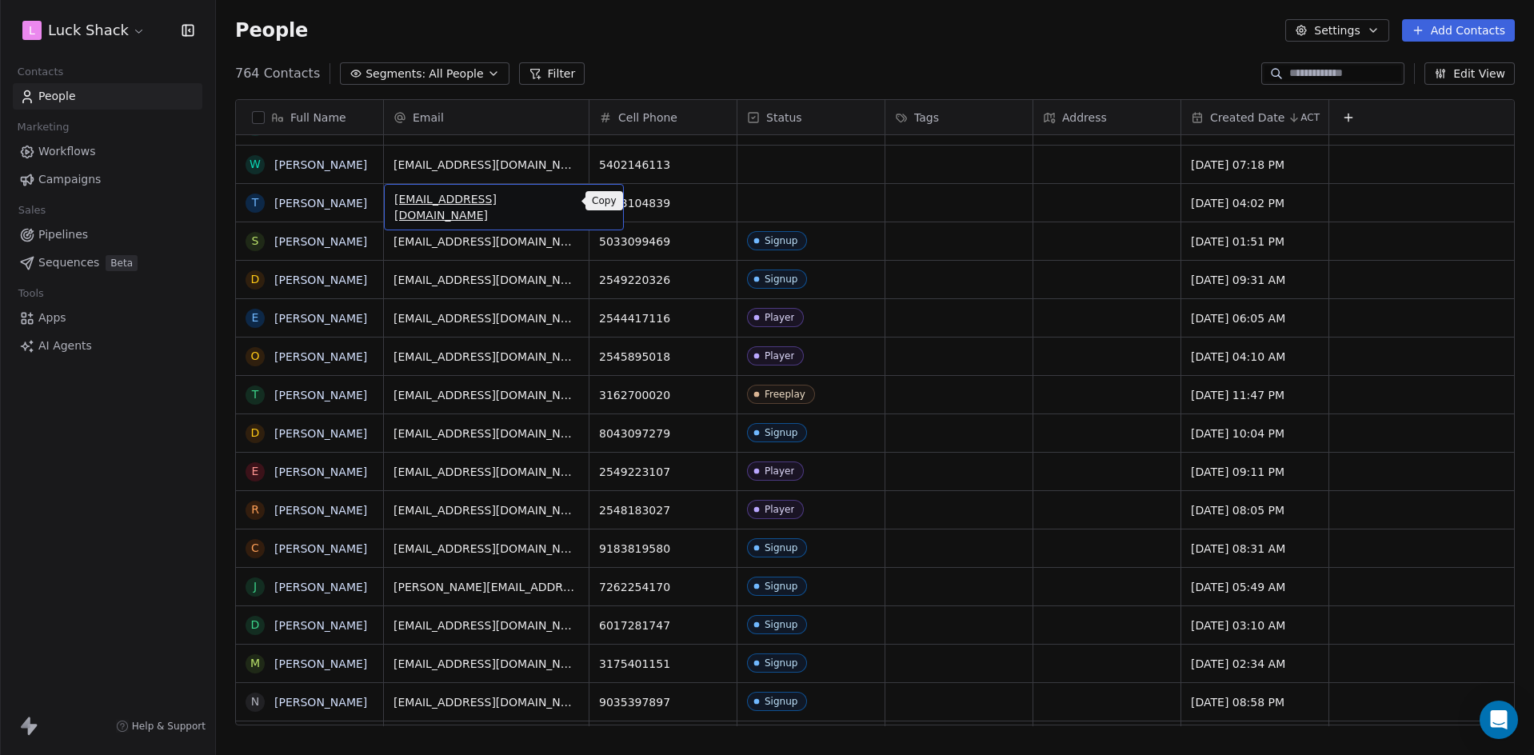
click at [597, 202] on icon "grid" at bounding box center [603, 200] width 13 height 13
click at [817, 193] on div "grid" at bounding box center [810, 203] width 147 height 38
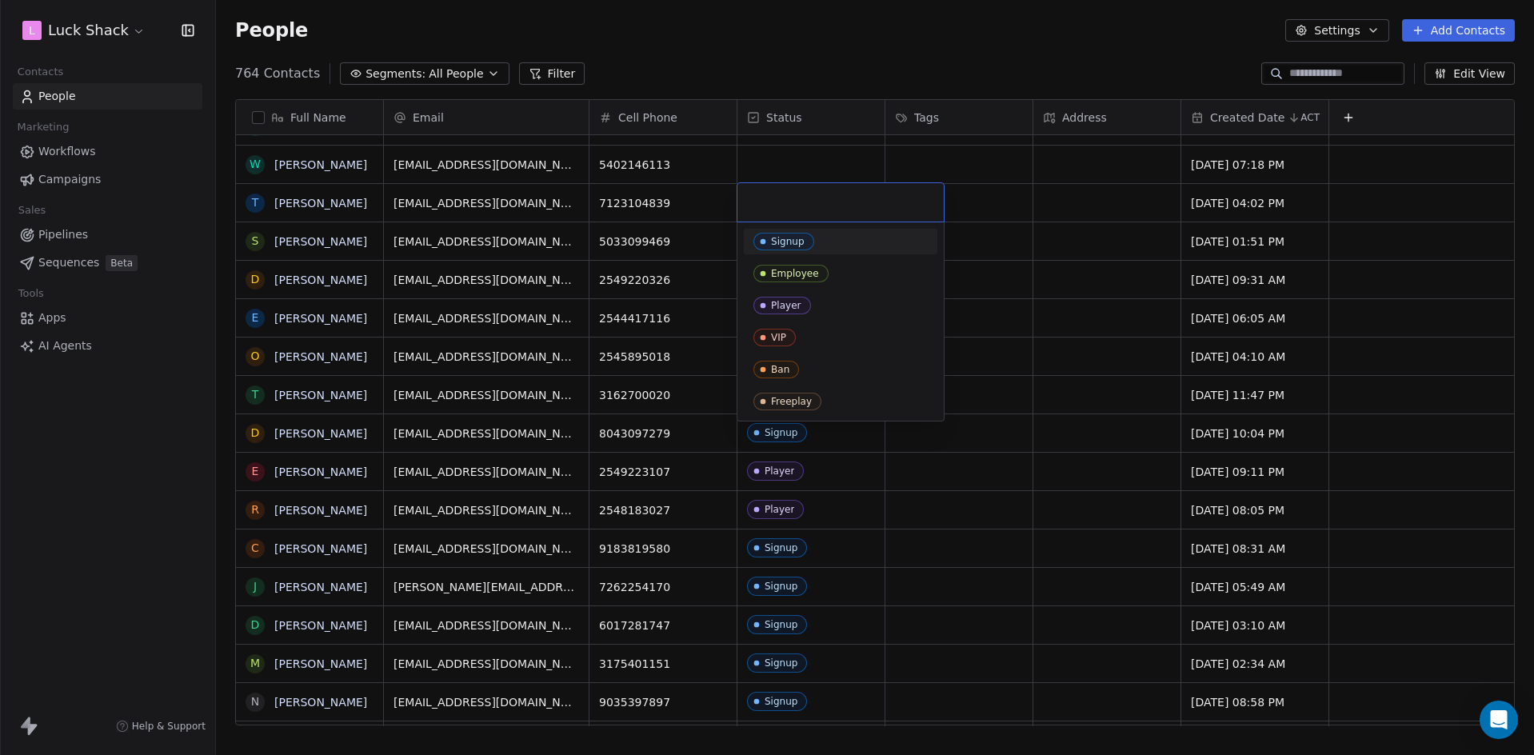
click at [808, 241] on span "Signup" at bounding box center [783, 242] width 61 height 18
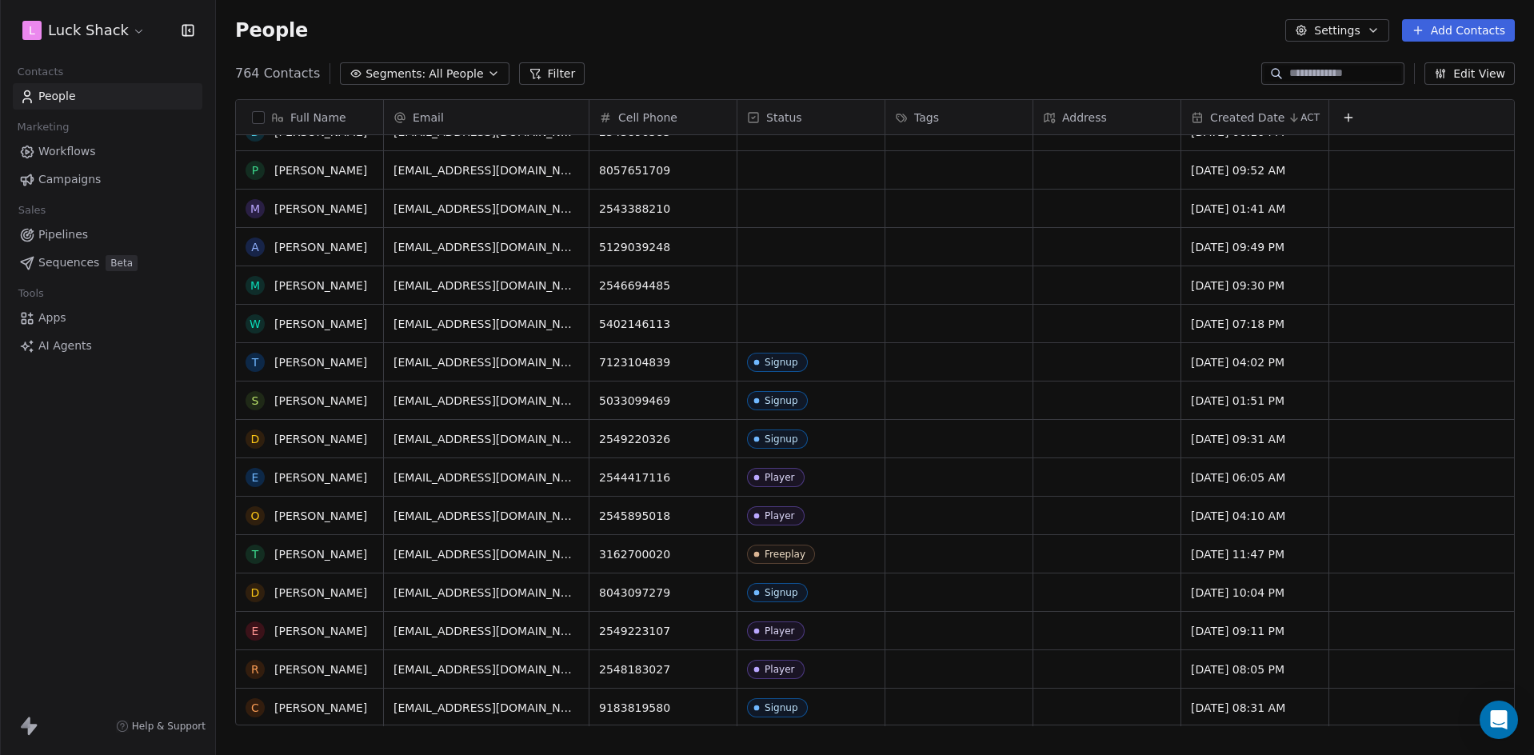
scroll to position [560, 0]
click at [594, 326] on button "grid" at bounding box center [603, 322] width 19 height 19
click at [790, 330] on div "grid" at bounding box center [810, 325] width 147 height 38
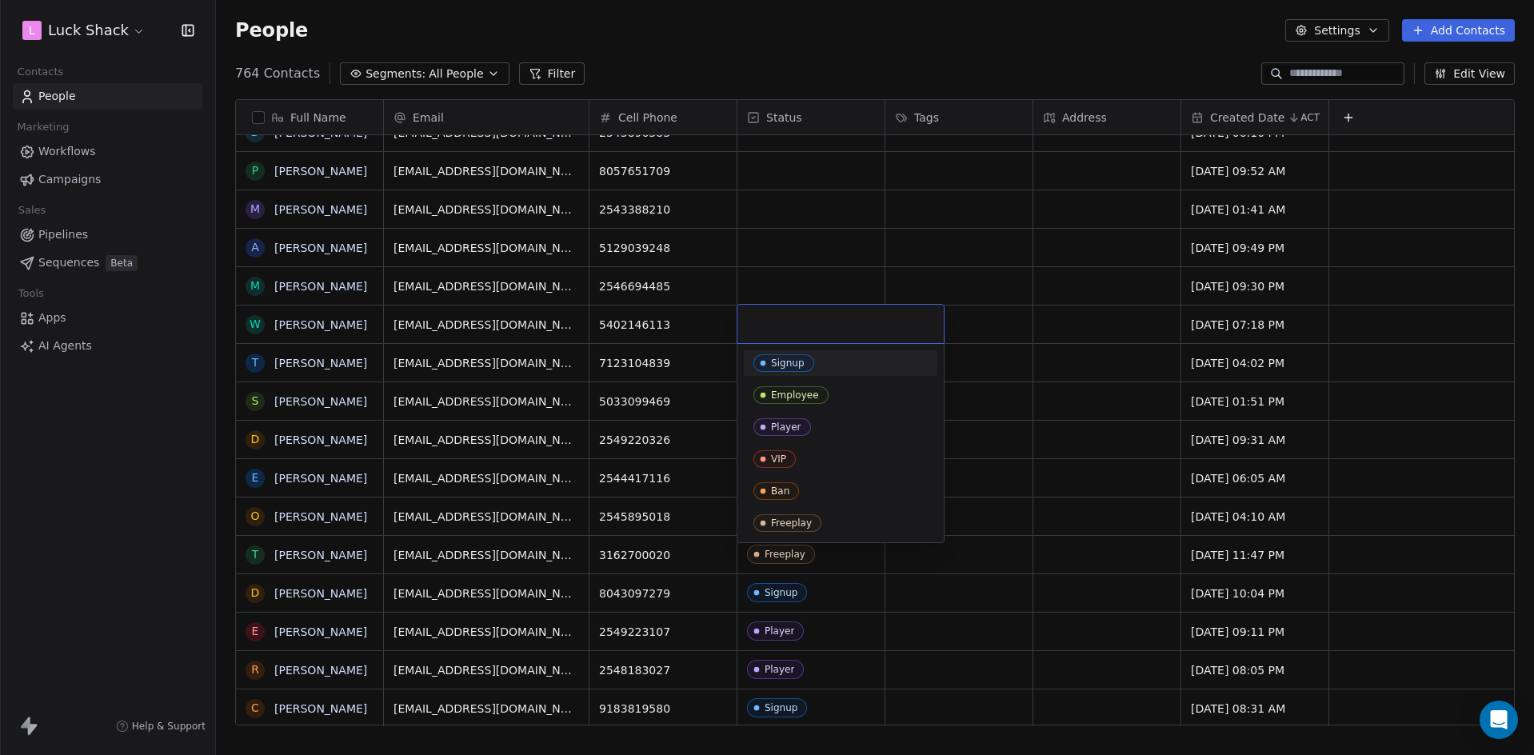
click at [797, 359] on div "Signup" at bounding box center [788, 363] width 34 height 11
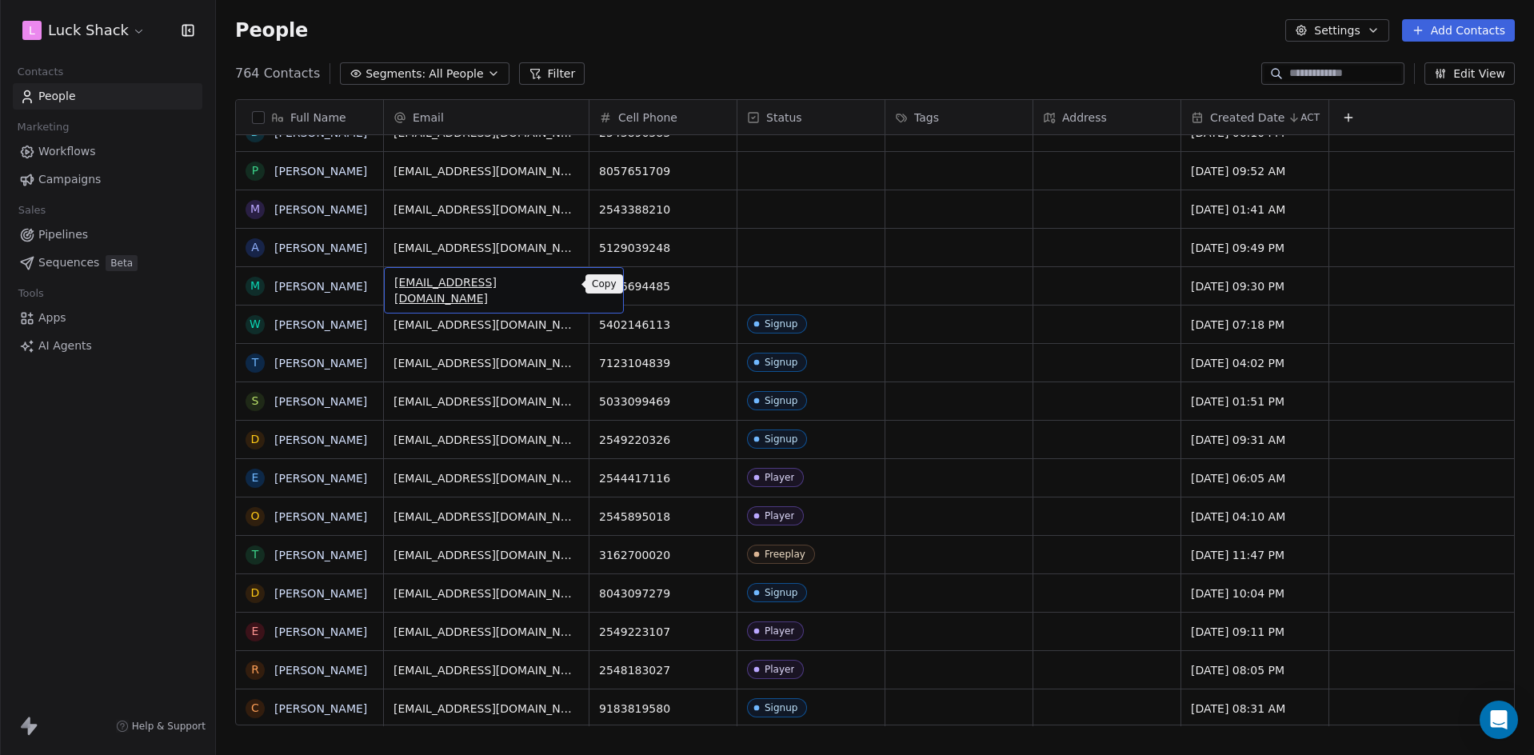
drag, startPoint x: 573, startPoint y: 286, endPoint x: 525, endPoint y: 278, distance: 48.7
click at [597, 285] on icon "grid" at bounding box center [603, 284] width 13 height 13
click at [767, 292] on div "grid" at bounding box center [810, 286] width 147 height 38
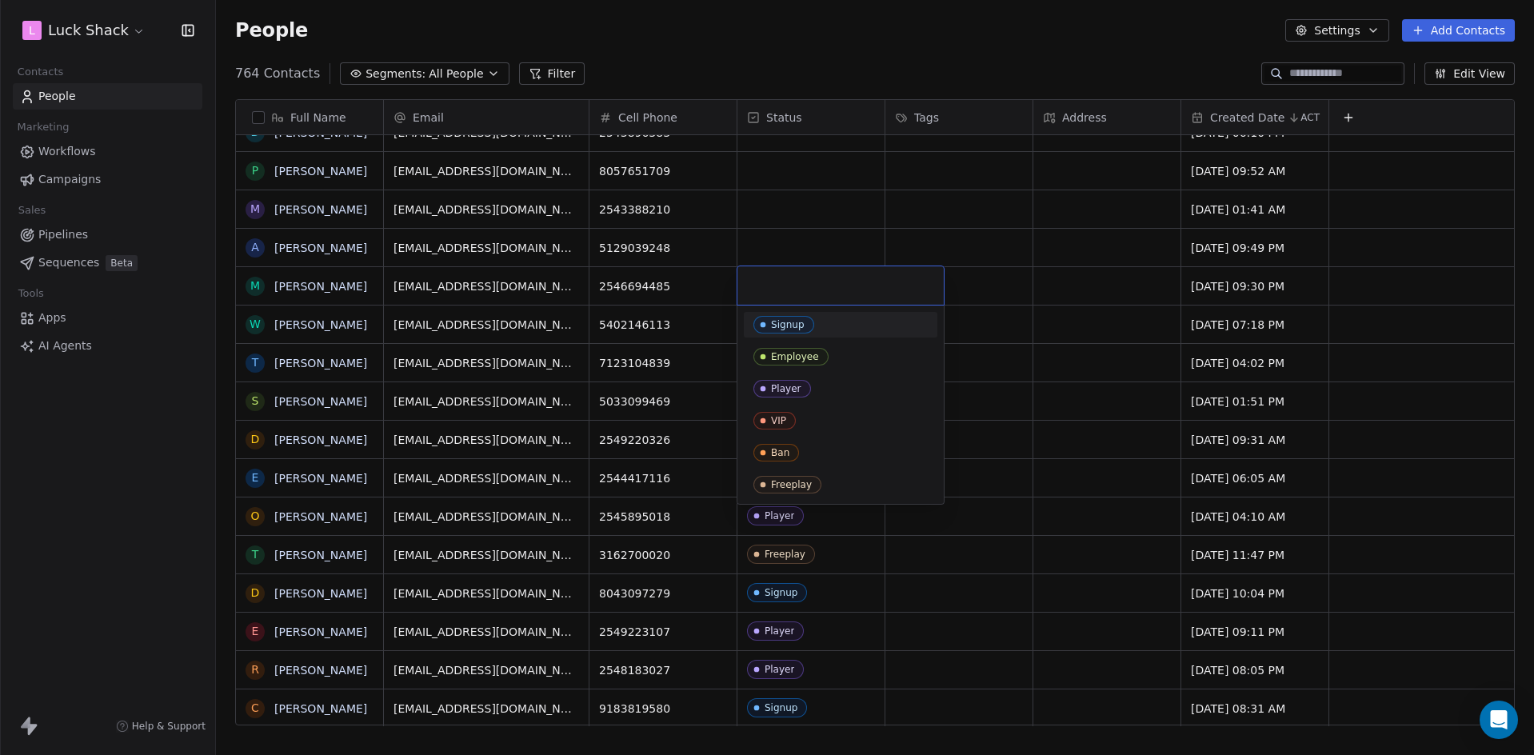
click at [801, 323] on div "Signup" at bounding box center [788, 324] width 34 height 11
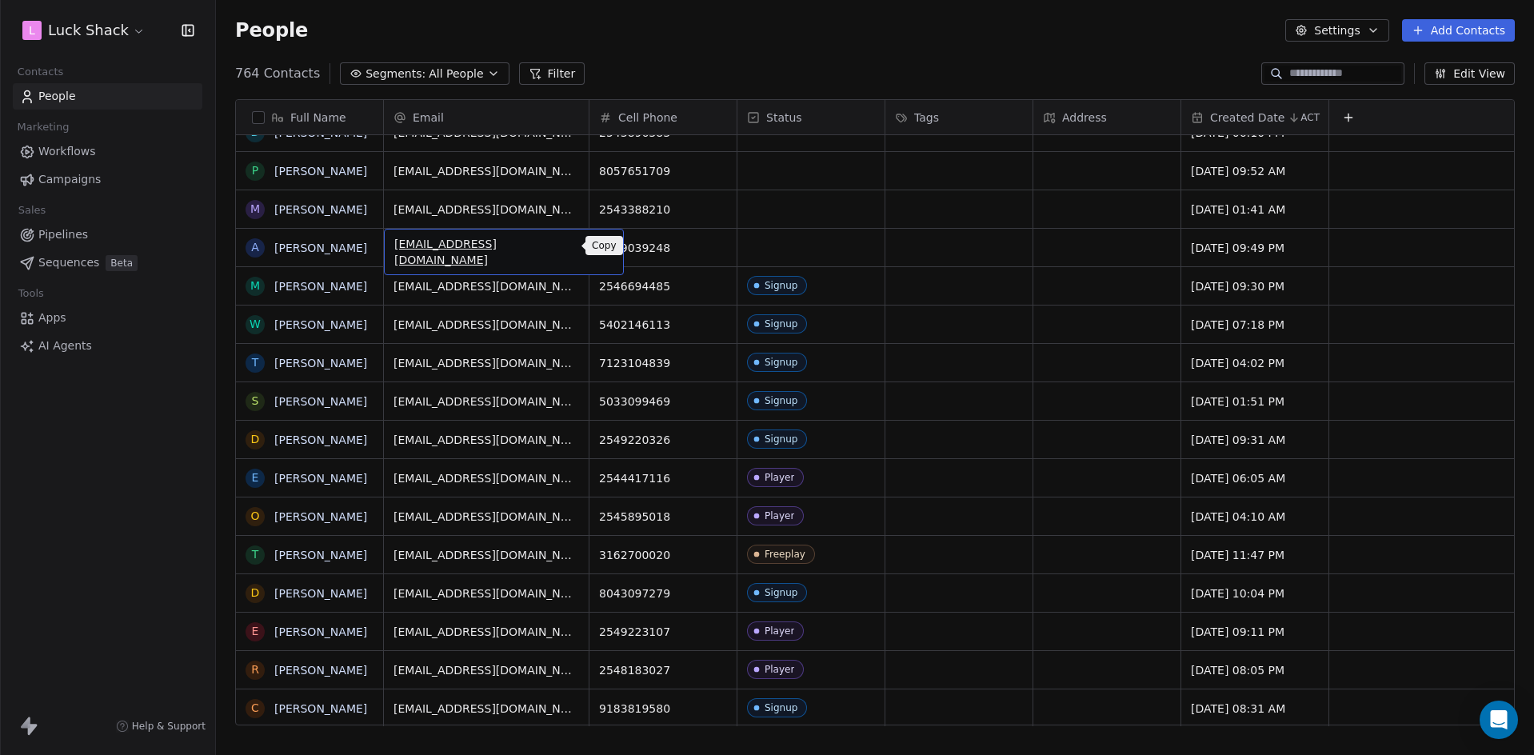
click at [597, 246] on icon "grid" at bounding box center [603, 245] width 13 height 13
click at [821, 257] on div "grid" at bounding box center [810, 248] width 147 height 38
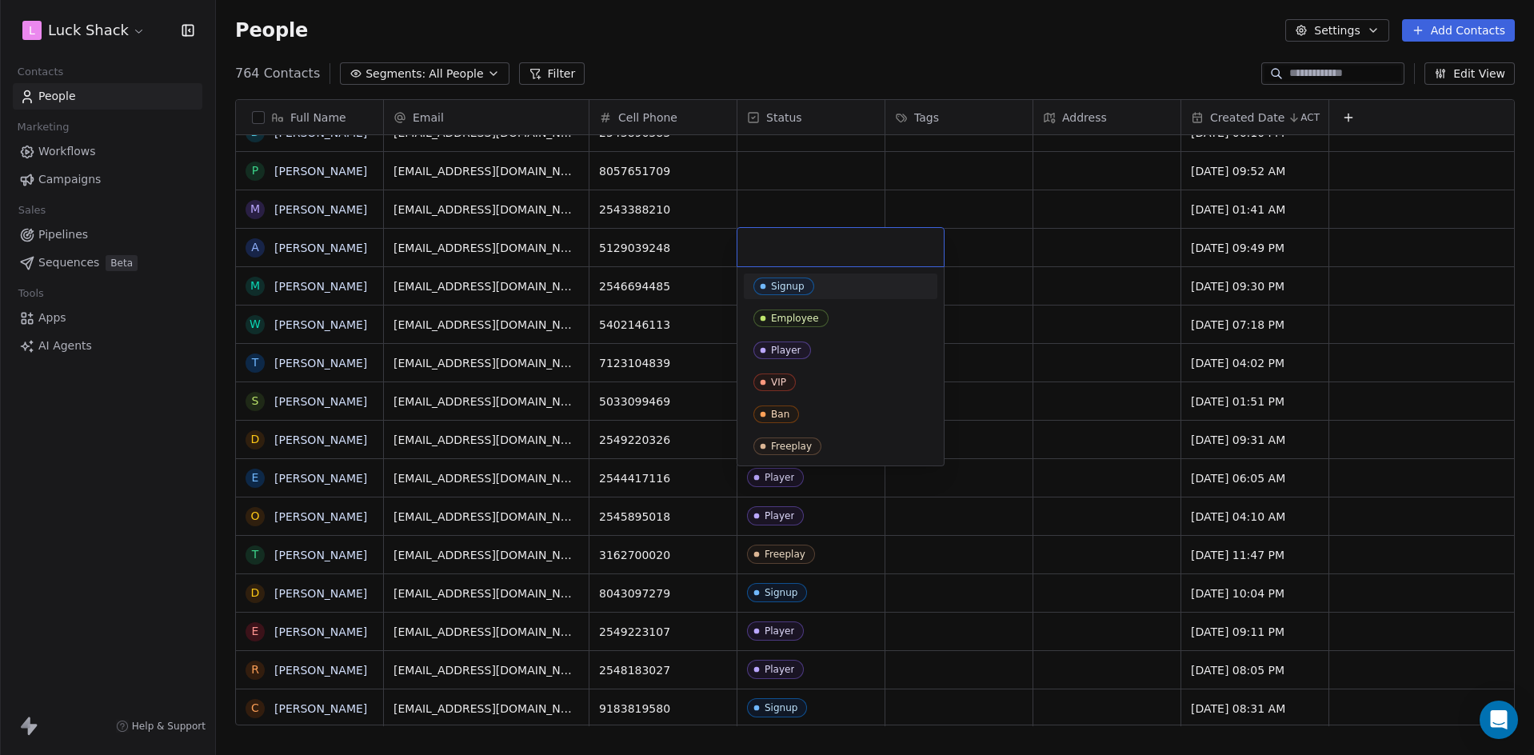
click at [836, 278] on div "Signup" at bounding box center [840, 287] width 174 height 18
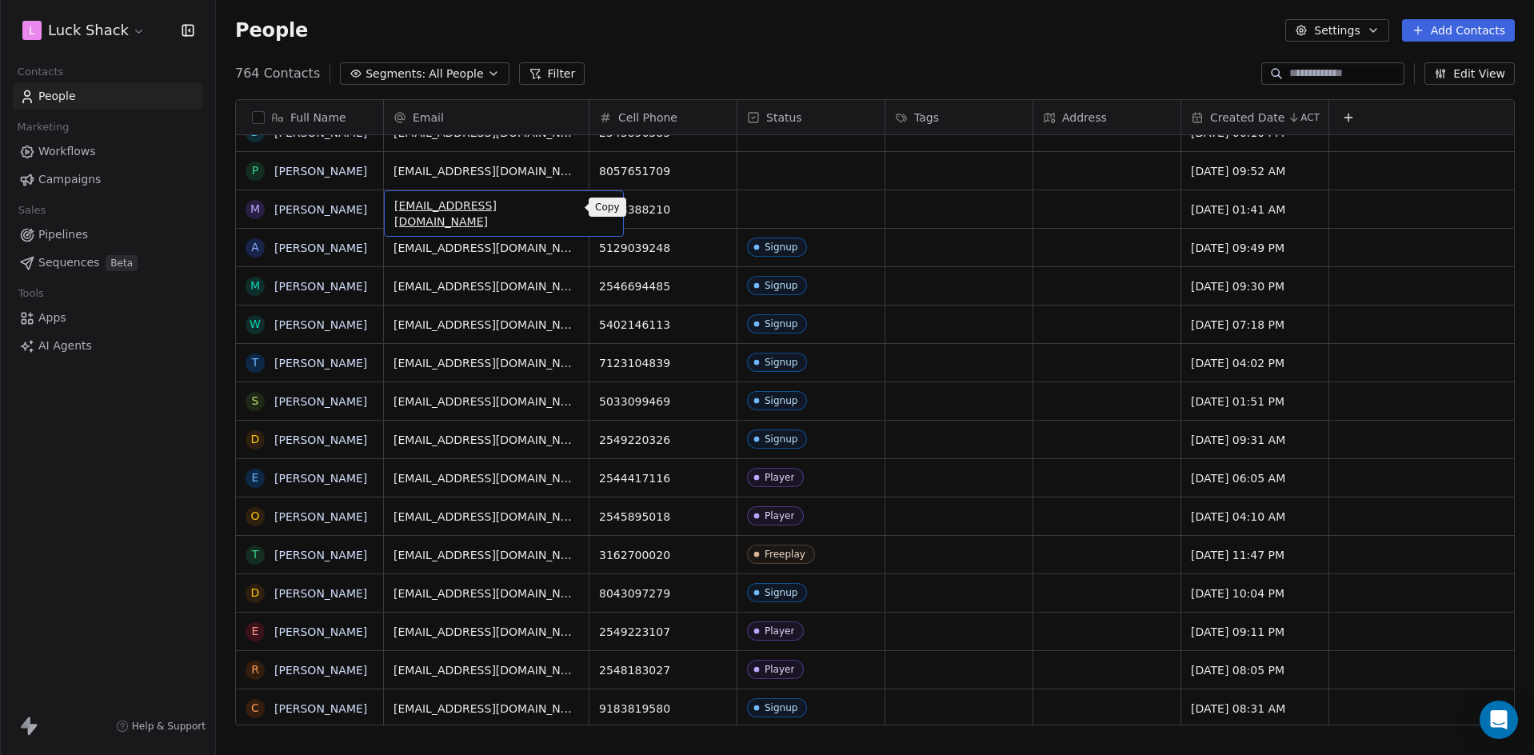
click at [597, 211] on icon "grid" at bounding box center [603, 207] width 13 height 13
click at [813, 207] on div "grid" at bounding box center [810, 209] width 147 height 38
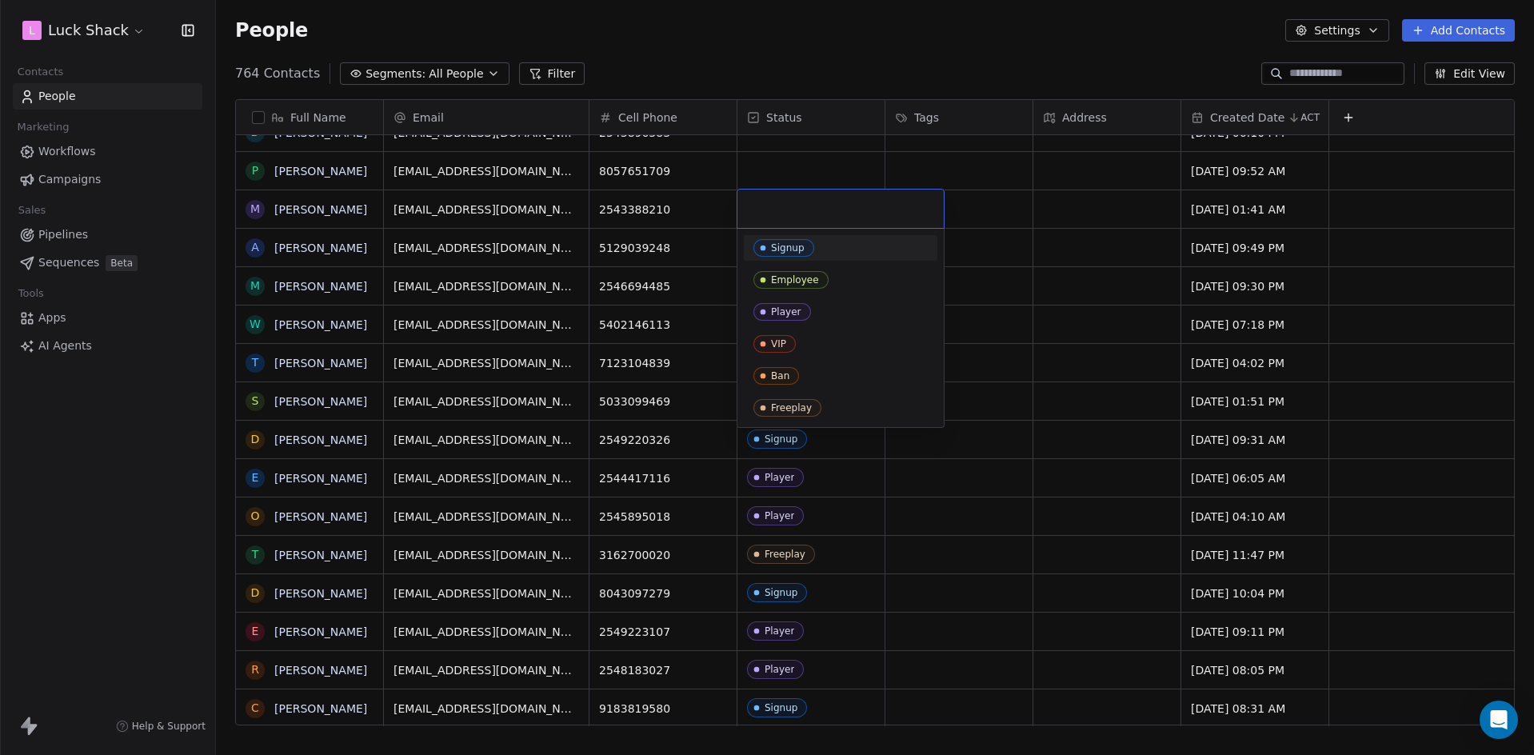
click at [801, 244] on div "Signup" at bounding box center [788, 247] width 34 height 11
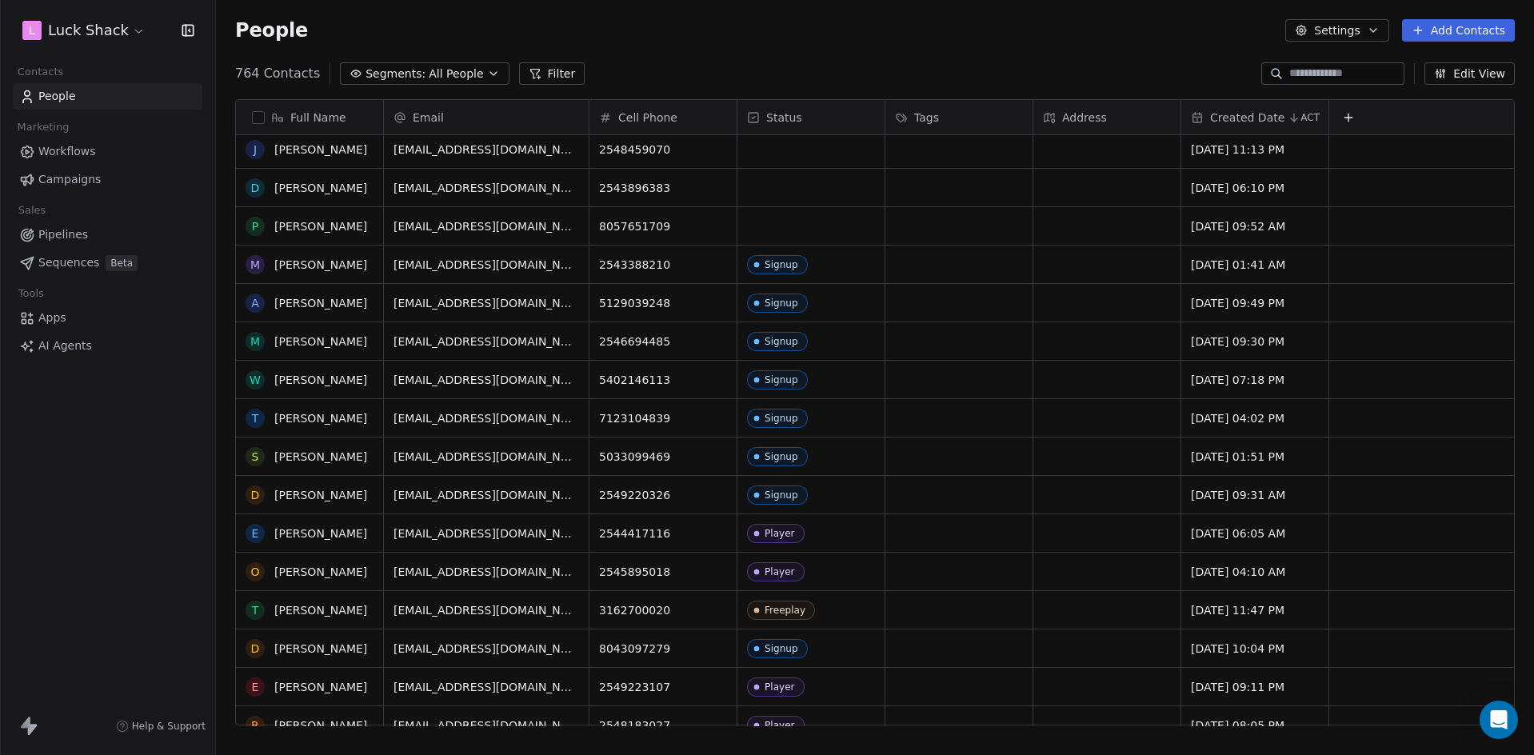
scroll to position [480, 0]
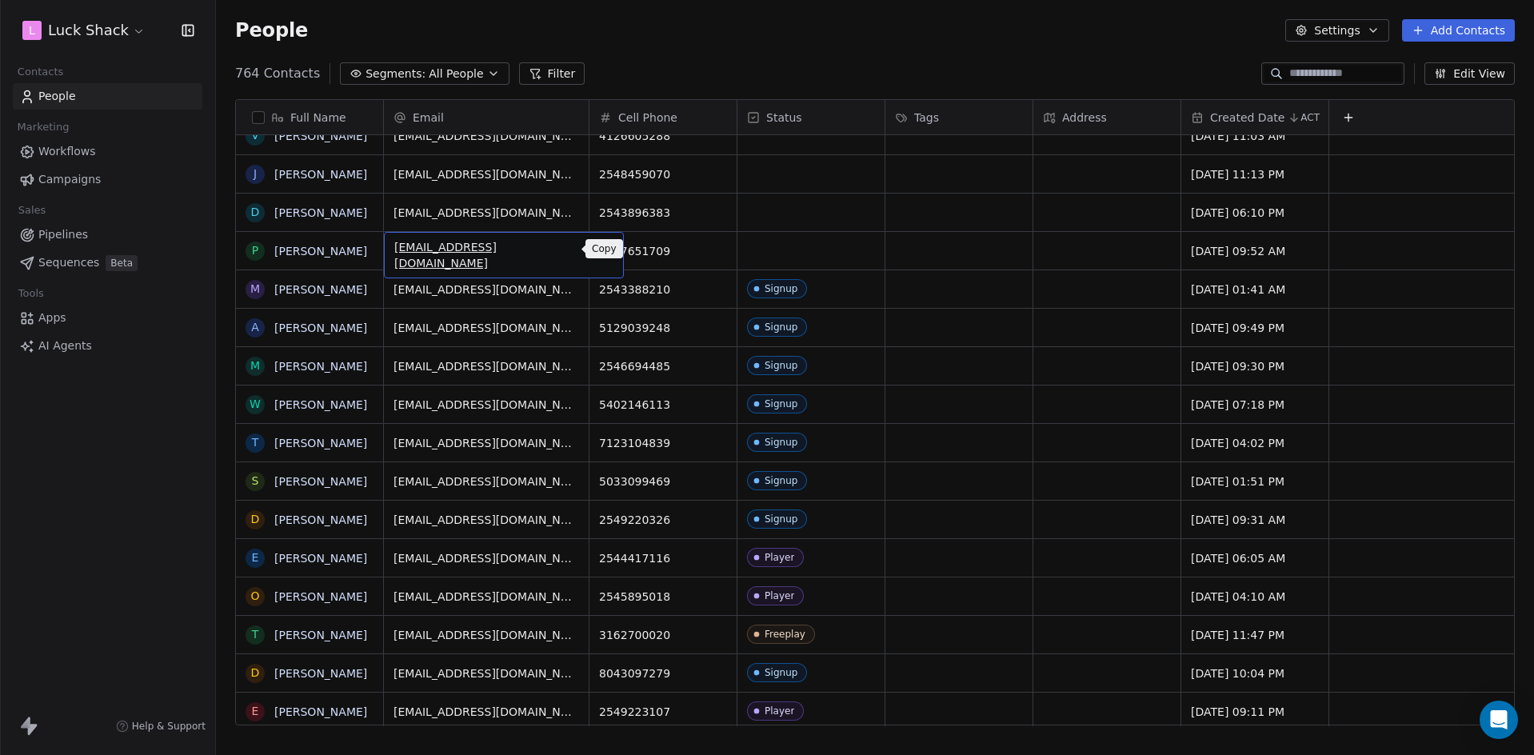
click at [599, 246] on icon "grid" at bounding box center [602, 247] width 7 height 7
click at [805, 248] on div "grid" at bounding box center [810, 251] width 147 height 38
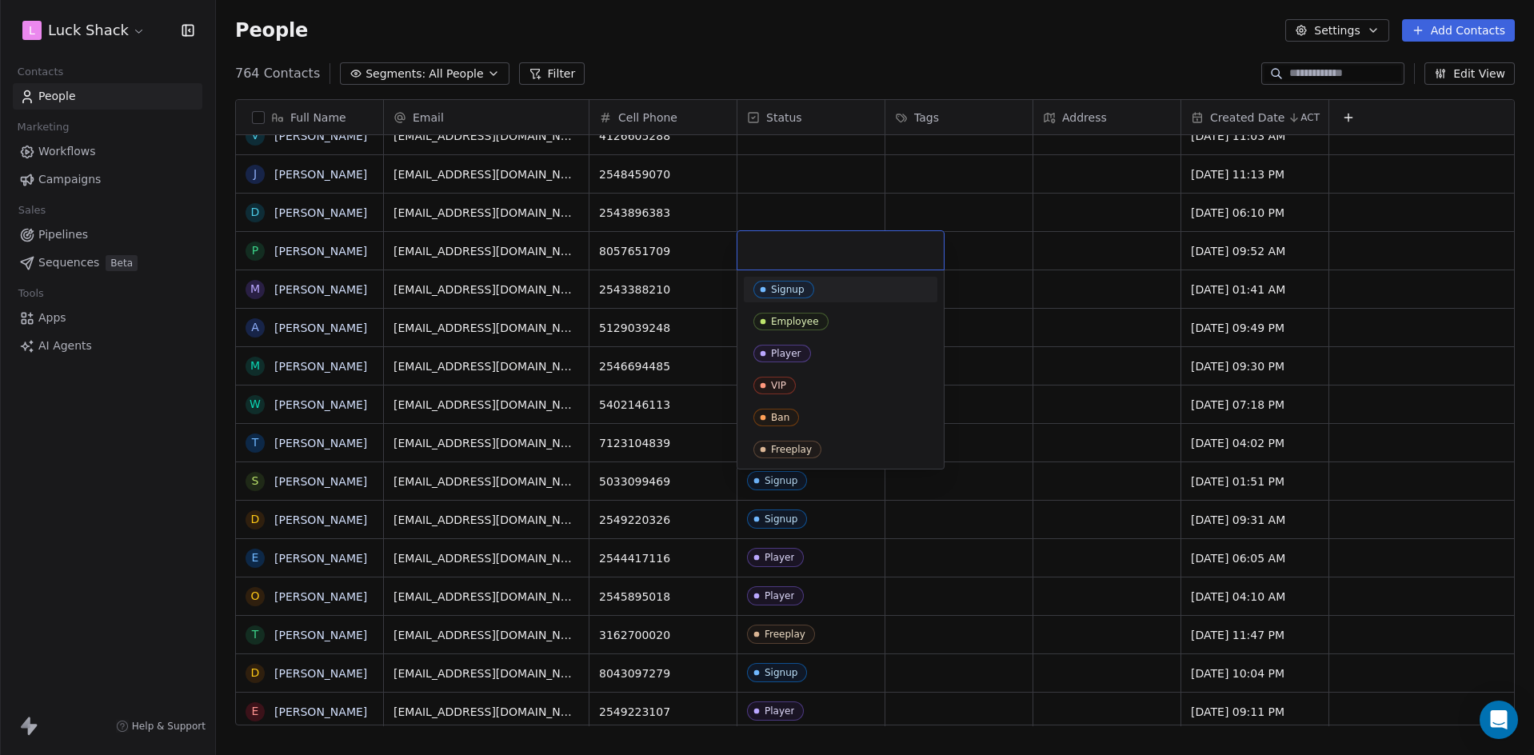
click at [827, 290] on div "Signup" at bounding box center [840, 290] width 174 height 18
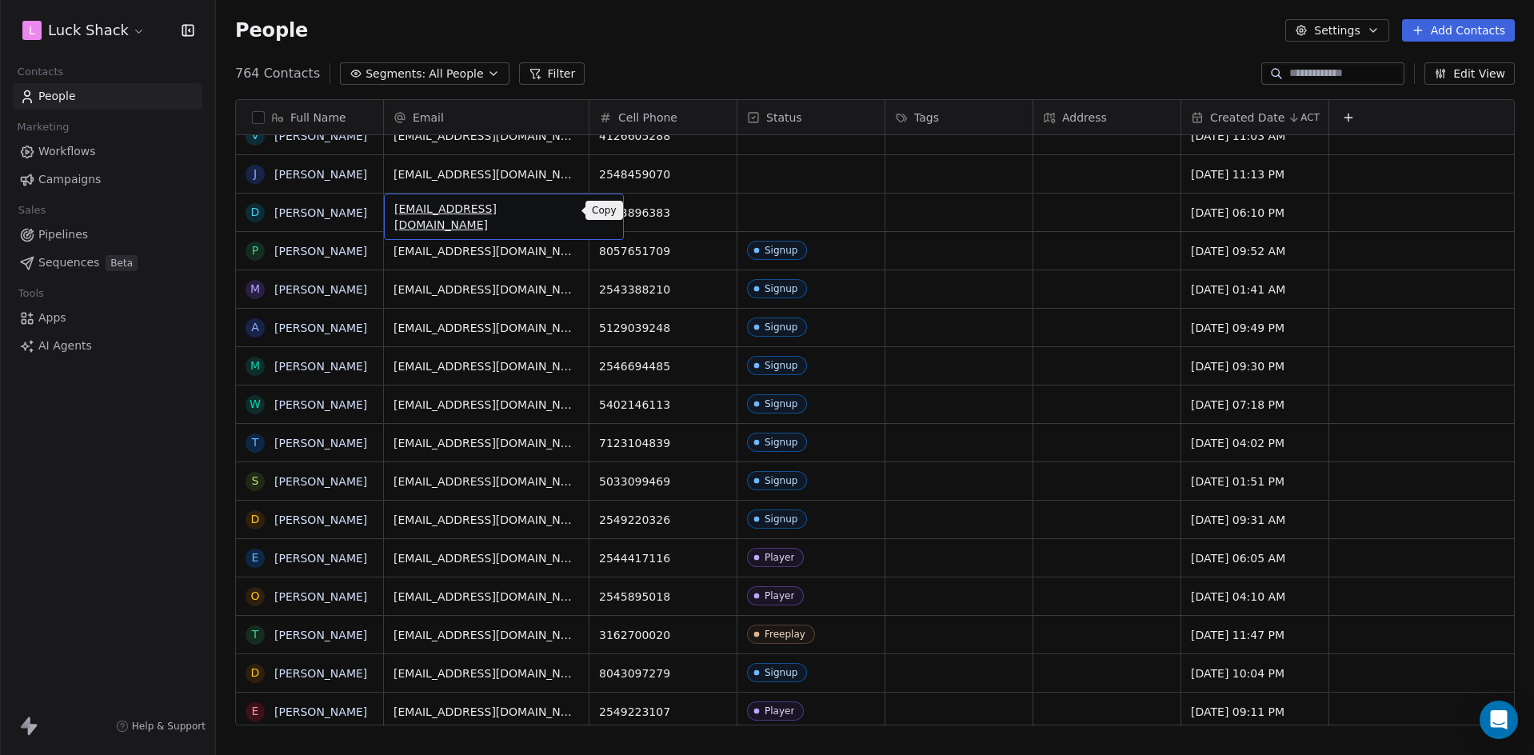
click at [597, 211] on icon "grid" at bounding box center [603, 210] width 13 height 13
click at [844, 221] on div "grid" at bounding box center [810, 213] width 147 height 38
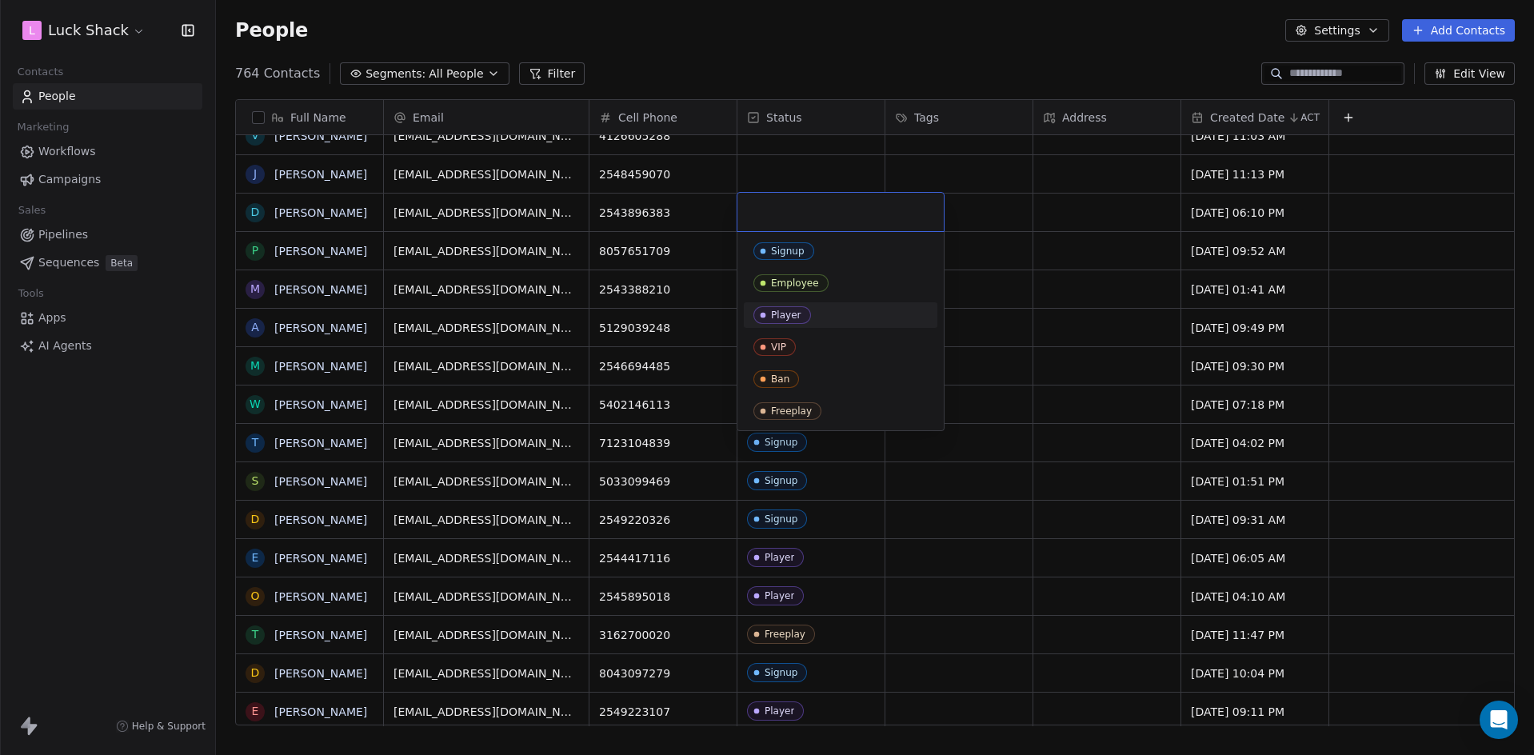
click at [778, 308] on span "Player" at bounding box center [782, 315] width 58 height 18
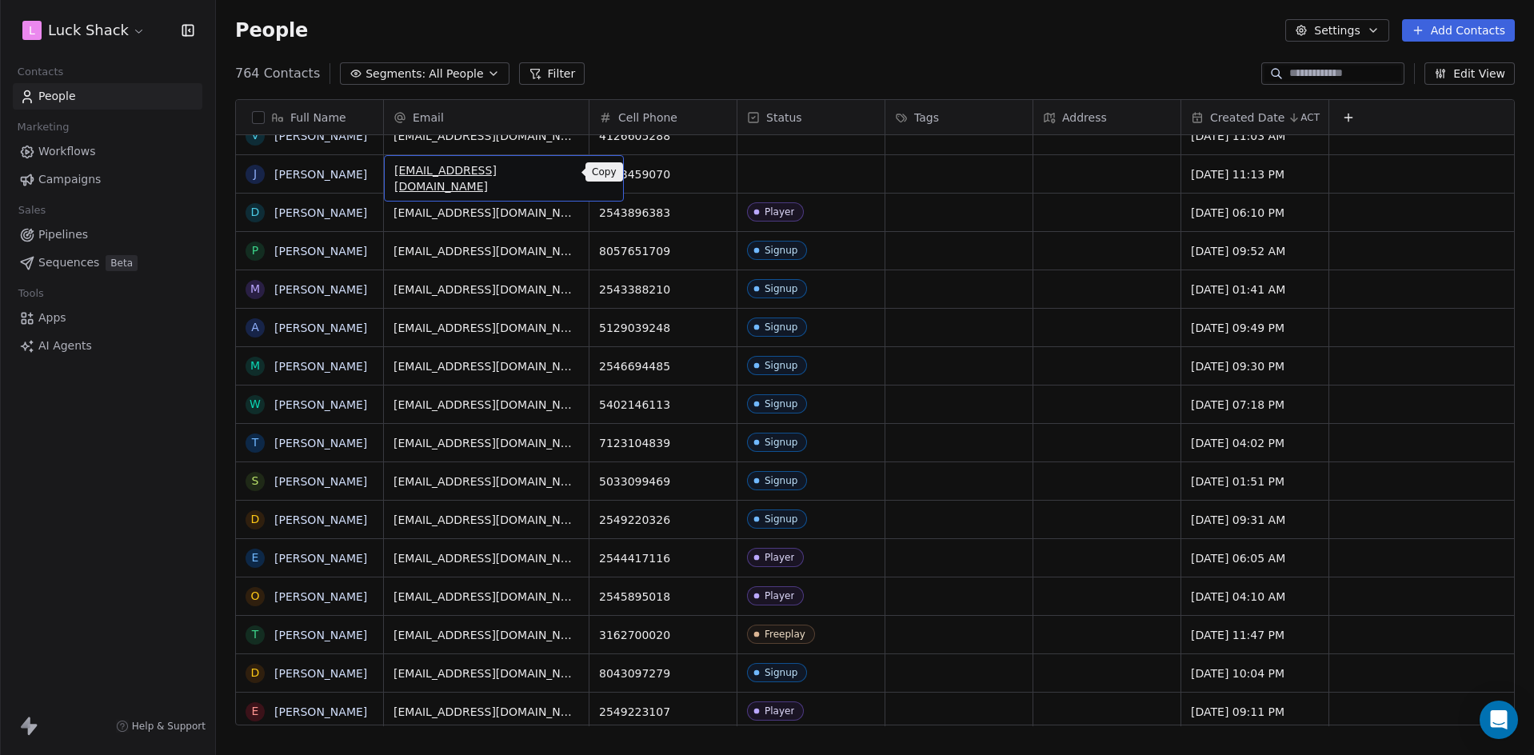
click at [597, 175] on icon "grid" at bounding box center [603, 172] width 13 height 13
click at [799, 174] on div "grid" at bounding box center [810, 174] width 147 height 38
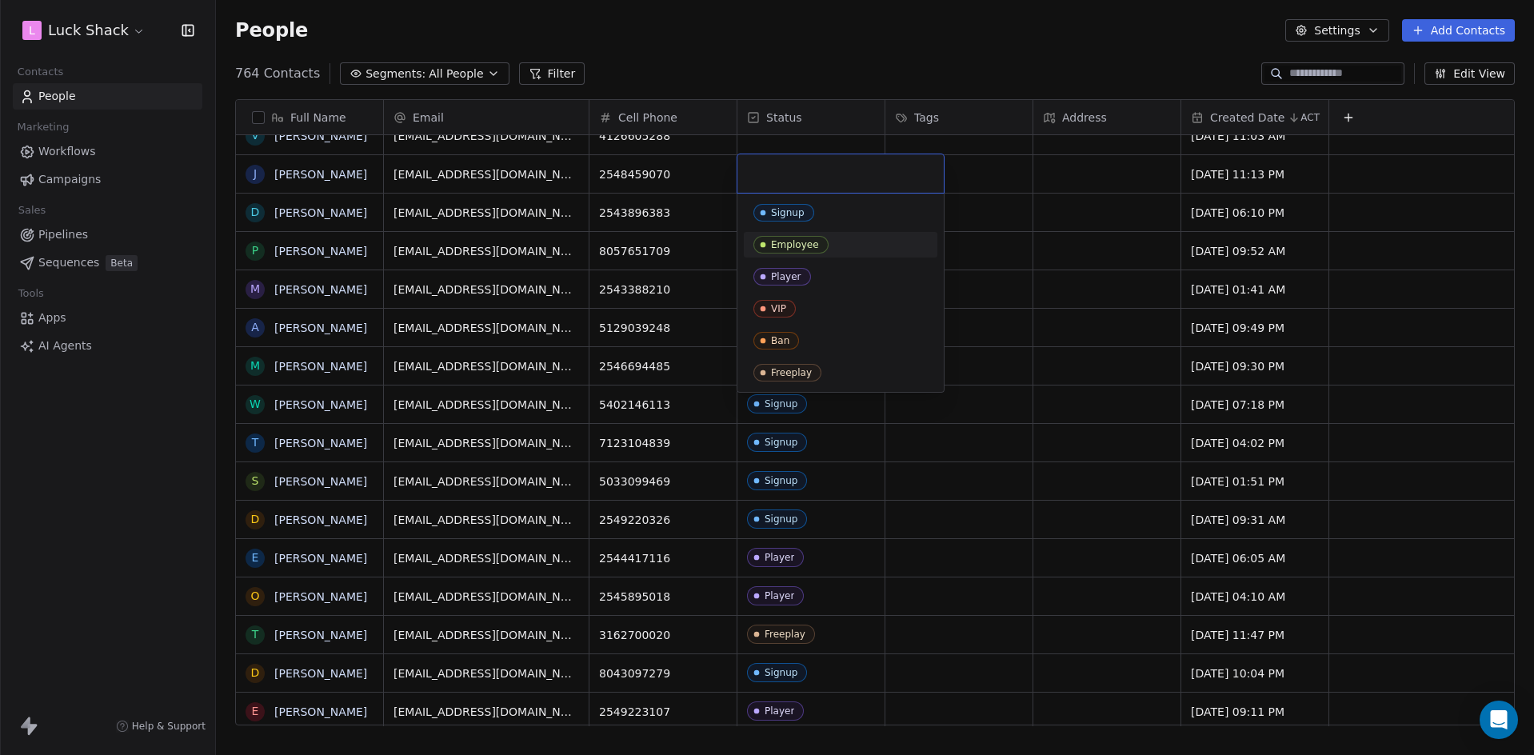
click at [794, 271] on div "Player" at bounding box center [786, 276] width 30 height 11
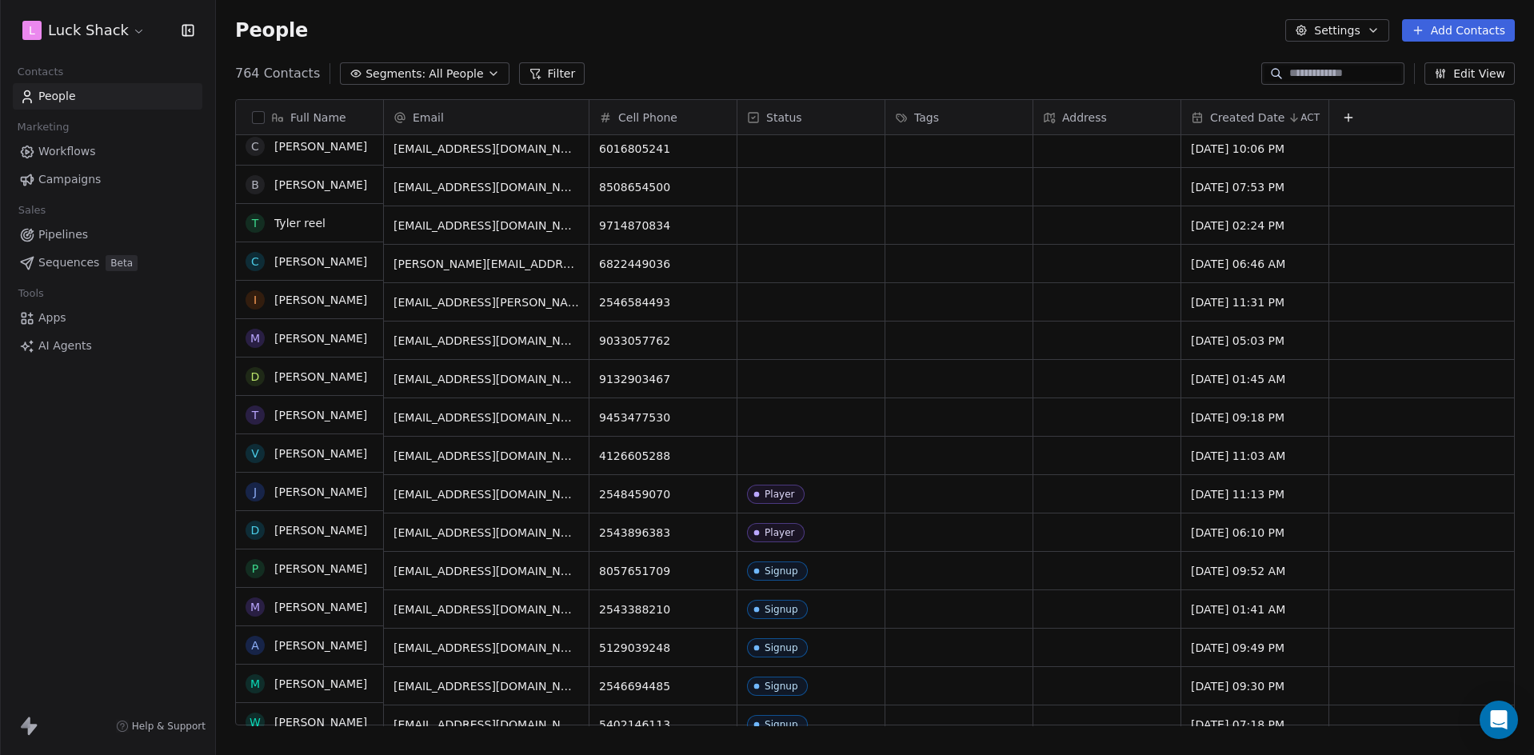
scroll to position [160, 0]
click at [599, 456] on icon "grid" at bounding box center [602, 452] width 7 height 7
click at [795, 462] on div "grid" at bounding box center [810, 456] width 147 height 38
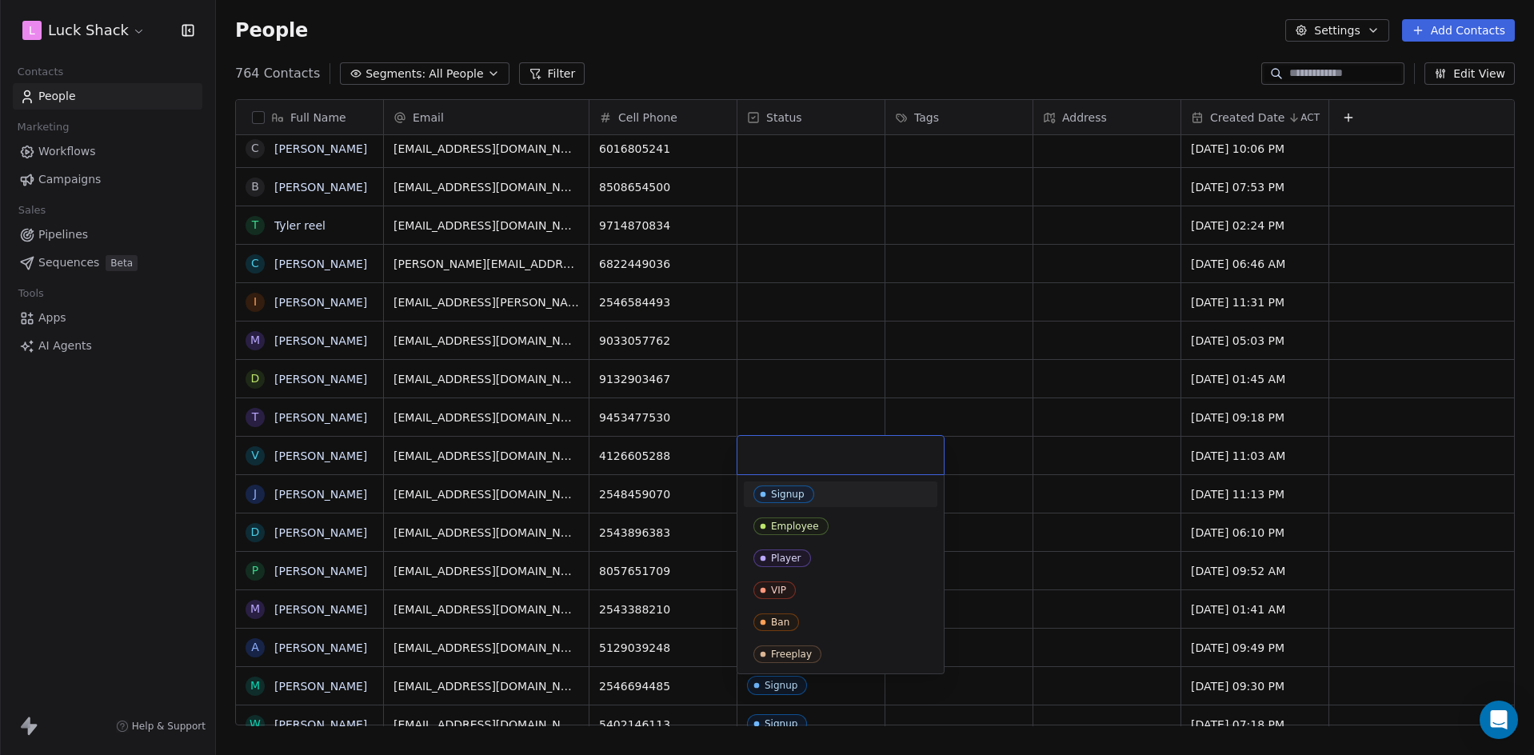
click at [799, 496] on div "Signup" at bounding box center [788, 494] width 34 height 11
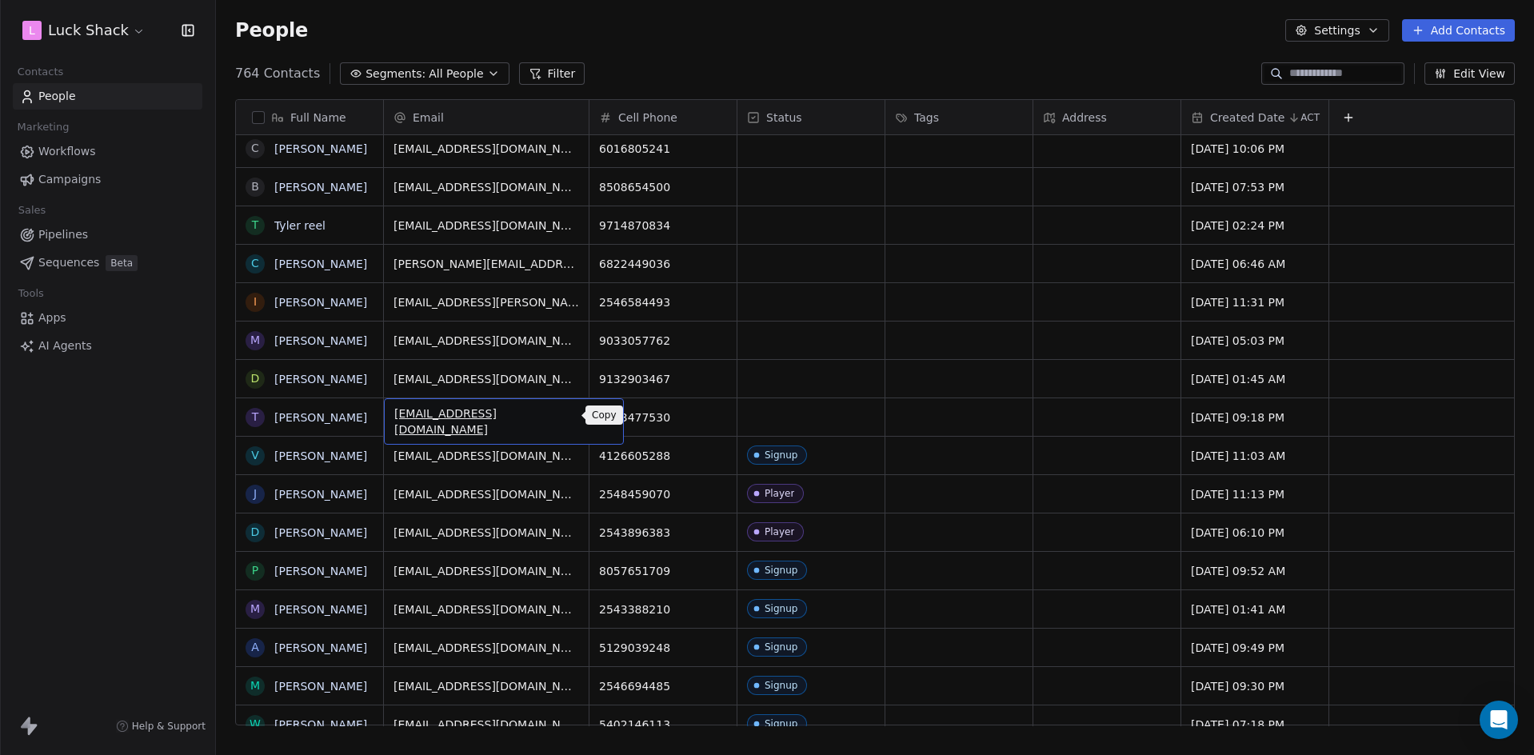
click at [601, 420] on icon "grid" at bounding box center [604, 416] width 7 height 7
click at [785, 412] on div "grid" at bounding box center [810, 417] width 147 height 38
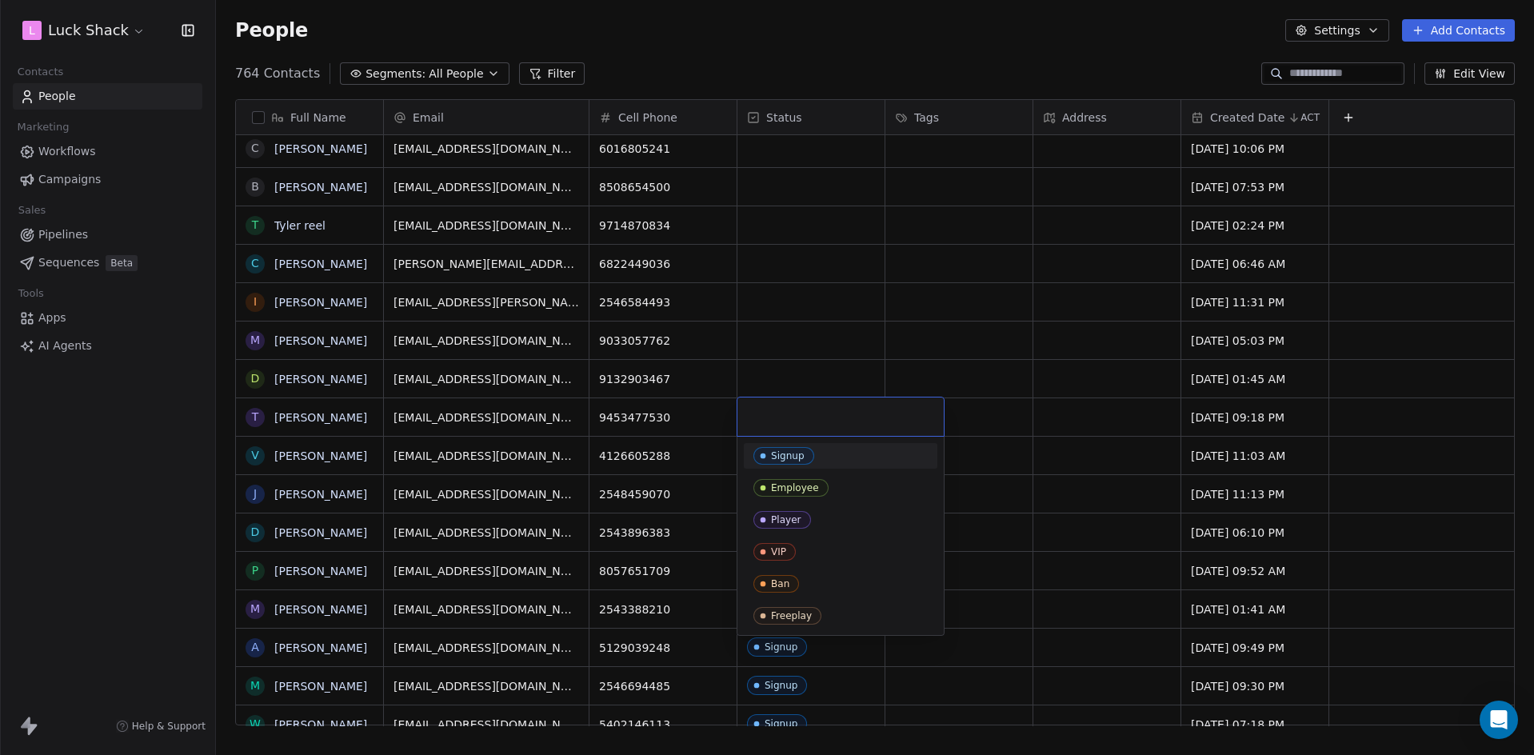
click at [816, 455] on div "Signup" at bounding box center [840, 456] width 174 height 18
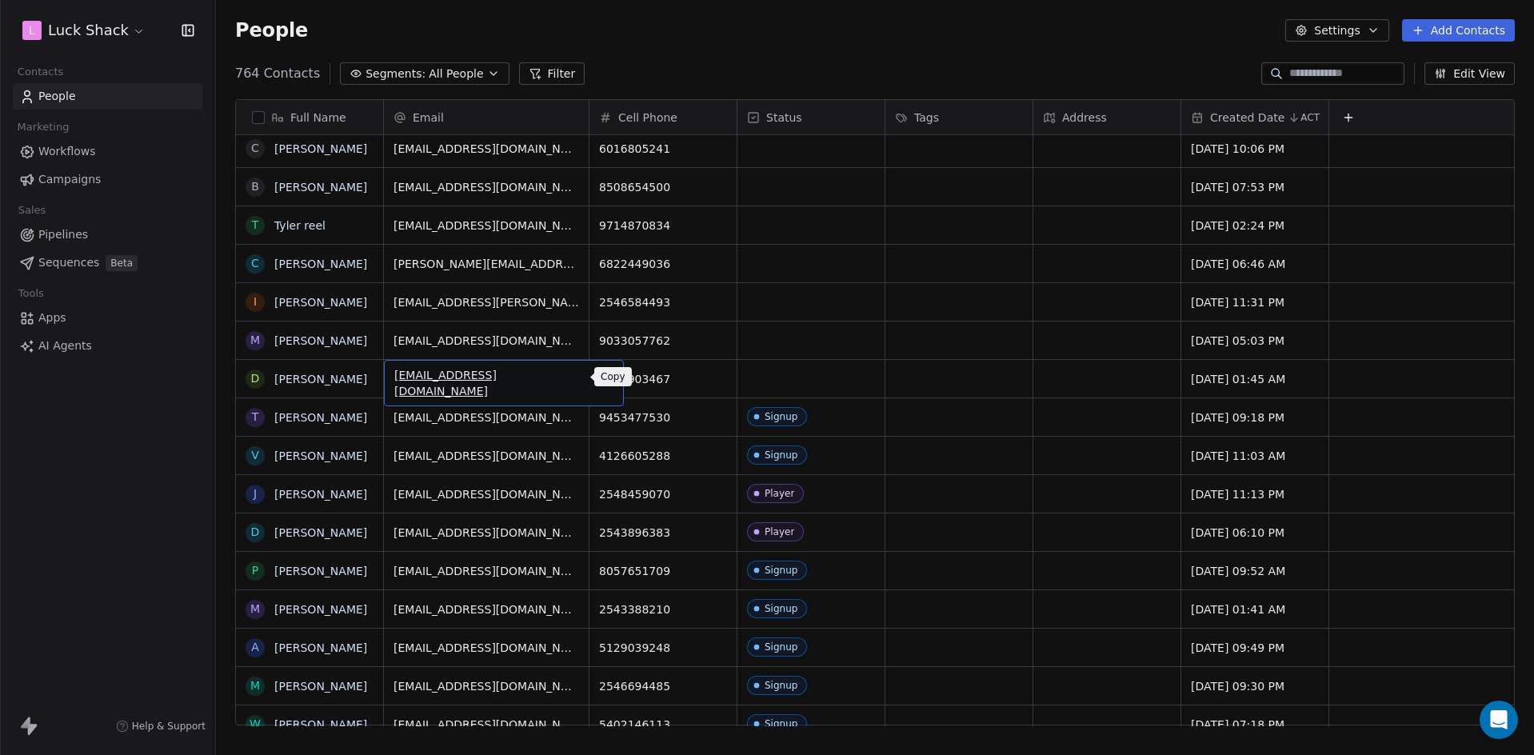
click at [597, 378] on icon "grid" at bounding box center [603, 376] width 13 height 13
click at [784, 380] on div "grid" at bounding box center [810, 379] width 147 height 38
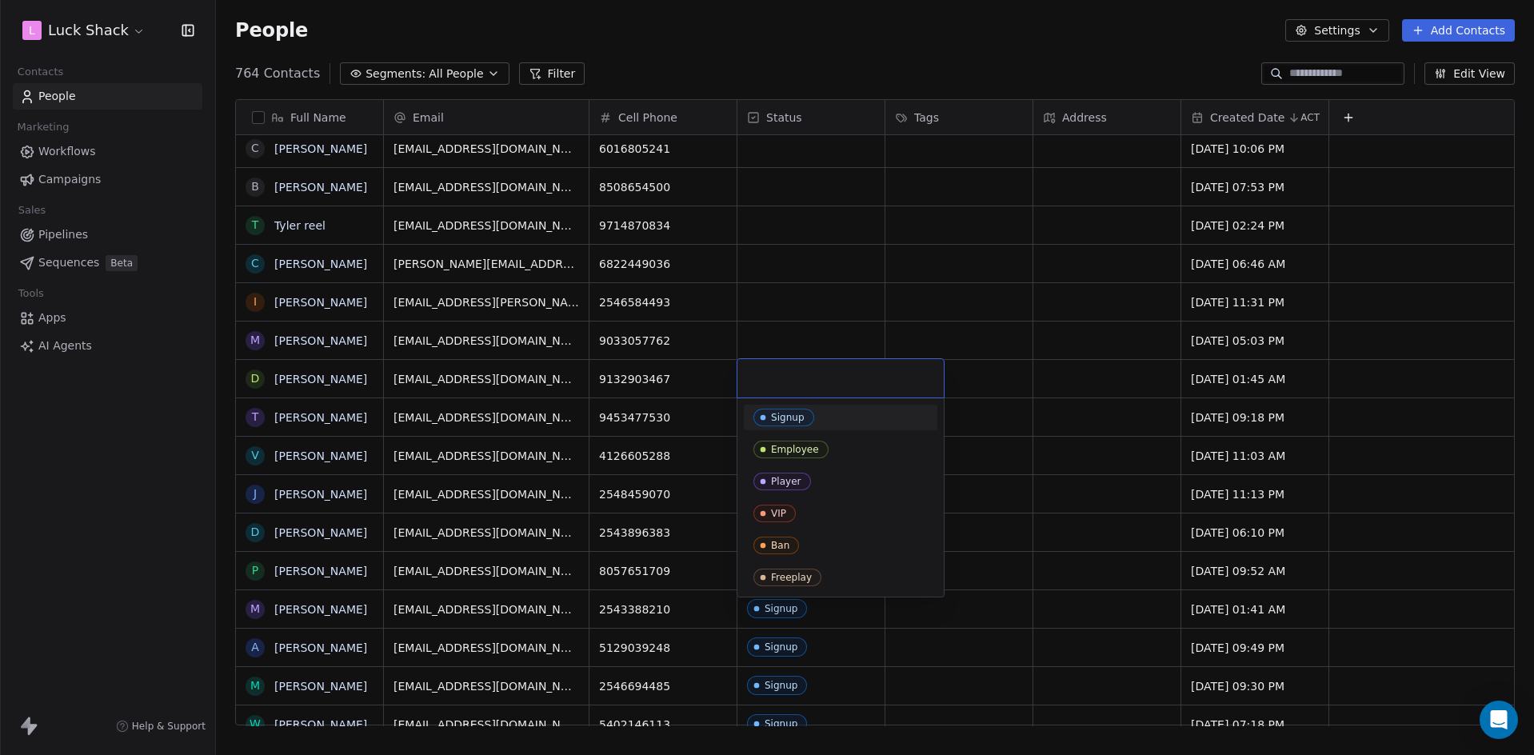
click at [785, 415] on div "Signup" at bounding box center [788, 417] width 34 height 11
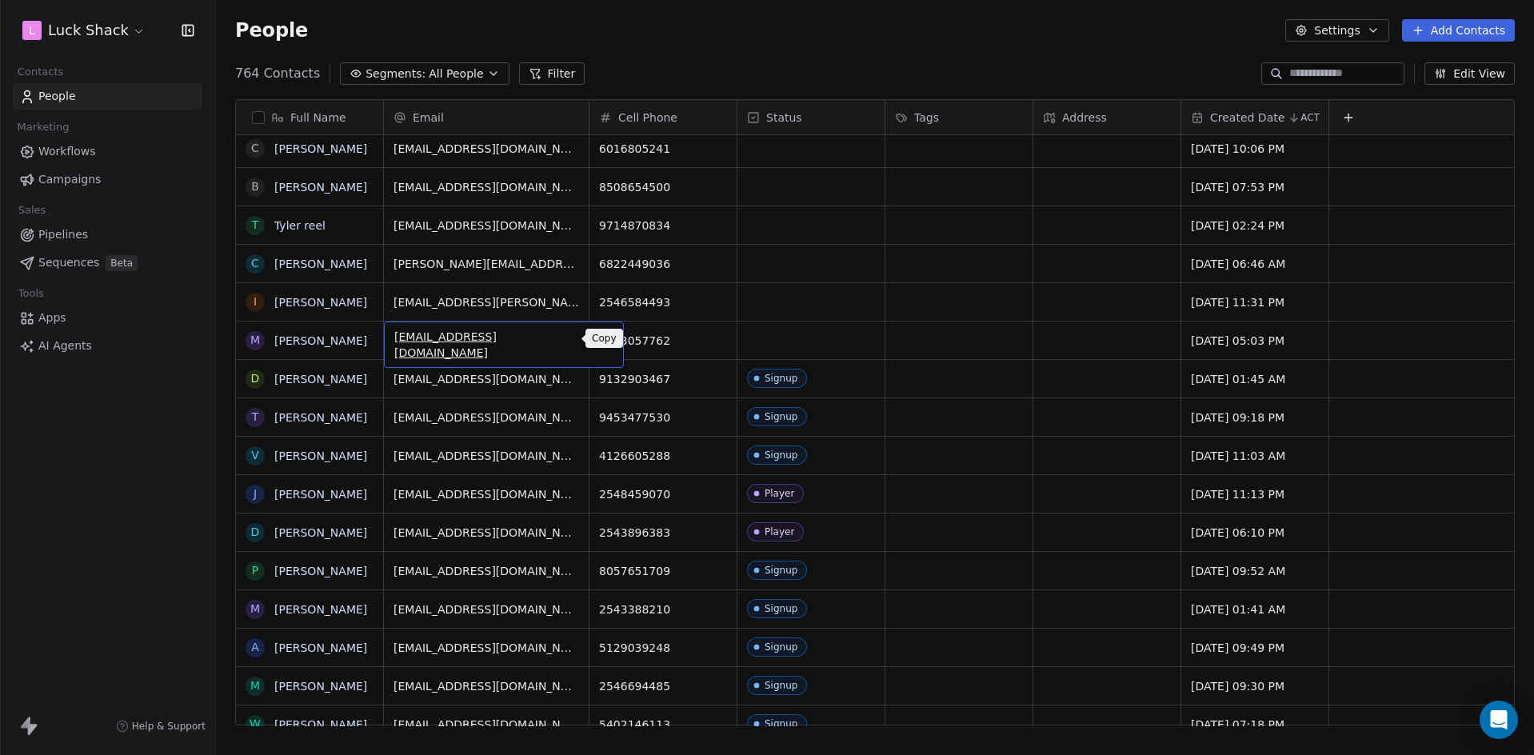
click at [601, 336] on icon "grid" at bounding box center [604, 339] width 7 height 7
click at [799, 342] on div "grid" at bounding box center [810, 341] width 147 height 38
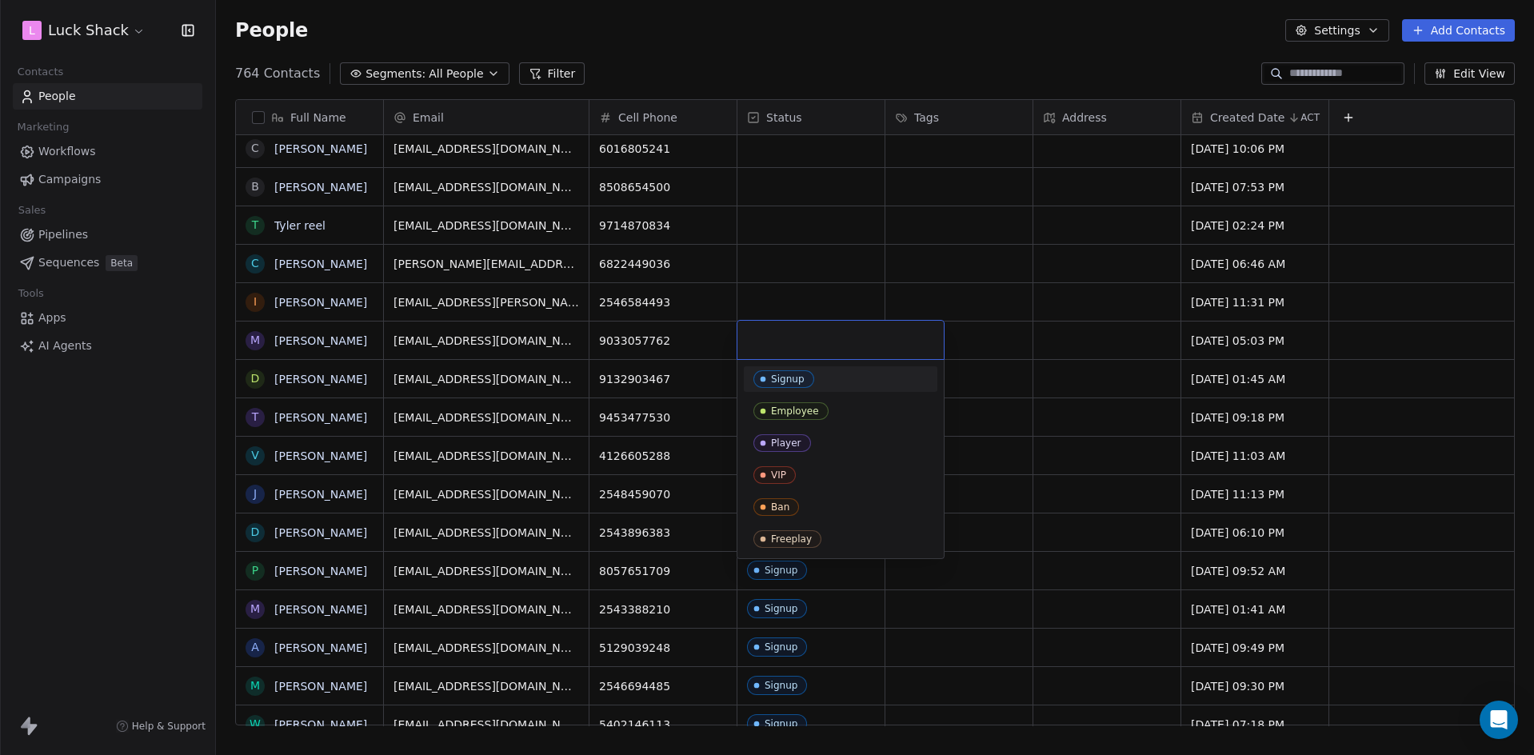
click at [799, 342] on input "text" at bounding box center [840, 340] width 187 height 18
click at [802, 441] on span "Player" at bounding box center [782, 443] width 58 height 18
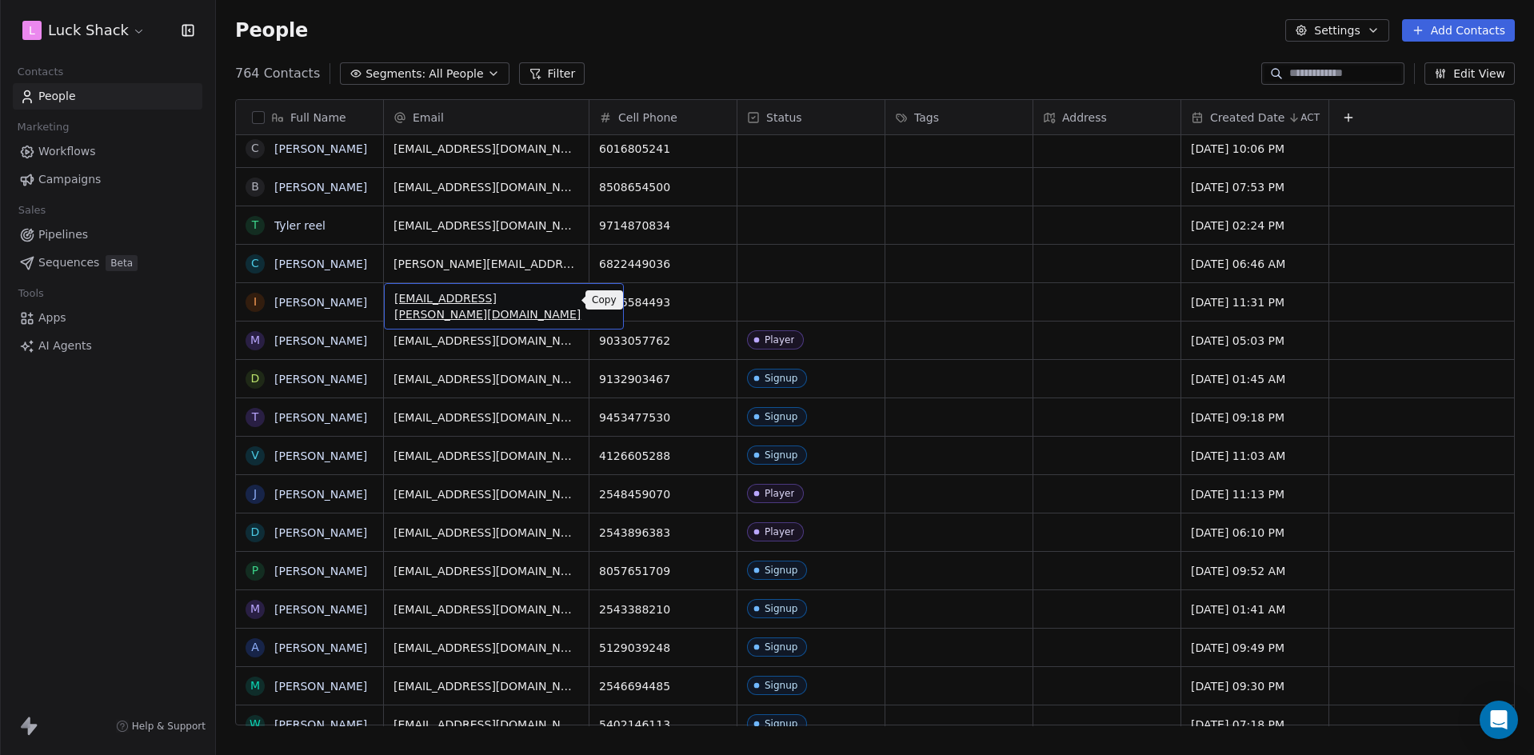
click at [599, 295] on icon "grid" at bounding box center [602, 298] width 7 height 7
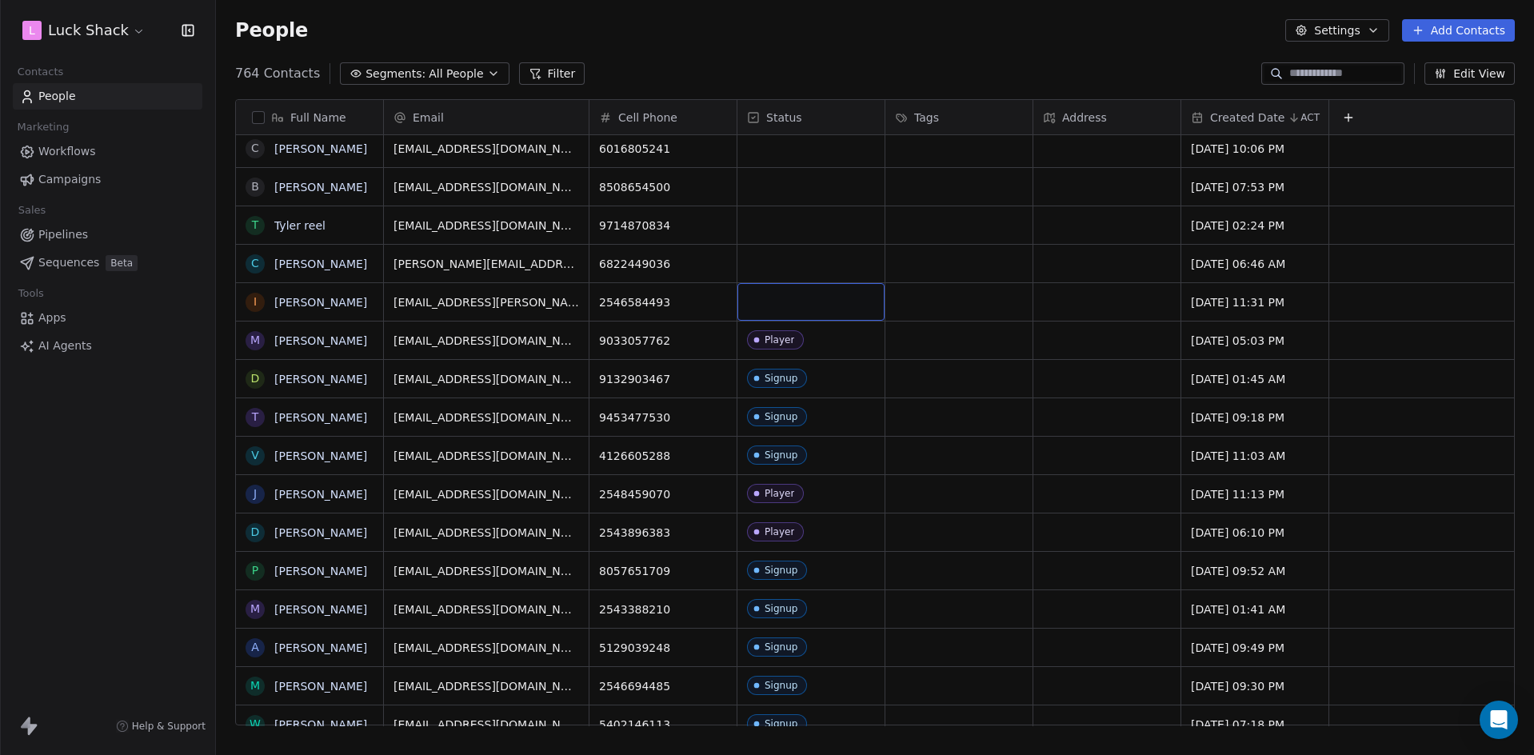
click at [777, 302] on div "grid" at bounding box center [810, 302] width 147 height 38
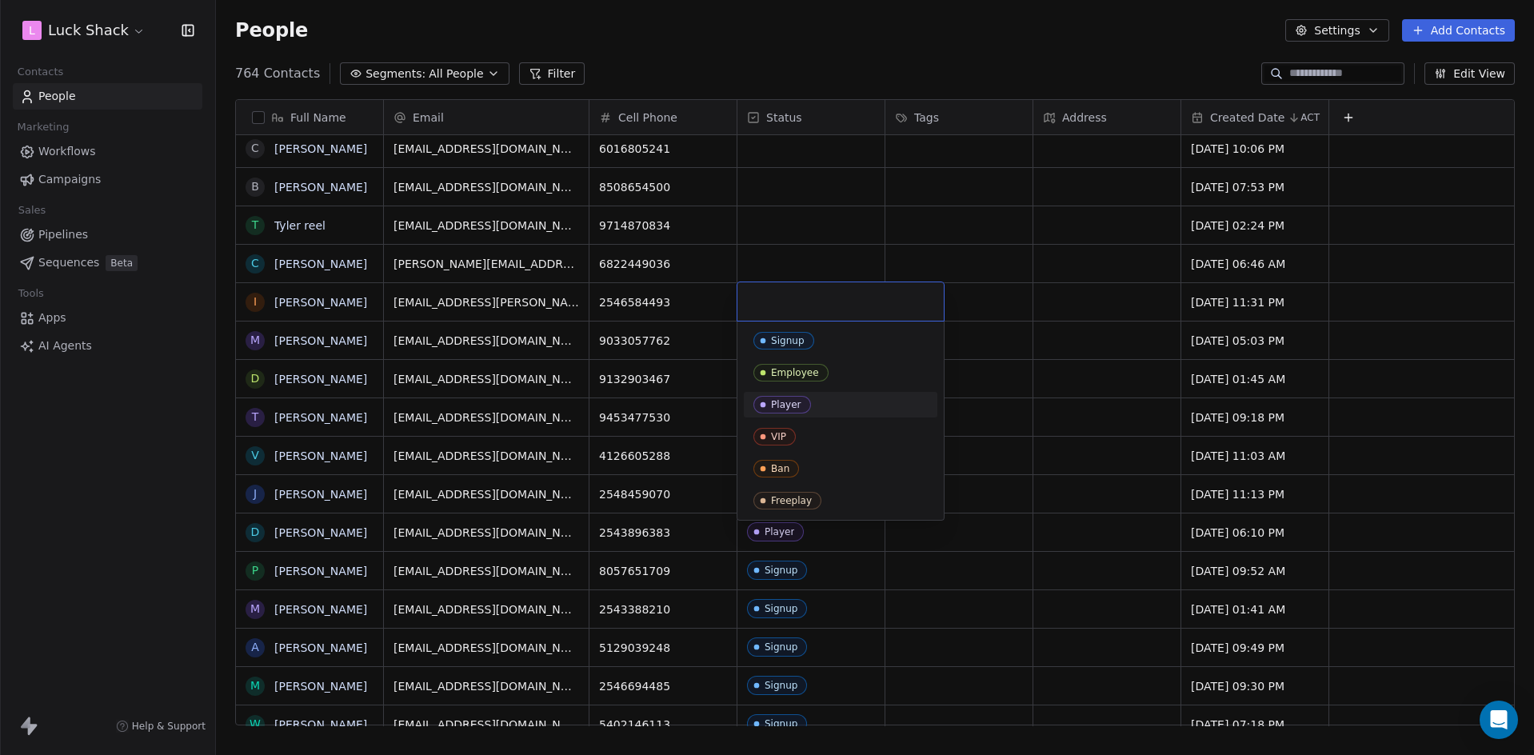
click at [769, 399] on icon "Suggestions" at bounding box center [763, 404] width 13 height 13
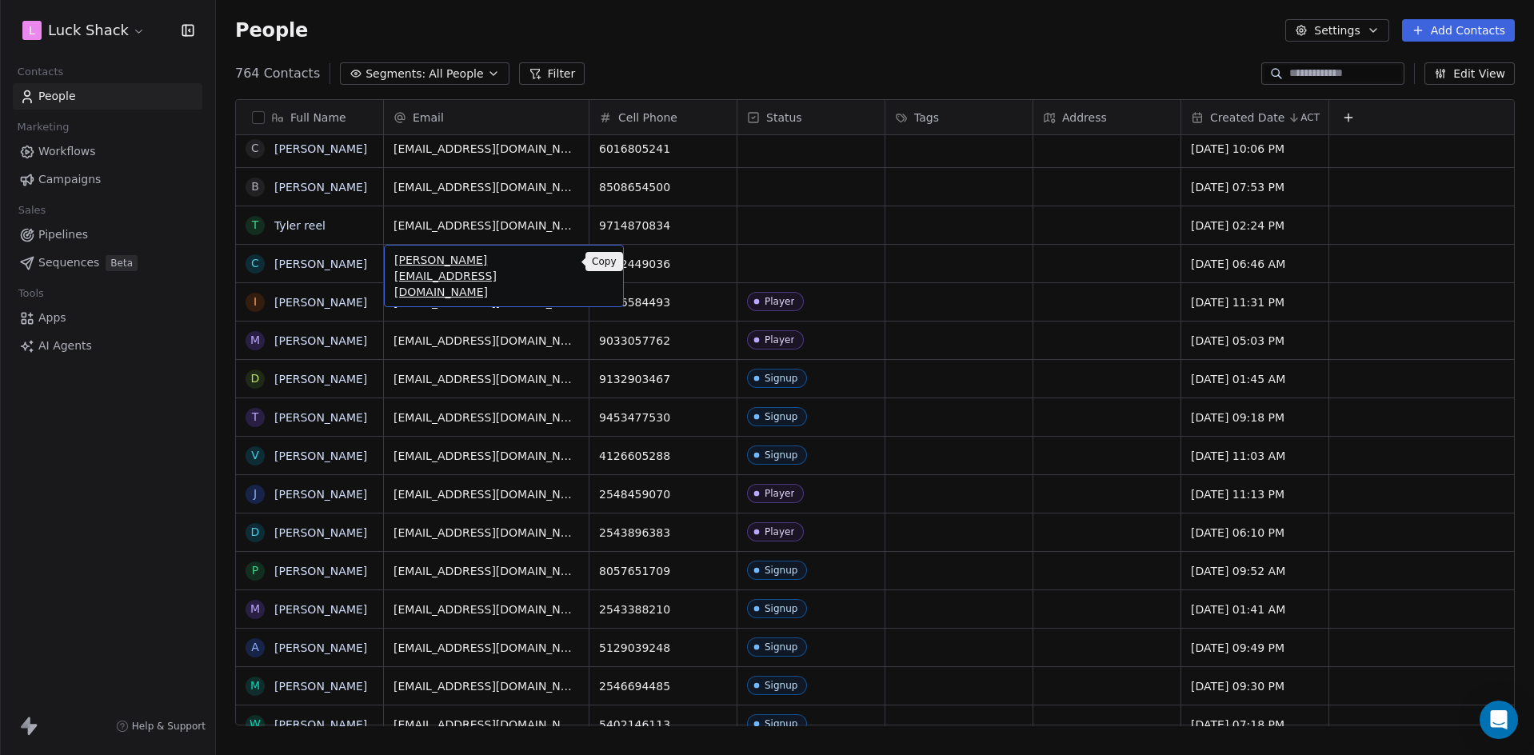
click at [594, 262] on button "grid" at bounding box center [603, 261] width 19 height 19
click at [762, 255] on html "L Luck Shack Contacts People Marketing Workflows Campaigns Sales Pipelines Sequ…" at bounding box center [767, 377] width 1534 height 755
click at [792, 271] on div "grid" at bounding box center [810, 264] width 147 height 38
click at [791, 271] on div "grid" at bounding box center [810, 264] width 147 height 38
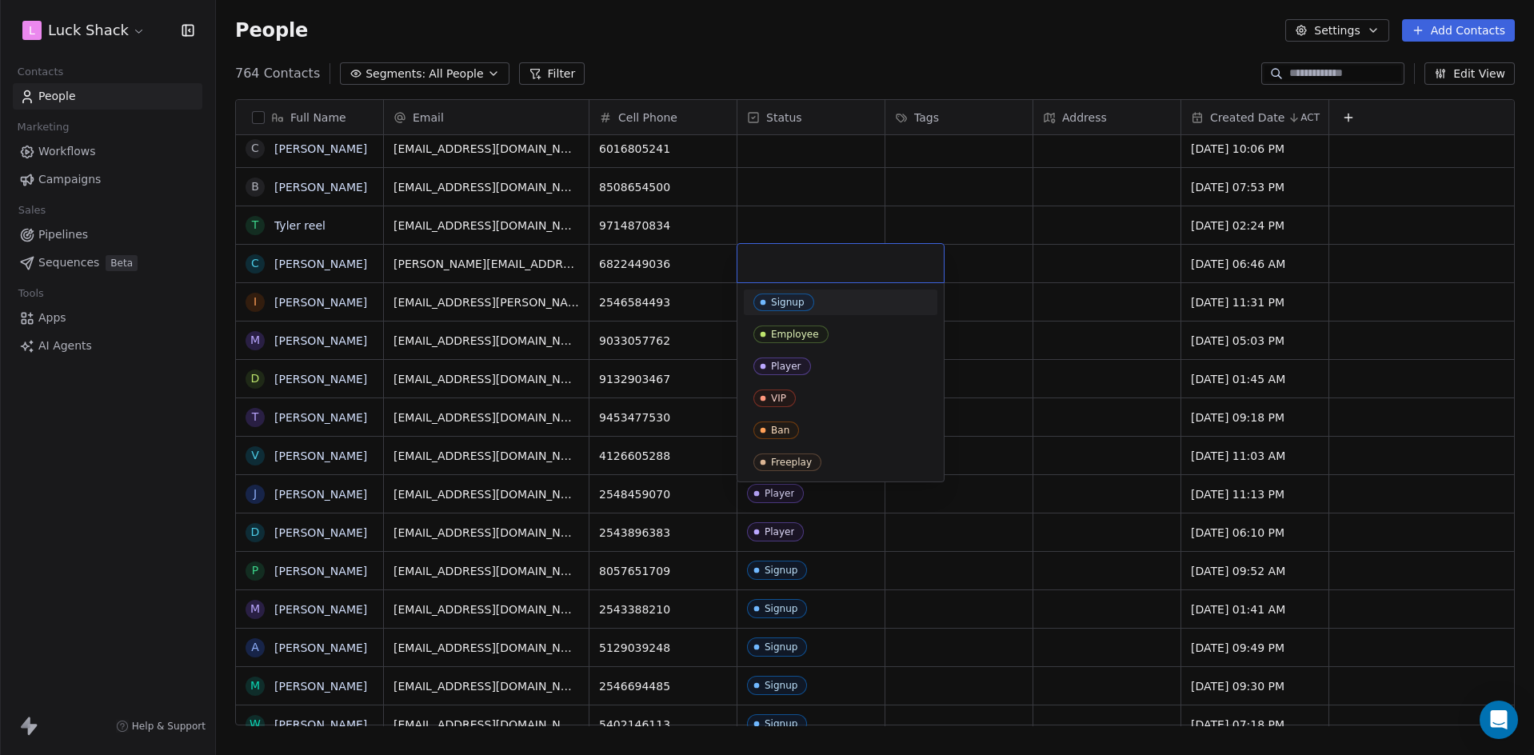
drag, startPoint x: 805, startPoint y: 298, endPoint x: 795, endPoint y: 296, distance: 10.5
click at [805, 298] on span "Signup" at bounding box center [783, 303] width 61 height 18
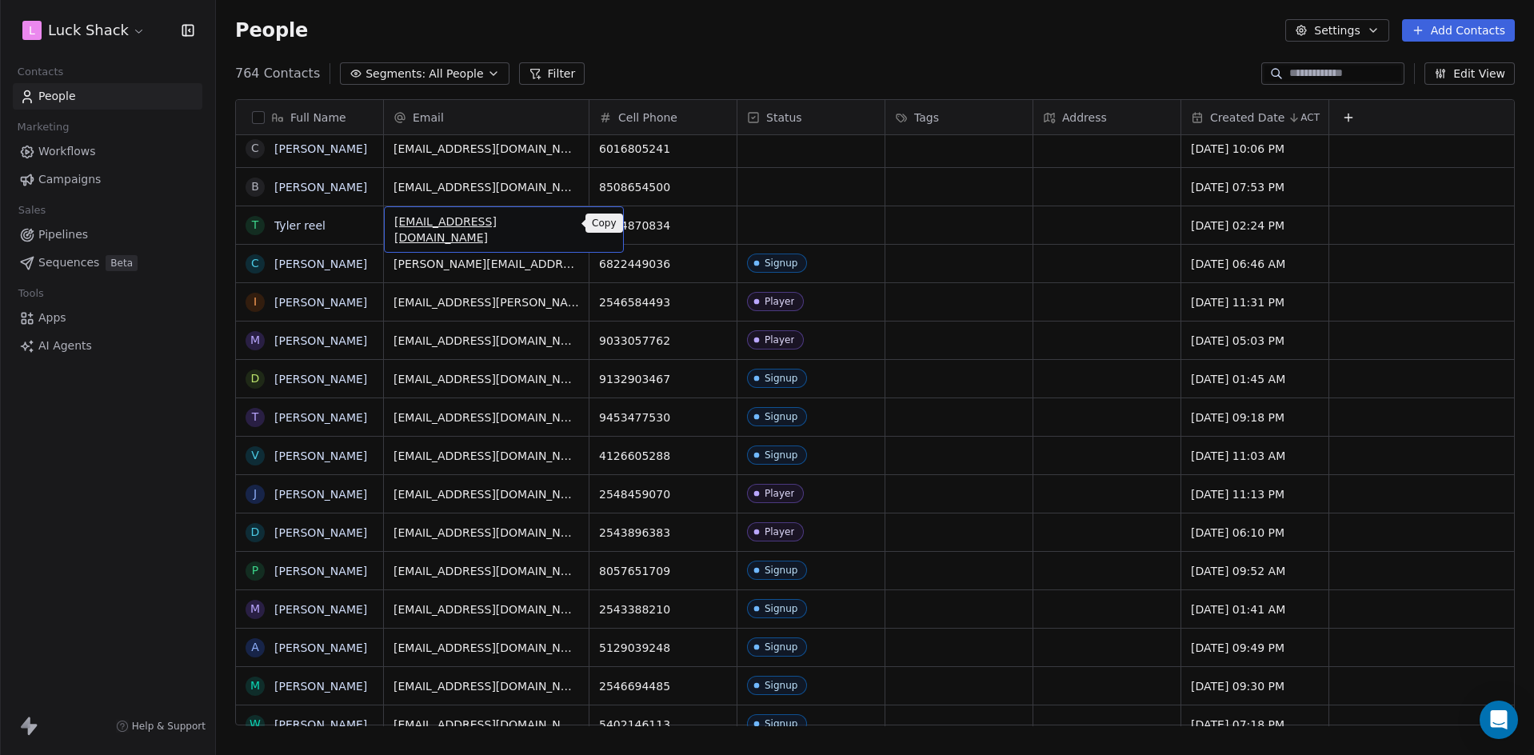
click at [597, 222] on icon "grid" at bounding box center [603, 223] width 13 height 13
click at [779, 218] on div "grid" at bounding box center [810, 225] width 147 height 38
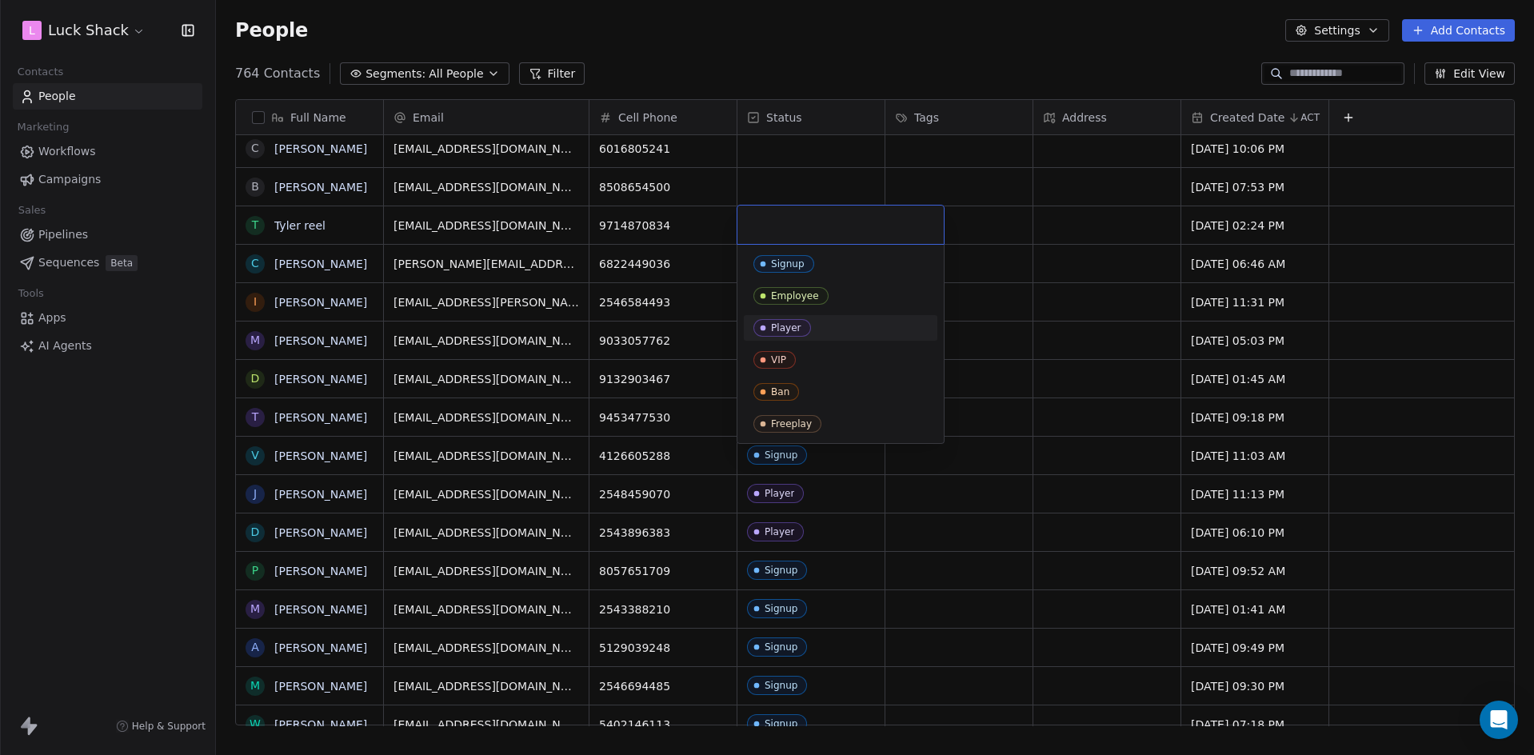
click at [793, 319] on div "Player" at bounding box center [841, 328] width 194 height 26
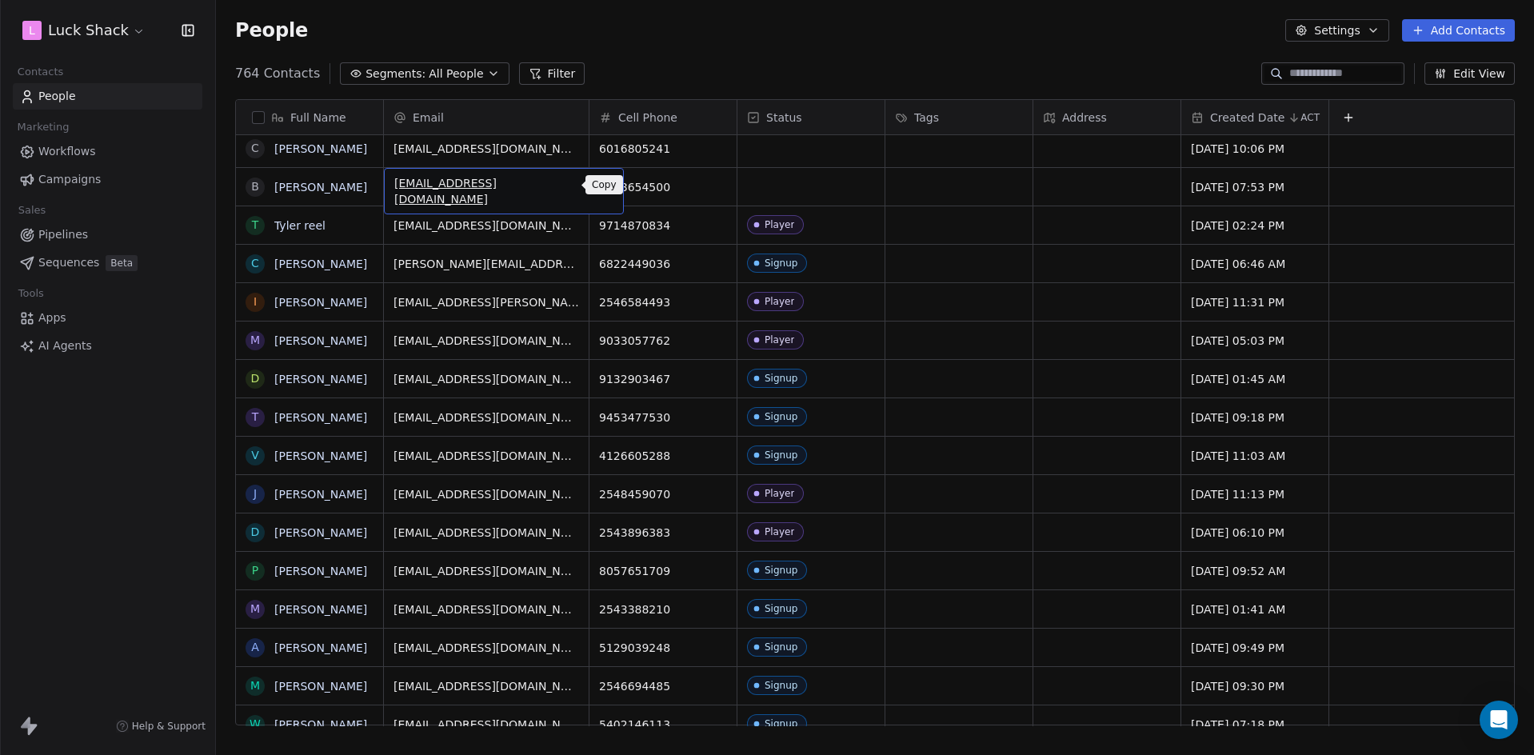
click at [579, 188] on div "[EMAIL_ADDRESS][DOMAIN_NAME]" at bounding box center [504, 191] width 240 height 46
click at [601, 185] on icon "grid" at bounding box center [604, 185] width 7 height 7
click at [769, 193] on div "grid" at bounding box center [810, 187] width 147 height 38
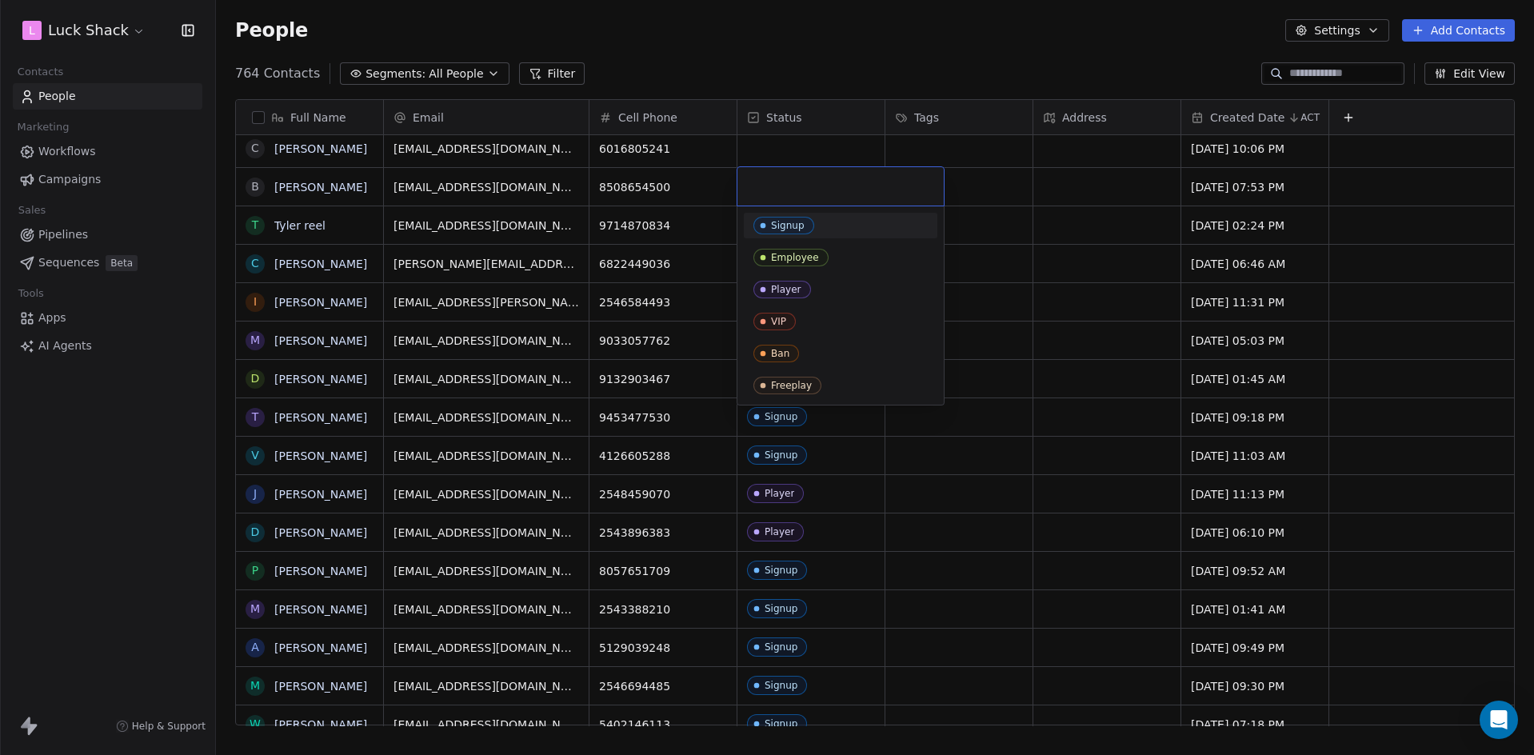
click at [785, 223] on div "Signup" at bounding box center [788, 225] width 34 height 11
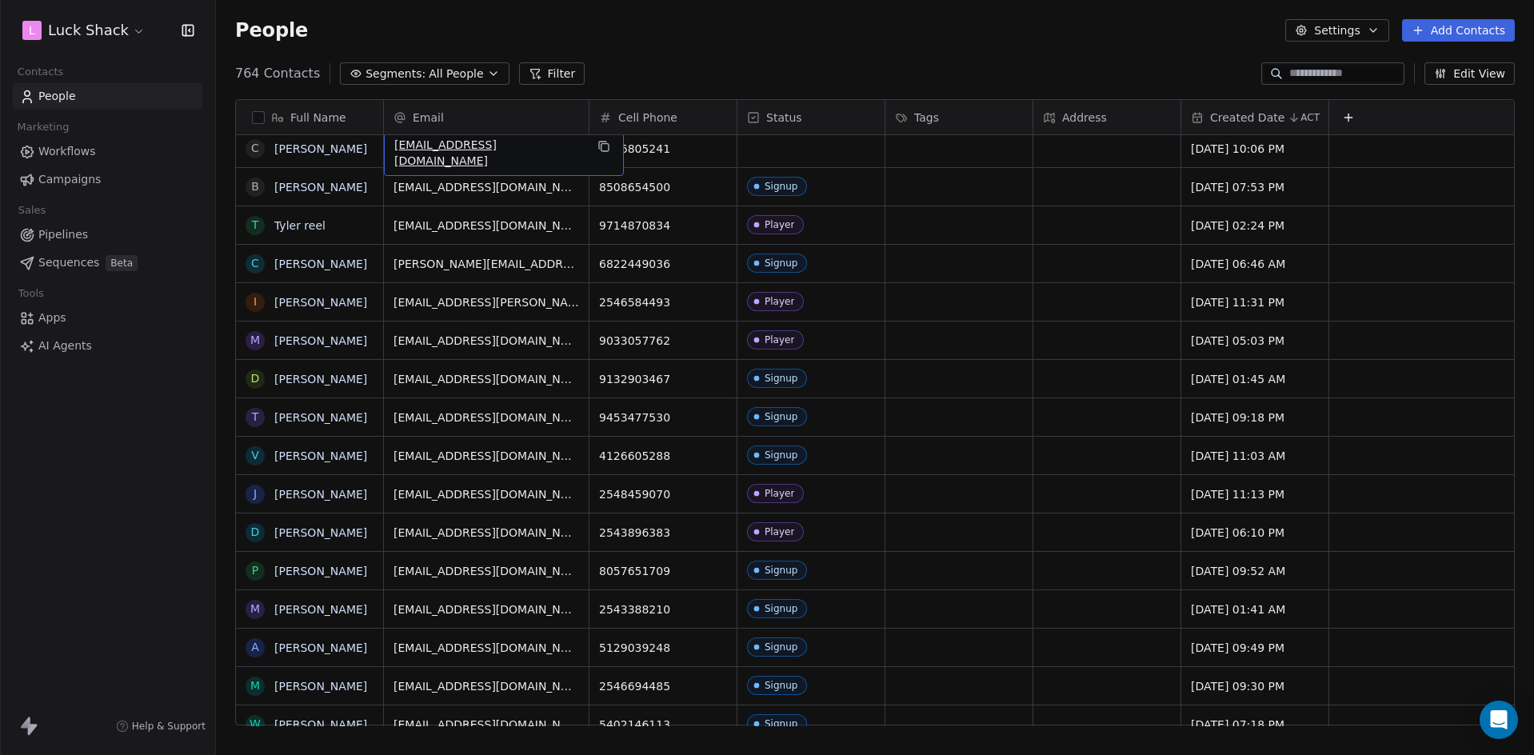
scroll to position [154, 0]
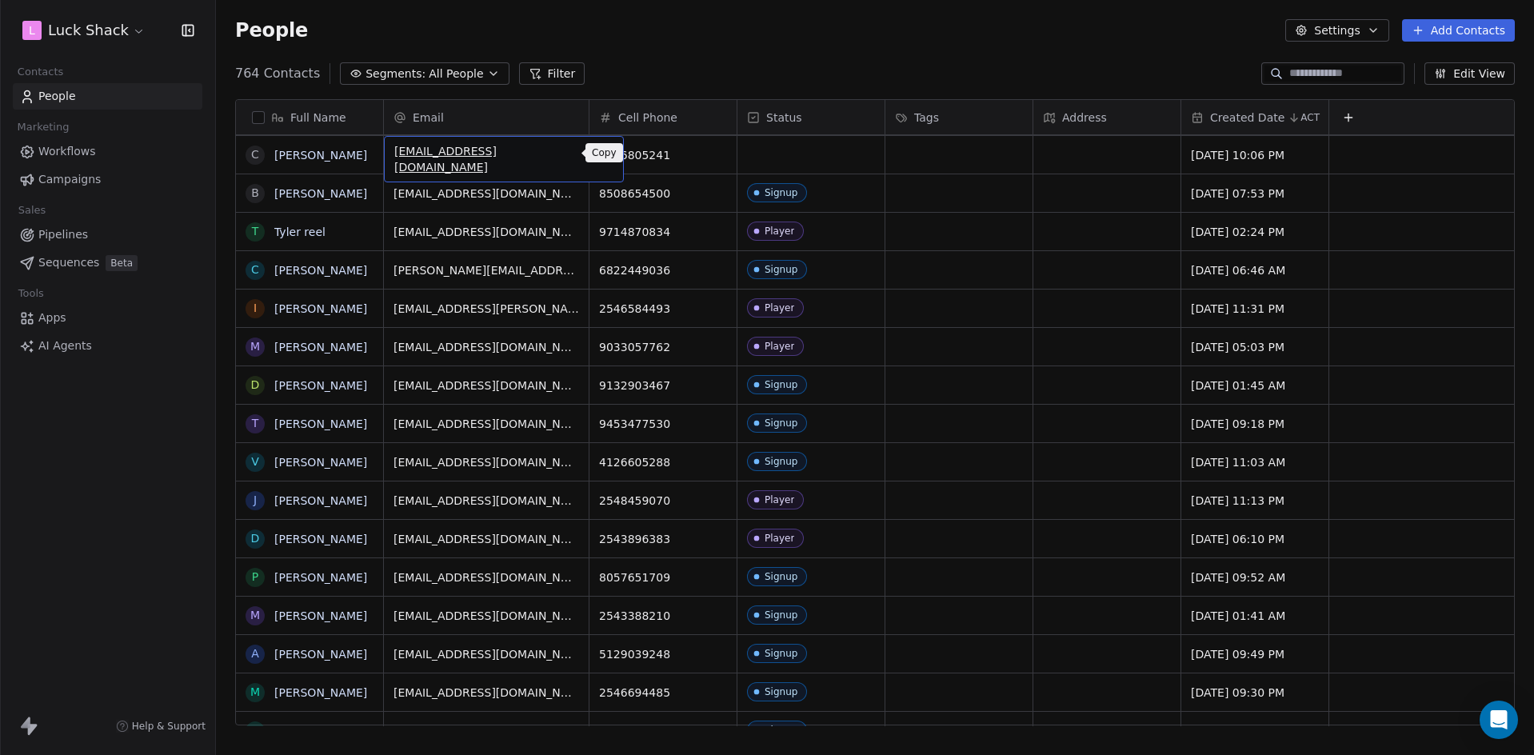
click at [597, 149] on icon "grid" at bounding box center [603, 152] width 13 height 13
click at [777, 150] on div "grid" at bounding box center [810, 155] width 147 height 38
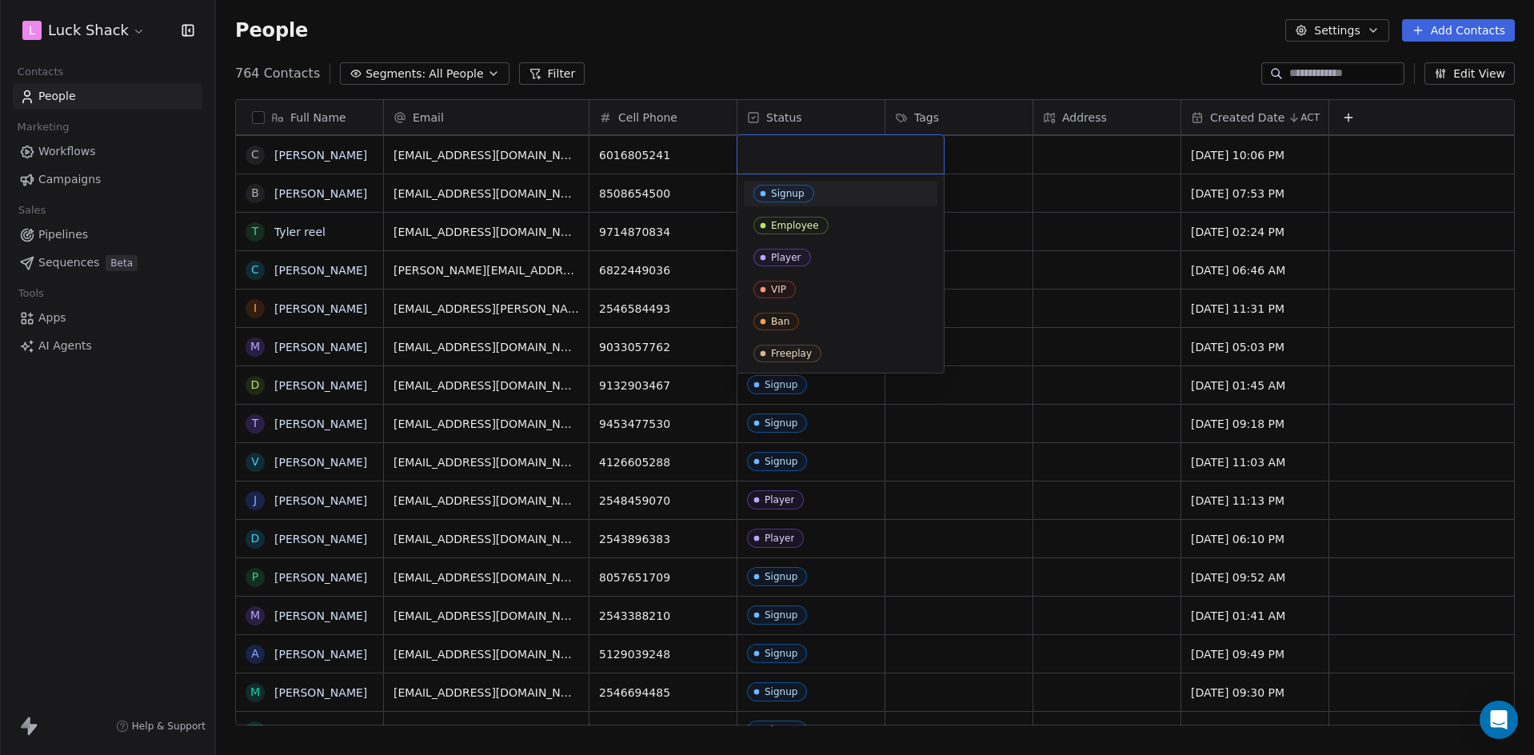
click at [774, 192] on div "Signup" at bounding box center [788, 193] width 34 height 11
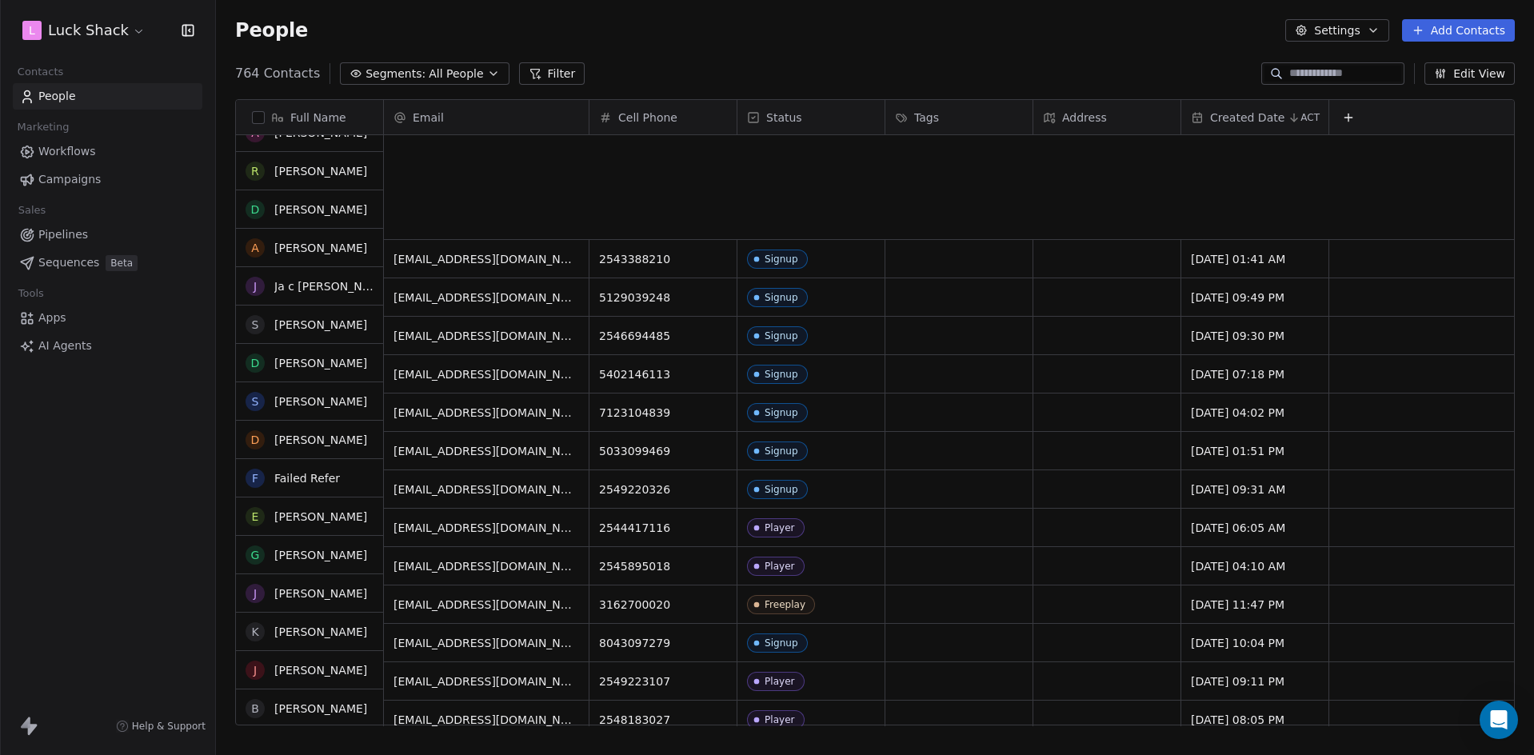
scroll to position [0, 0]
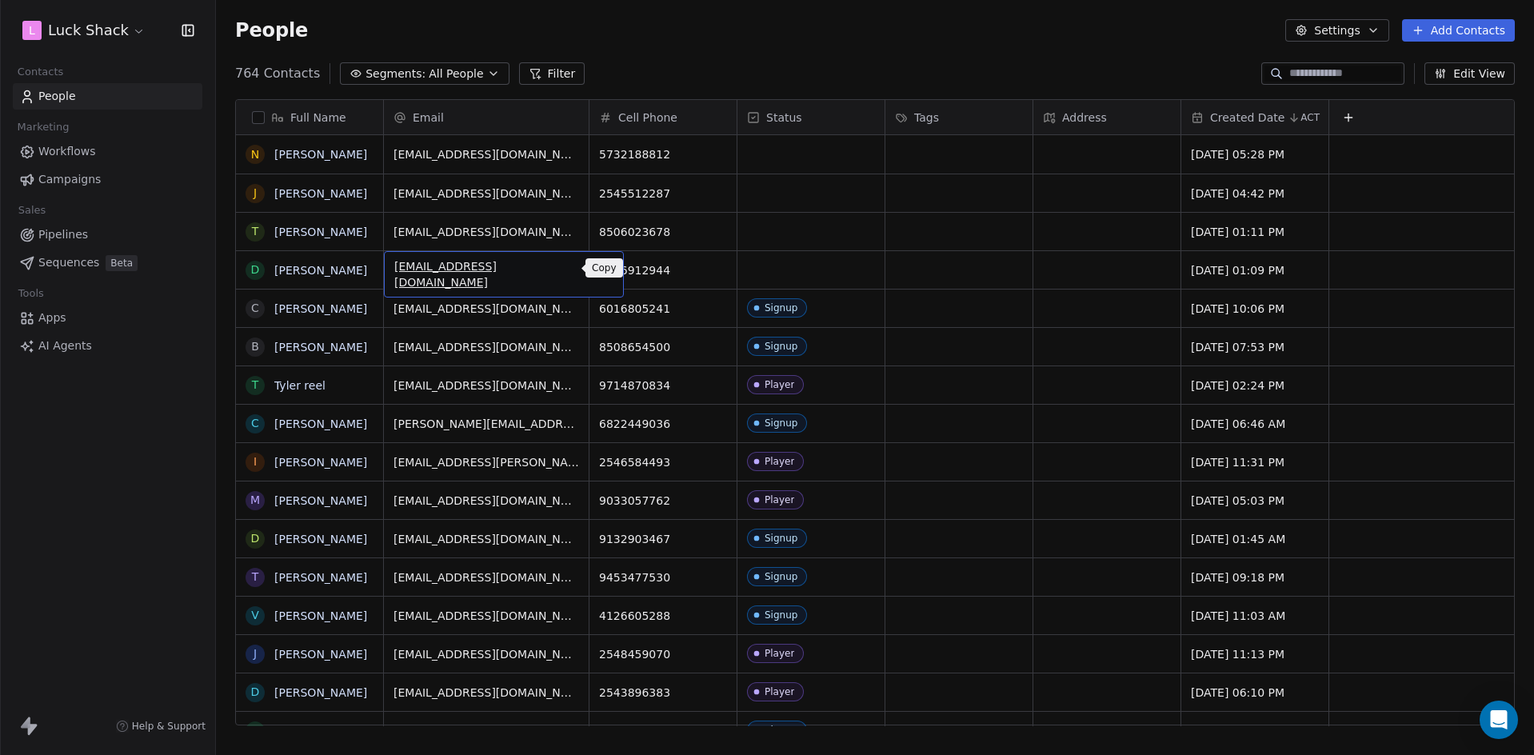
click at [597, 266] on icon "grid" at bounding box center [603, 268] width 13 height 13
click at [761, 256] on div "grid" at bounding box center [810, 270] width 147 height 38
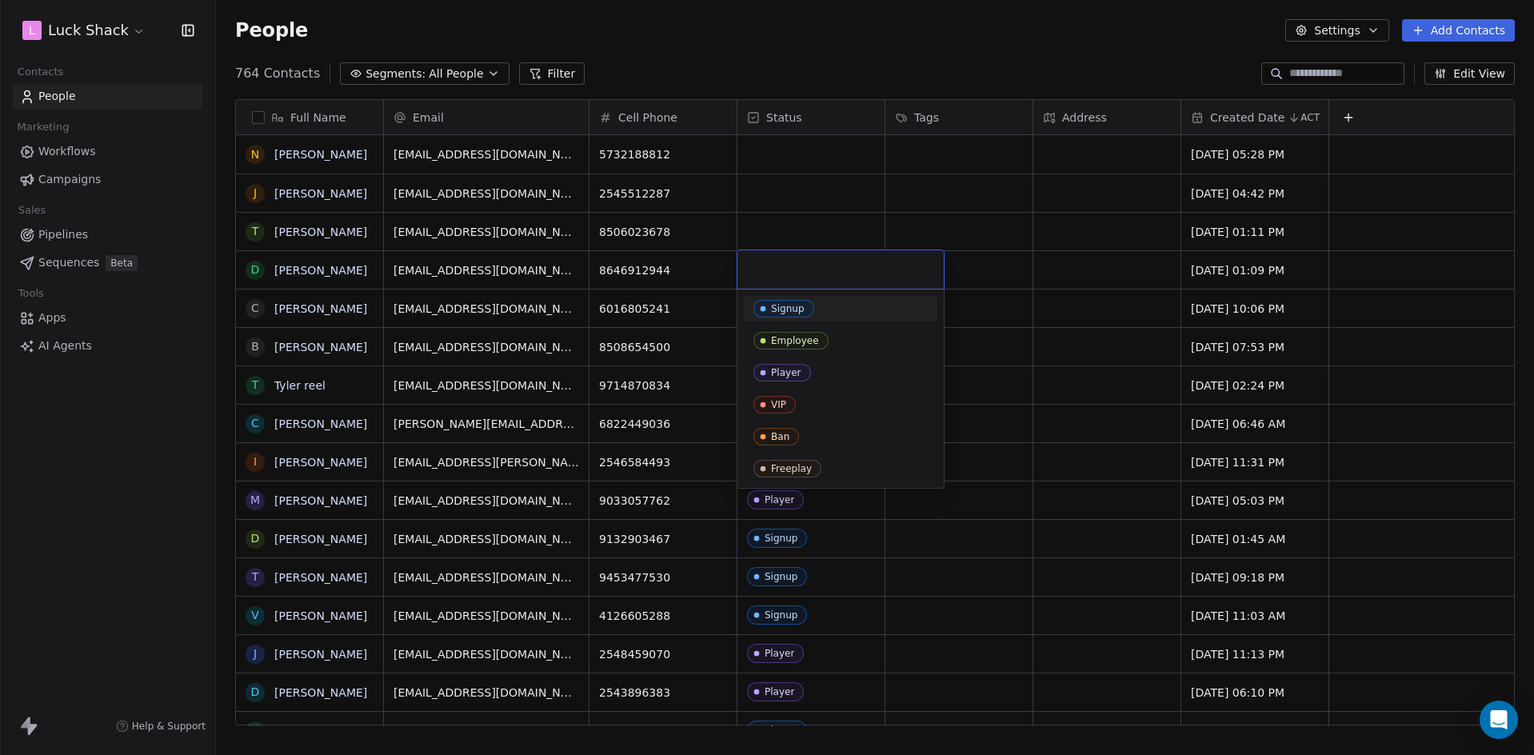
click at [796, 309] on div "Signup" at bounding box center [788, 308] width 34 height 11
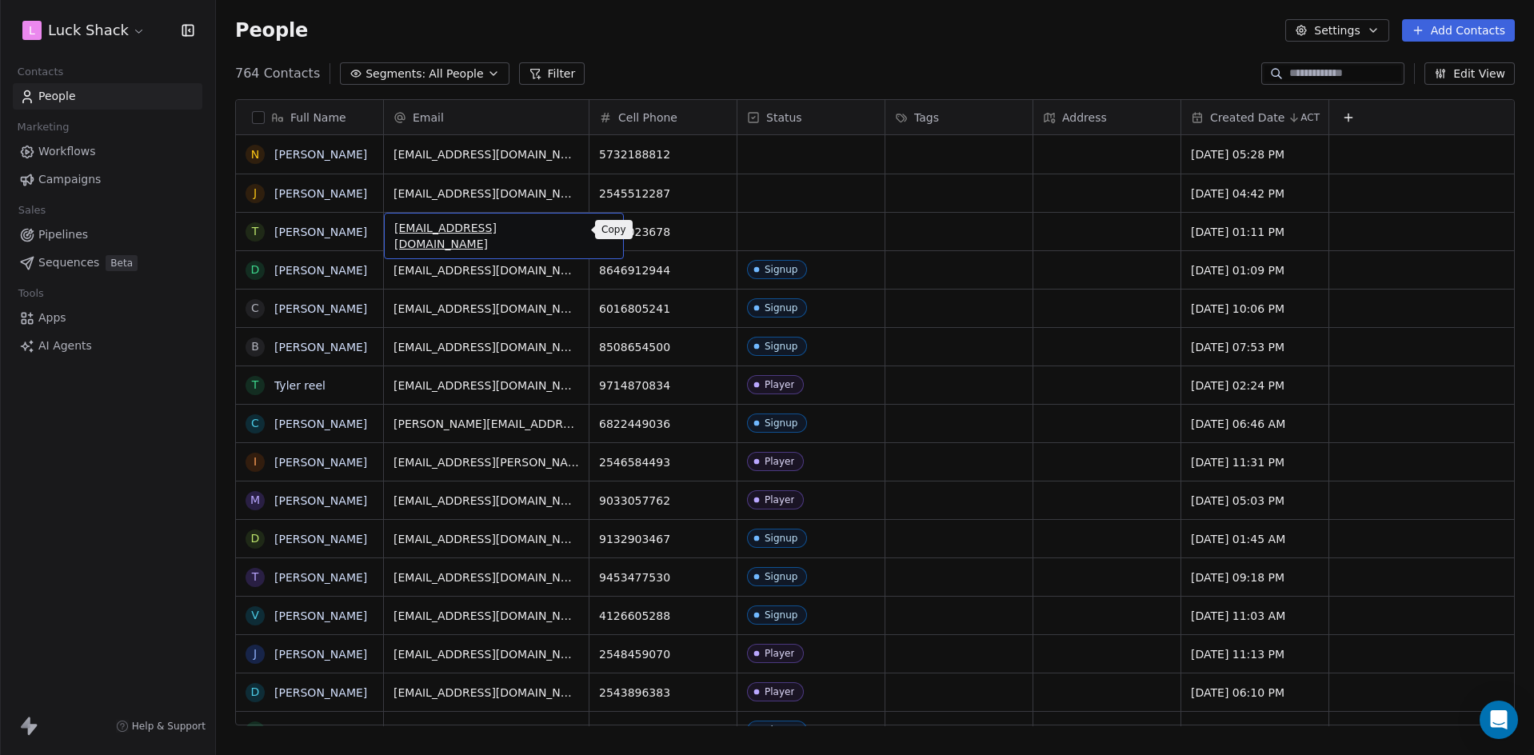
click at [601, 230] on icon "grid" at bounding box center [604, 230] width 7 height 7
click at [768, 232] on html "L Luck Shack Contacts People Marketing Workflows Campaigns Sales Pipelines Sequ…" at bounding box center [767, 377] width 1534 height 755
click at [794, 242] on div "grid" at bounding box center [810, 232] width 147 height 38
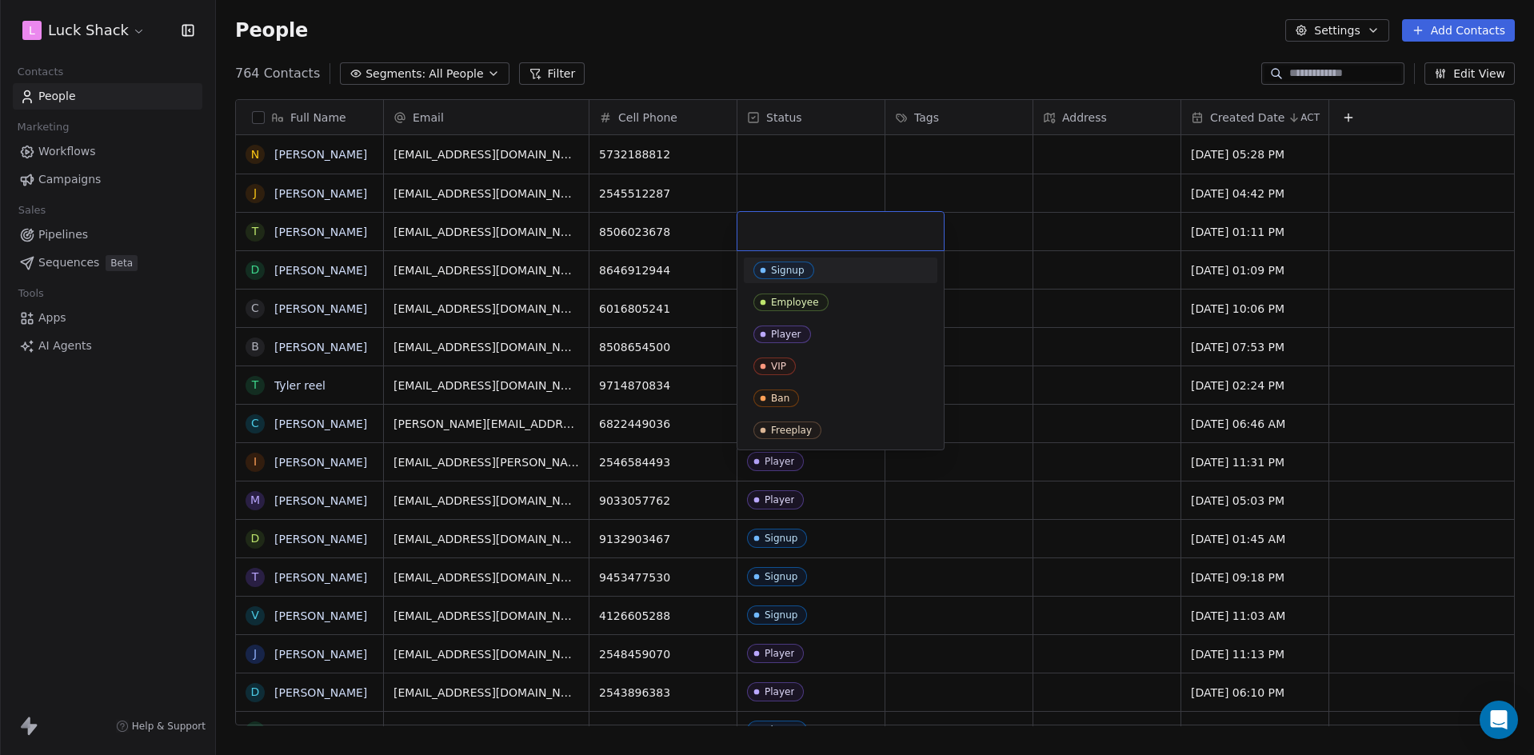
click at [805, 260] on div "Signup" at bounding box center [841, 271] width 194 height 26
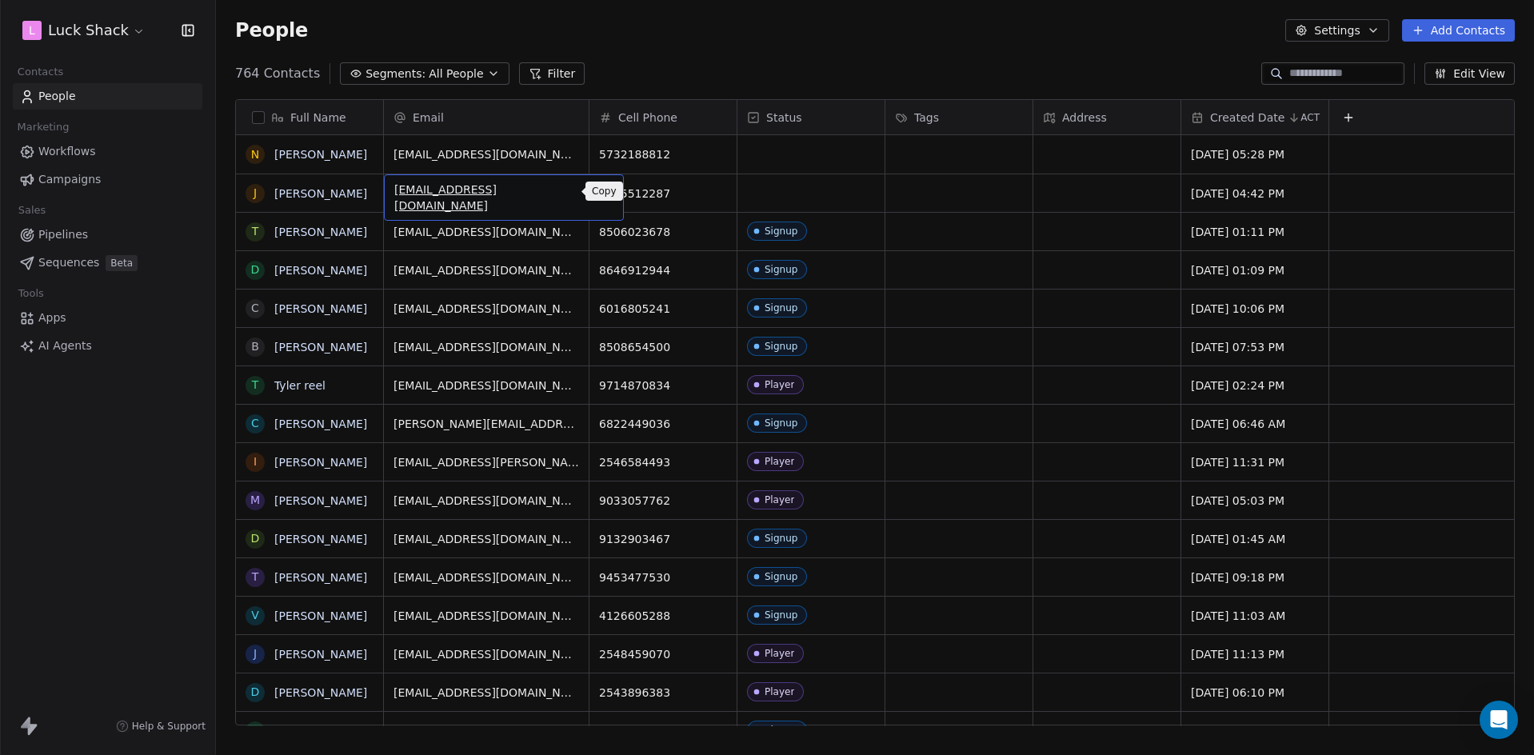
click at [597, 190] on icon "grid" at bounding box center [603, 191] width 13 height 13
click at [769, 198] on div "grid" at bounding box center [810, 193] width 147 height 38
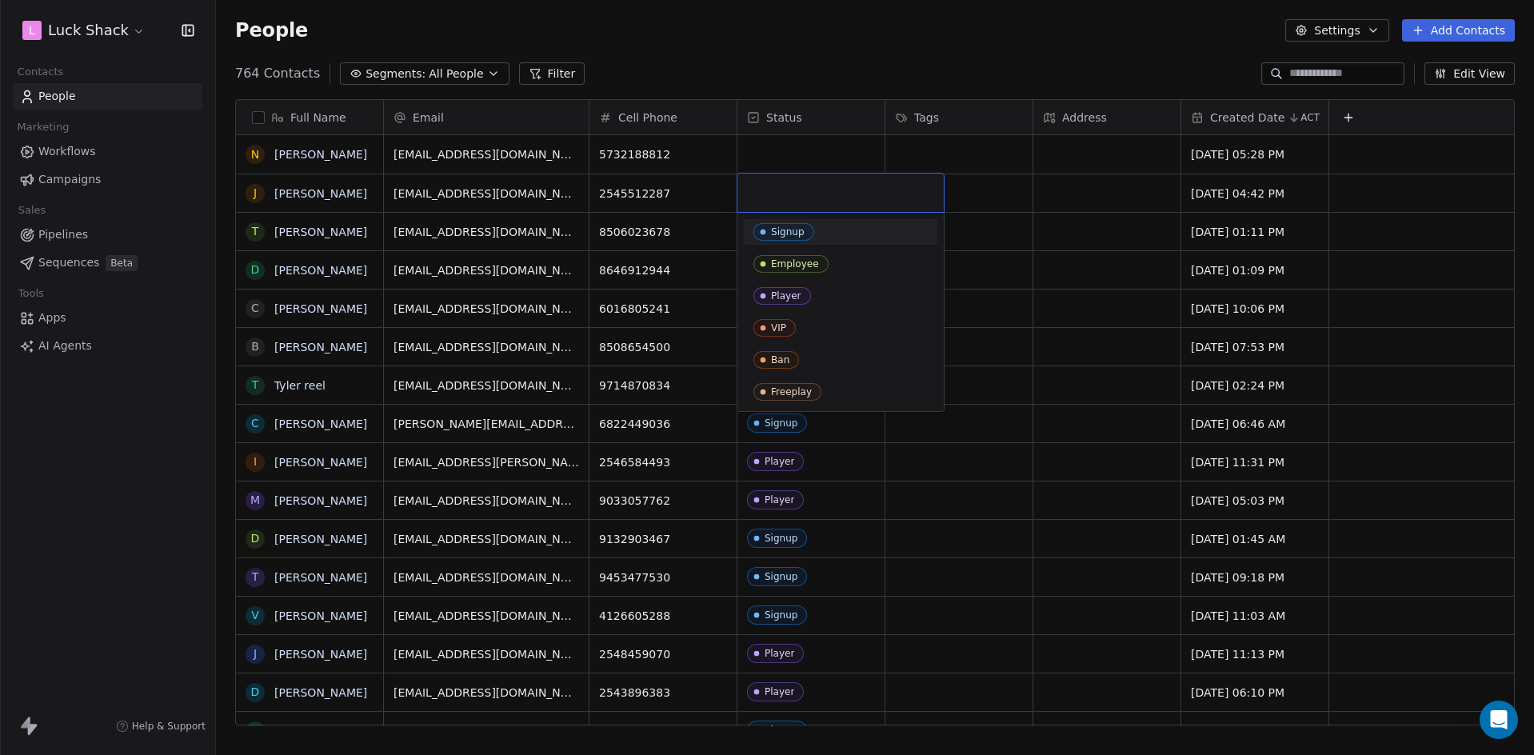
click at [761, 230] on icon "Suggestions" at bounding box center [763, 232] width 13 height 13
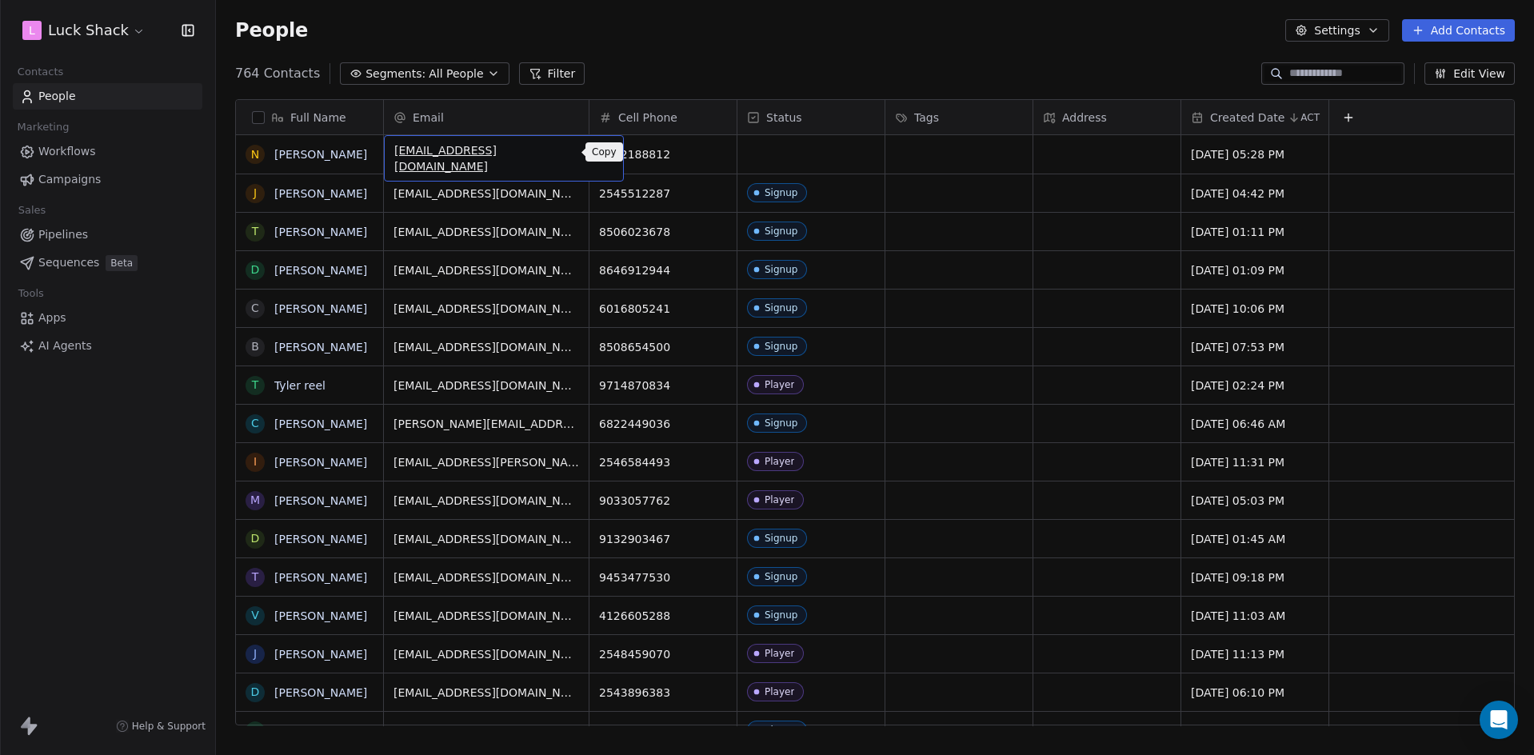
drag, startPoint x: 559, startPoint y: 153, endPoint x: 569, endPoint y: 153, distance: 9.6
click at [597, 153] on icon "grid" at bounding box center [603, 152] width 13 height 13
click at [837, 152] on div "grid" at bounding box center [810, 154] width 147 height 38
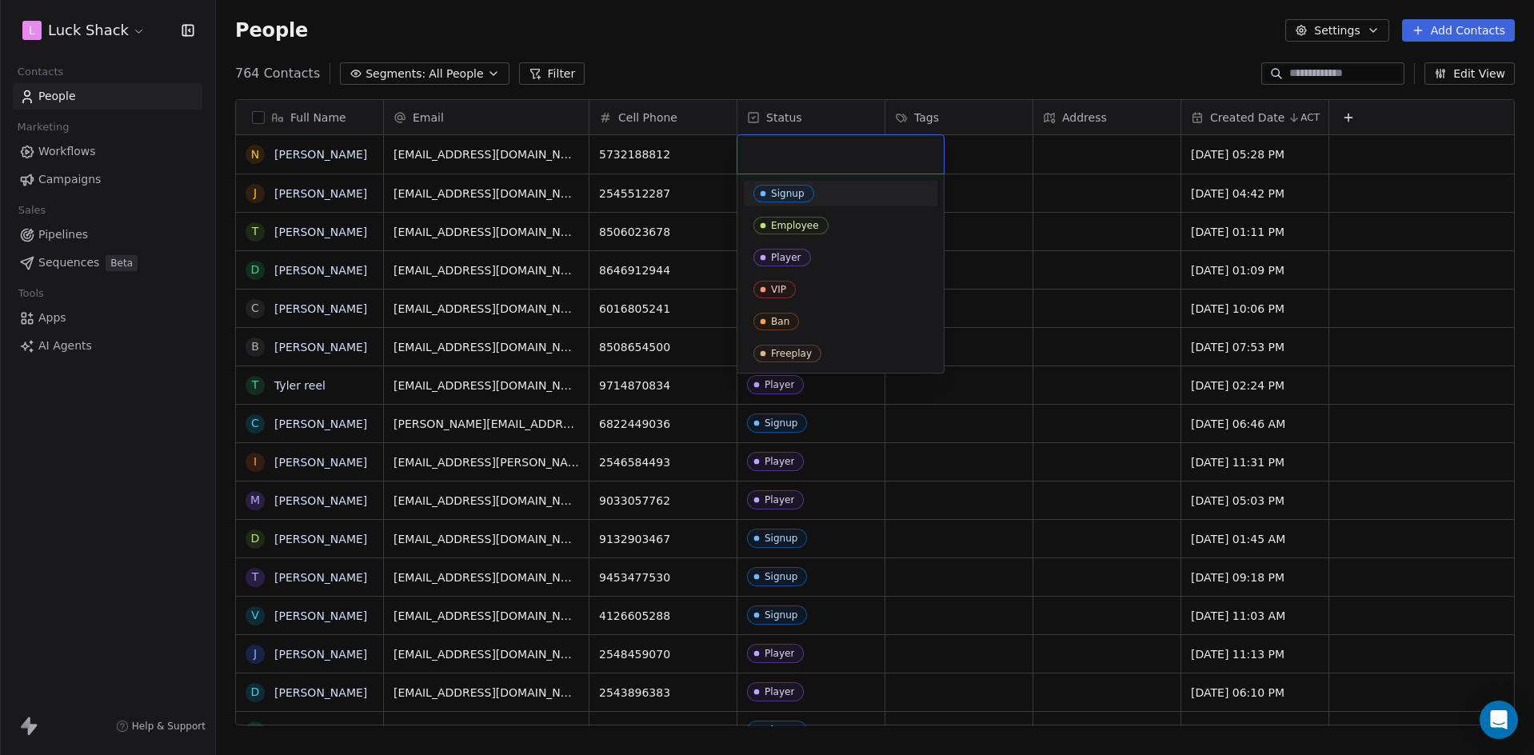
click at [831, 190] on div "Signup" at bounding box center [840, 194] width 174 height 18
